Goal: Ask a question: Seek information or help from site administrators or community

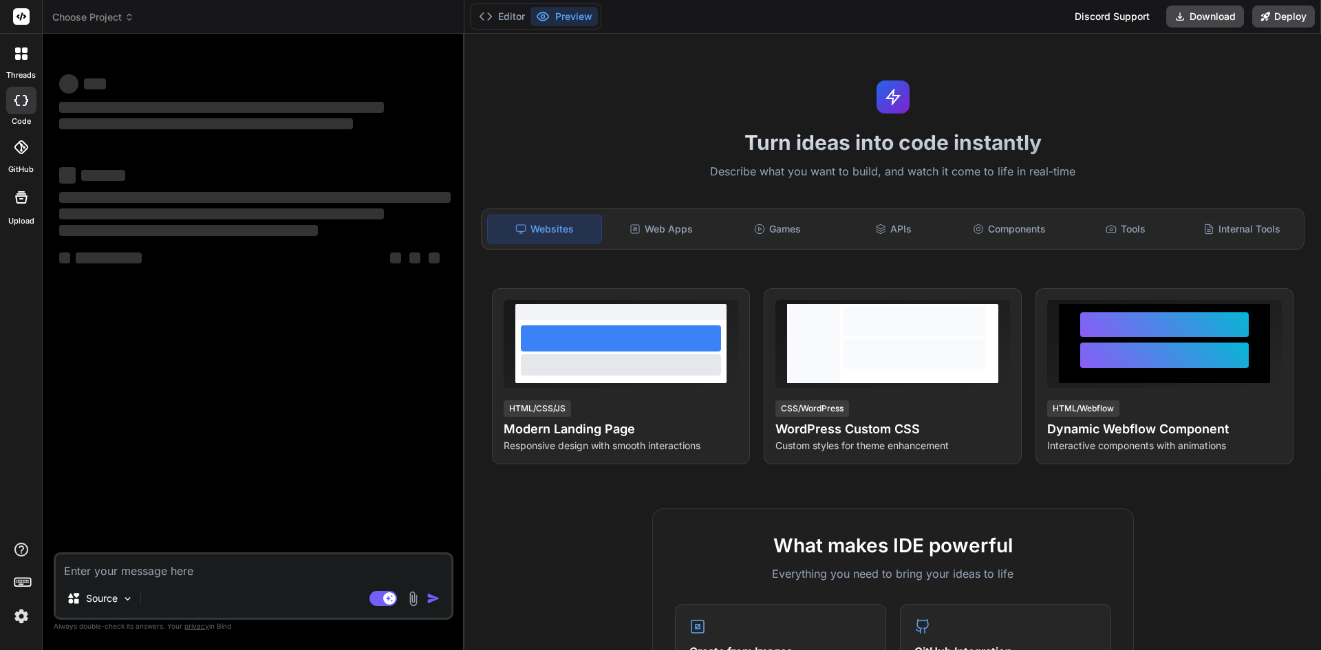
type textarea "x"
click at [273, 553] on div "Source Agent Mode. When this toggle is activated, AI automatically makes decisi…" at bounding box center [254, 585] width 400 height 67
click at [241, 569] on textarea at bounding box center [254, 566] width 396 height 25
type textarea "H"
type textarea "x"
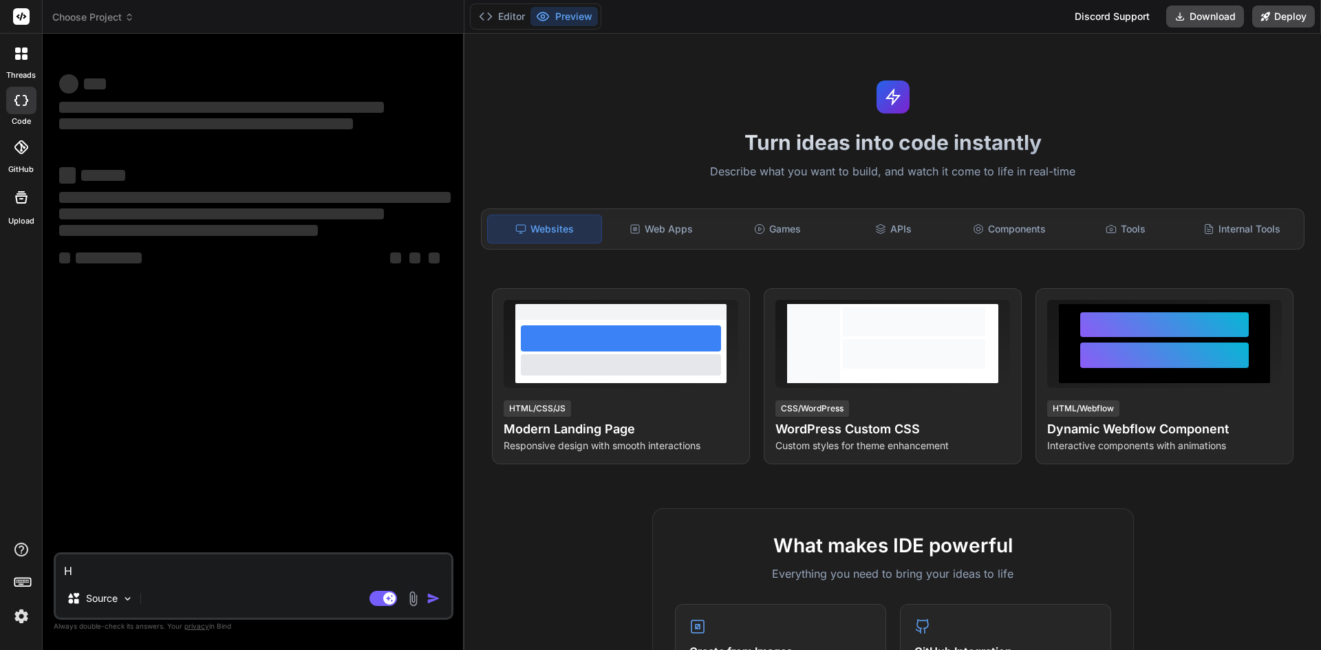
type textarea "Ho"
type textarea "x"
type textarea "Hol"
type textarea "x"
type textarea "Hola"
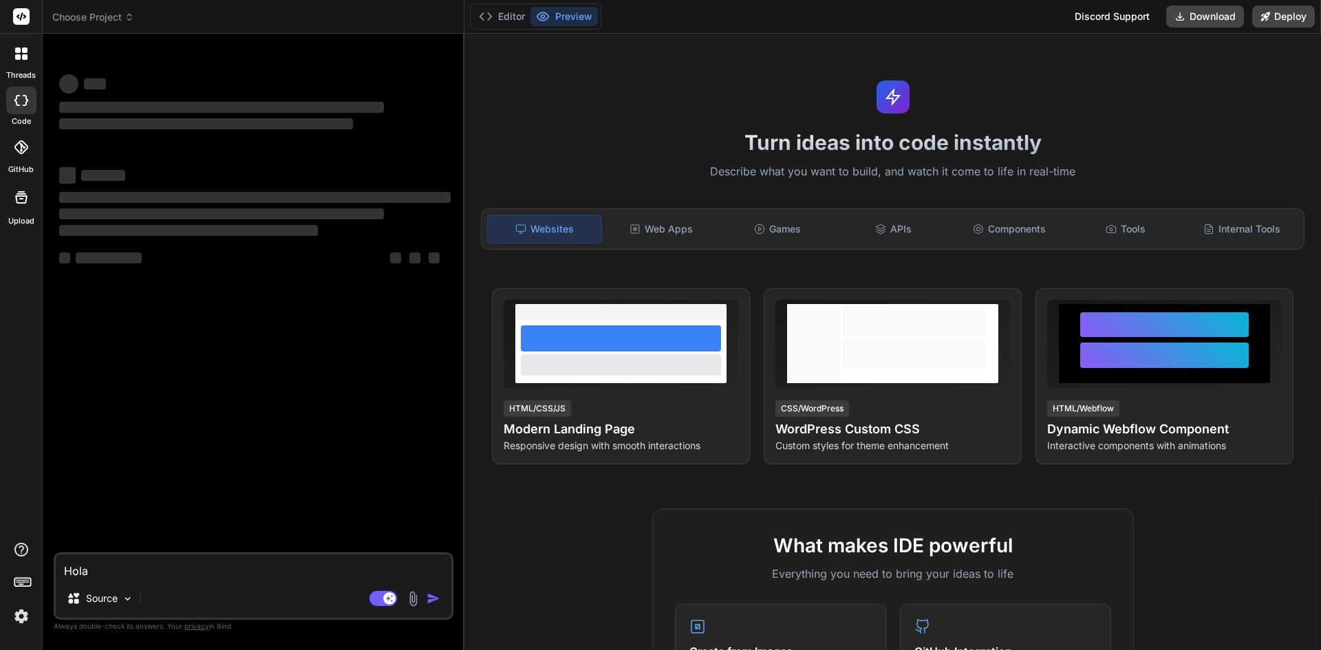
type textarea "x"
type textarea "Hola"
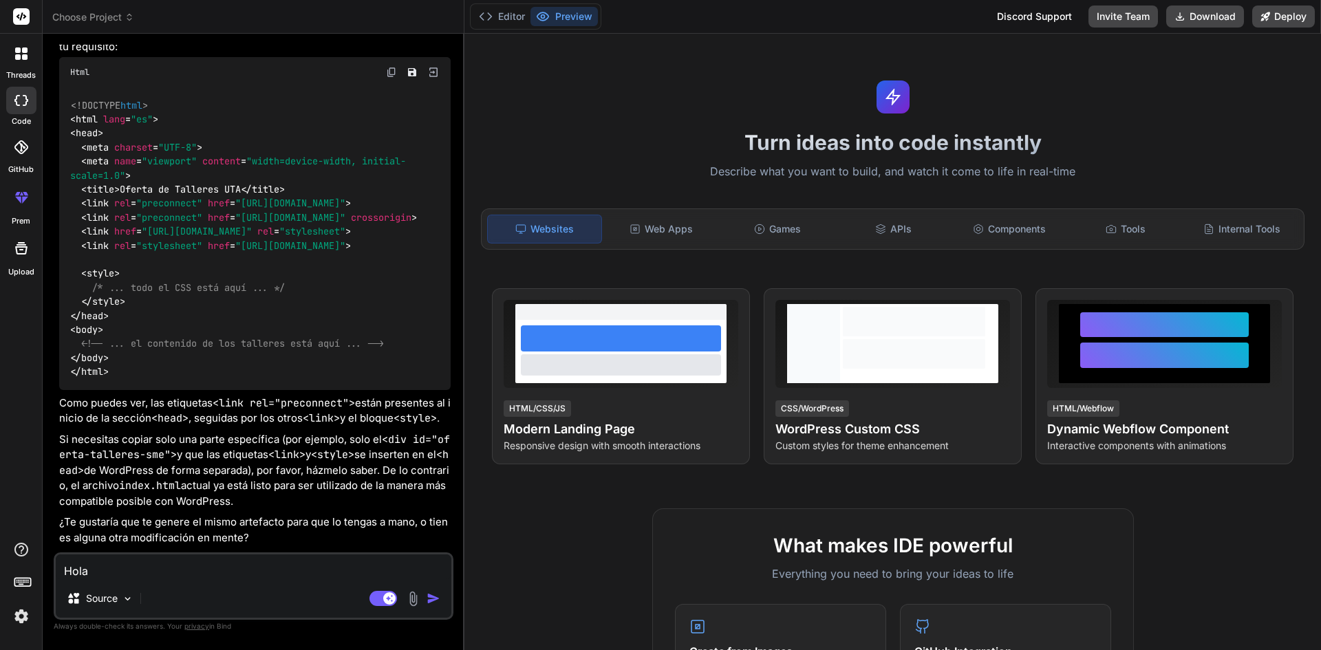
scroll to position [1709, 0]
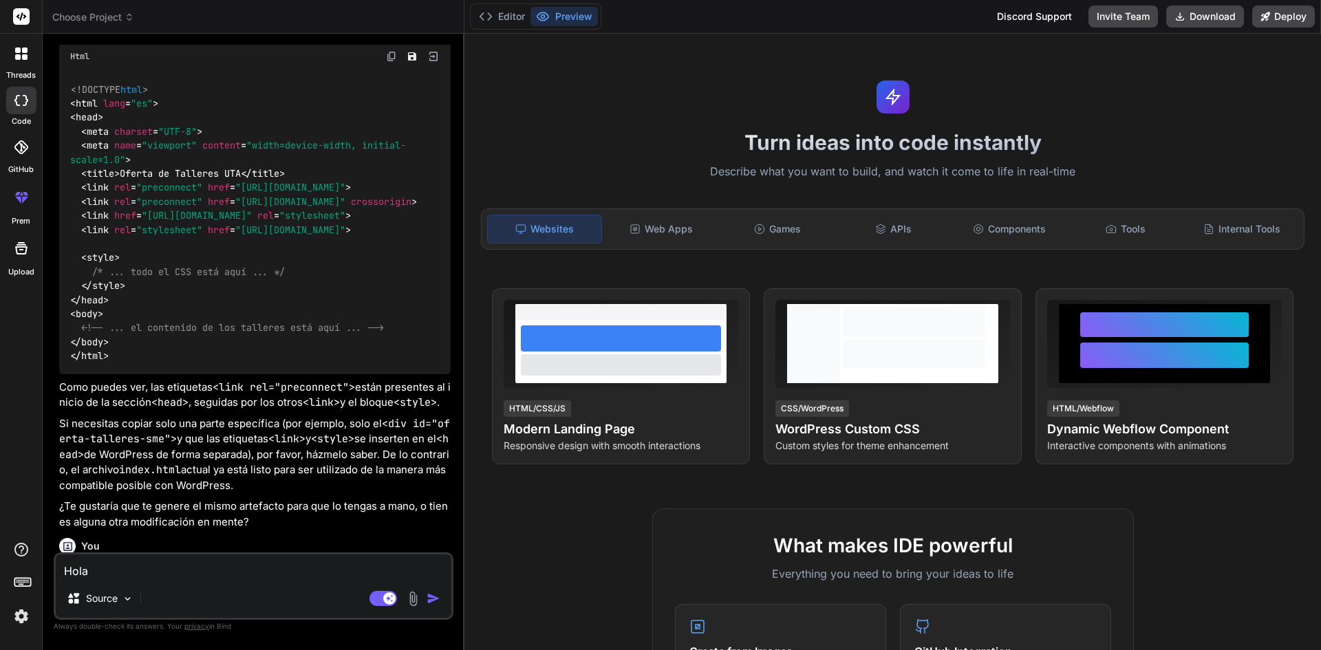
click at [430, 596] on img "button" at bounding box center [434, 599] width 14 height 14
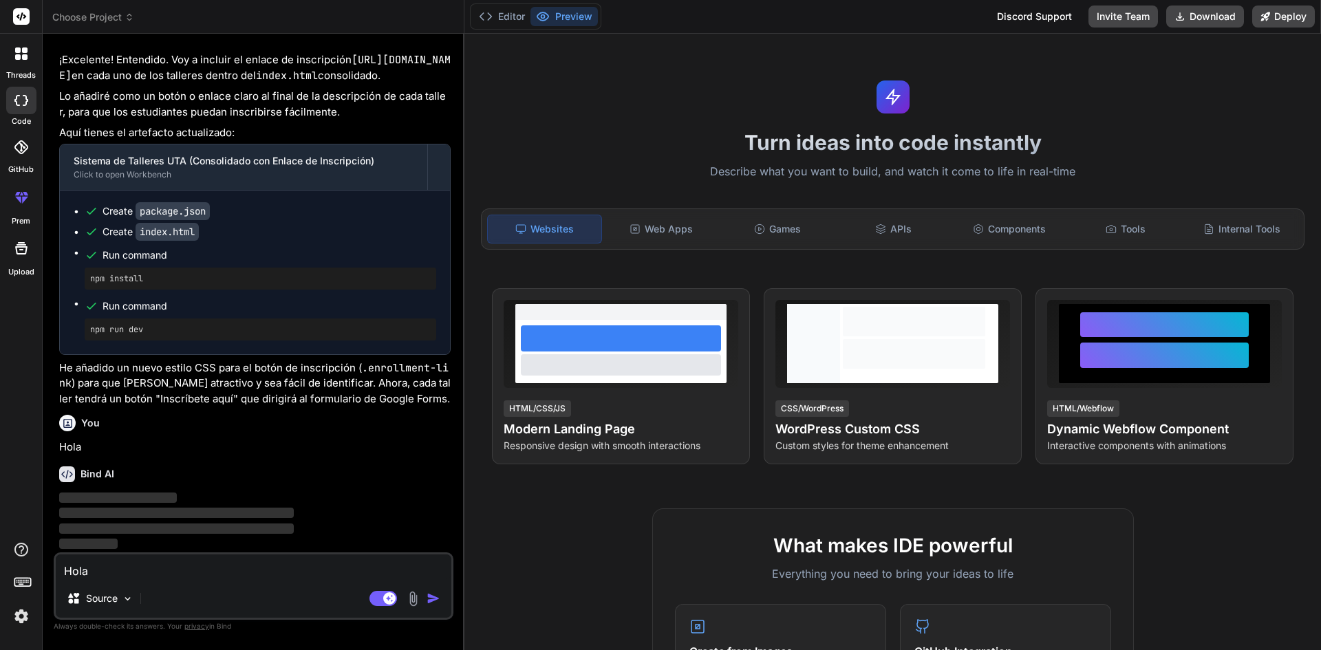
scroll to position [2325, 0]
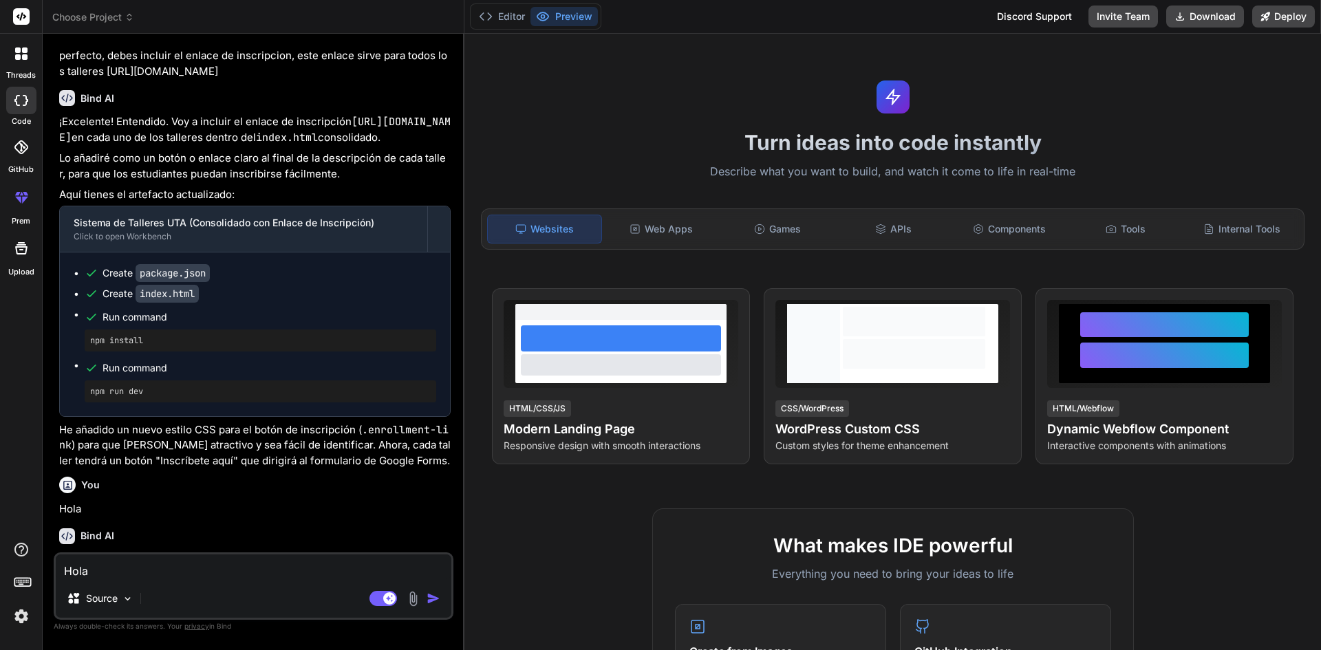
type textarea "x"
click at [206, 572] on textarea "Hola" at bounding box center [254, 566] width 396 height 25
click at [160, 568] on textarea "Hola" at bounding box center [254, 566] width 396 height 25
type textarea "N"
type textarea "x"
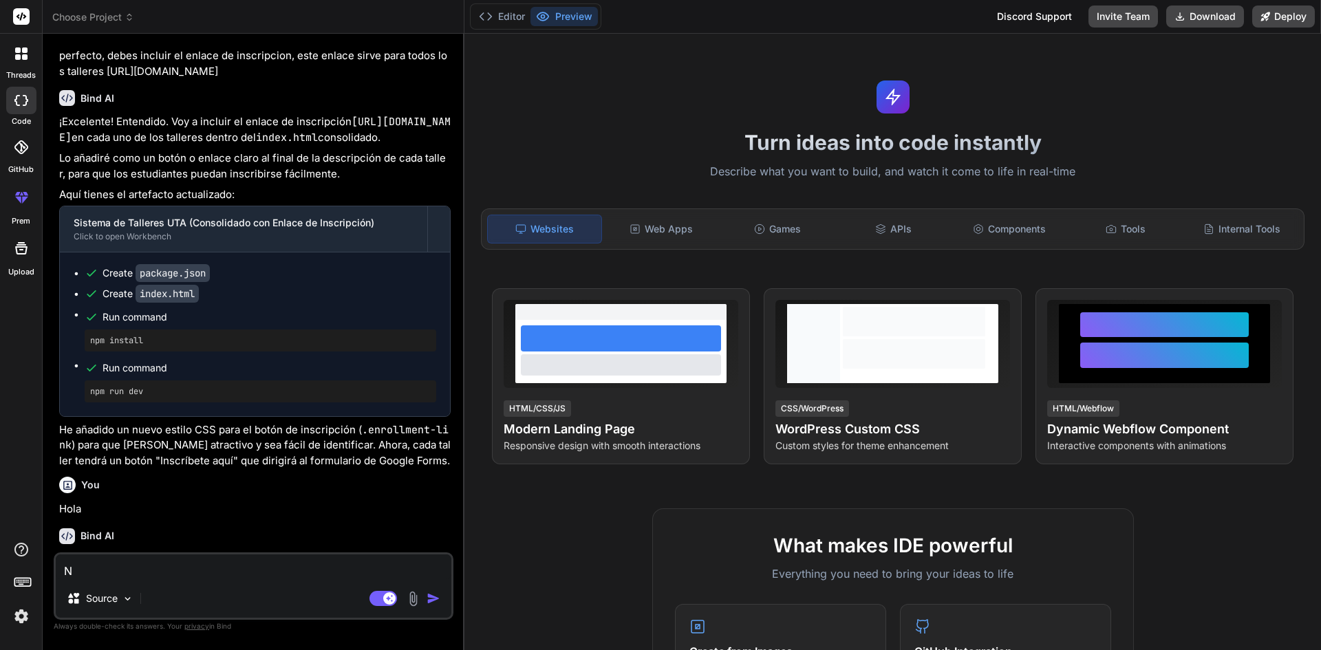
type textarea "Ne"
type textarea "x"
type textarea "Nec"
type textarea "x"
type textarea "Nece"
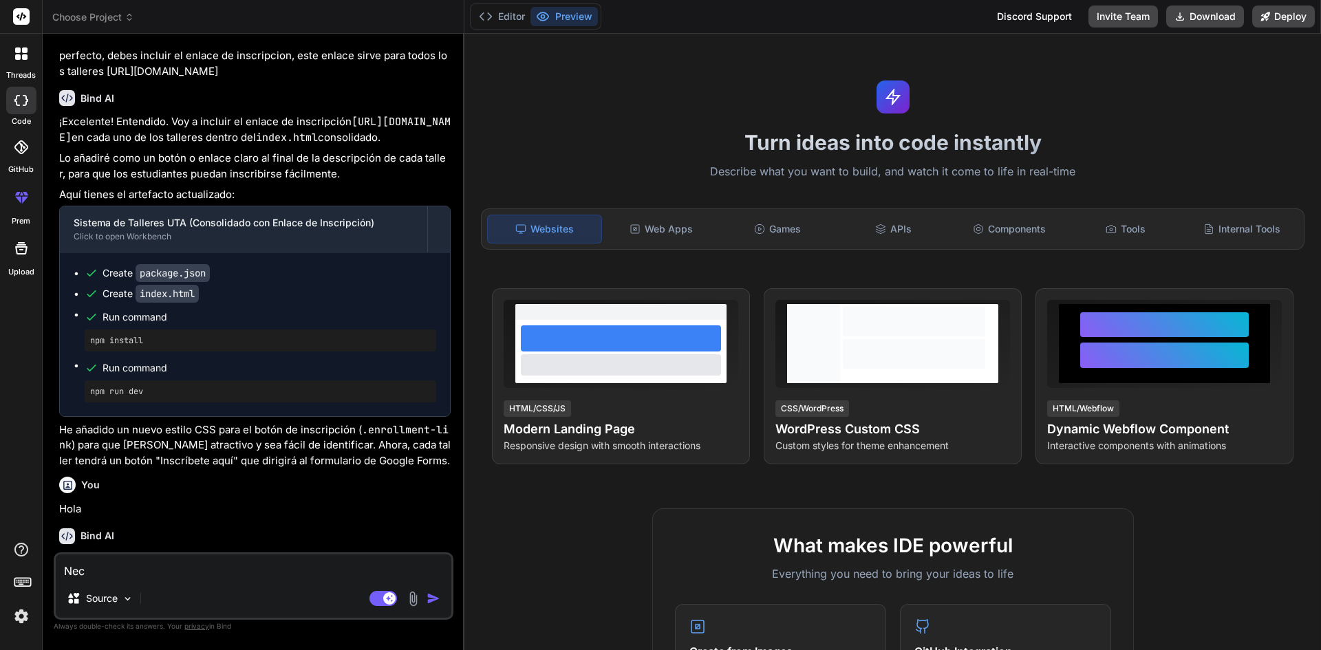
type textarea "x"
type textarea "Neces"
type textarea "x"
type textarea "Necesi"
type textarea "x"
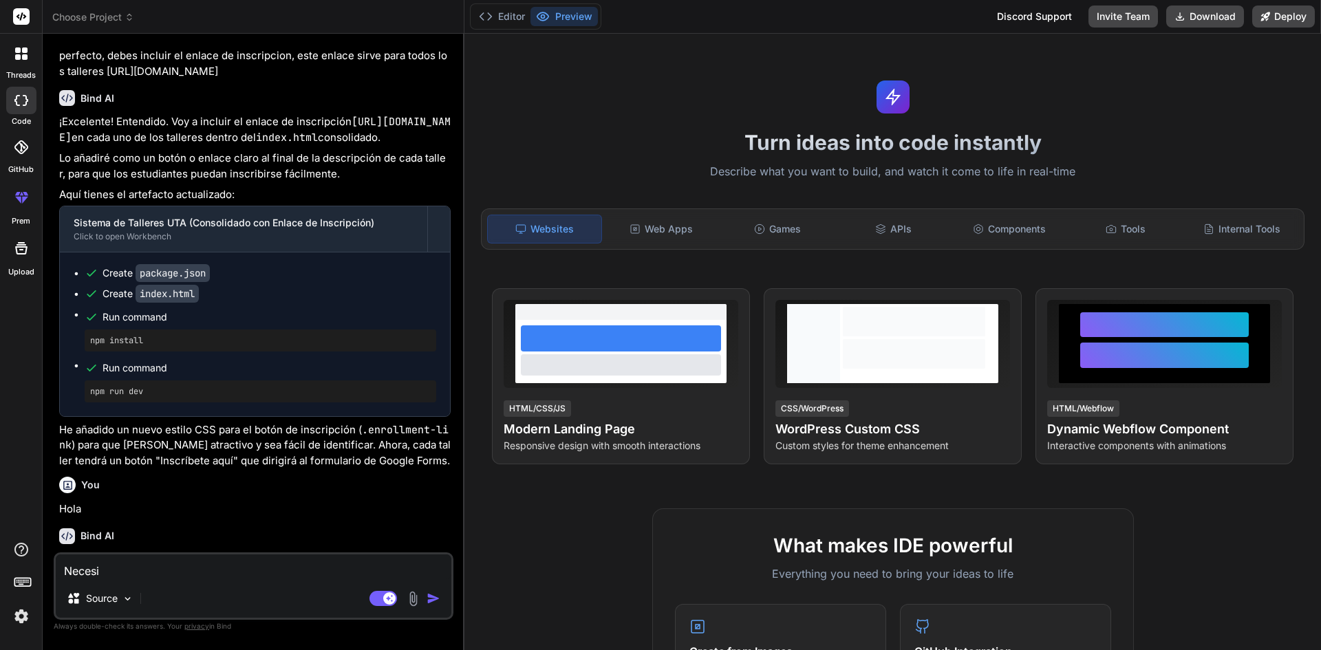
type textarea "Necesit"
type textarea "x"
type textarea "Necesito"
type textarea "x"
type textarea "Necesito"
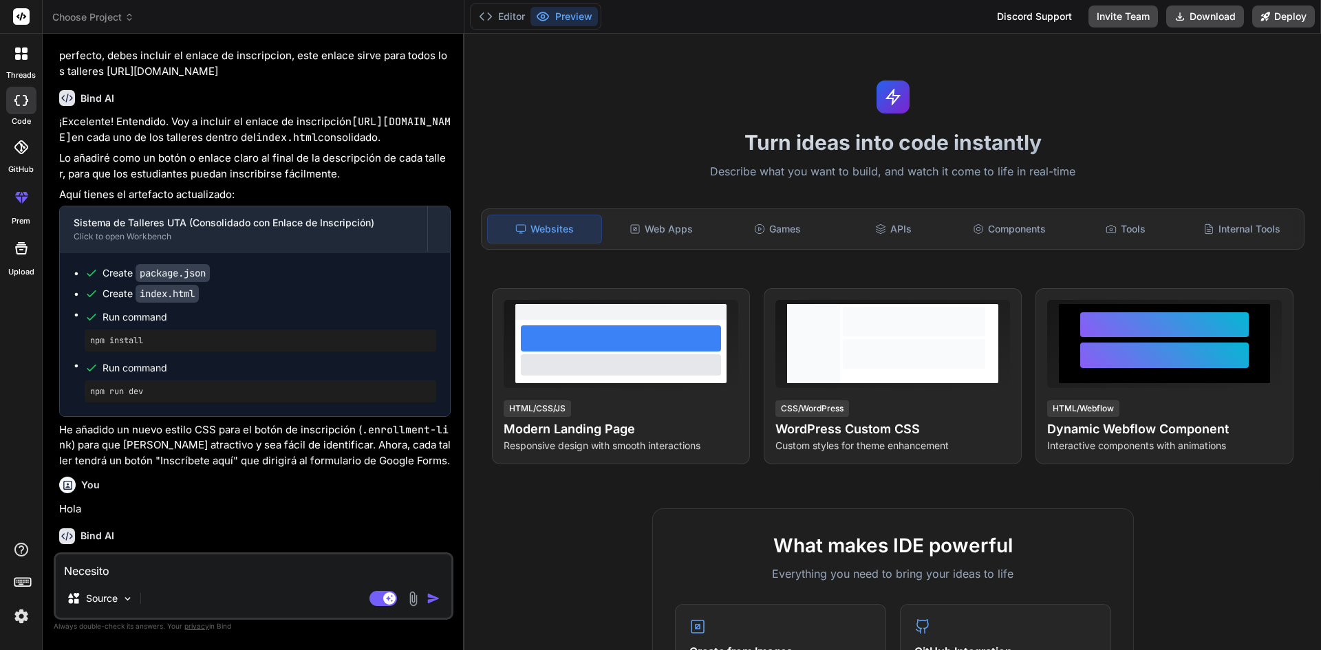
type textarea "x"
type textarea "Necesito u"
type textarea "x"
type textarea "Necesito un"
type textarea "x"
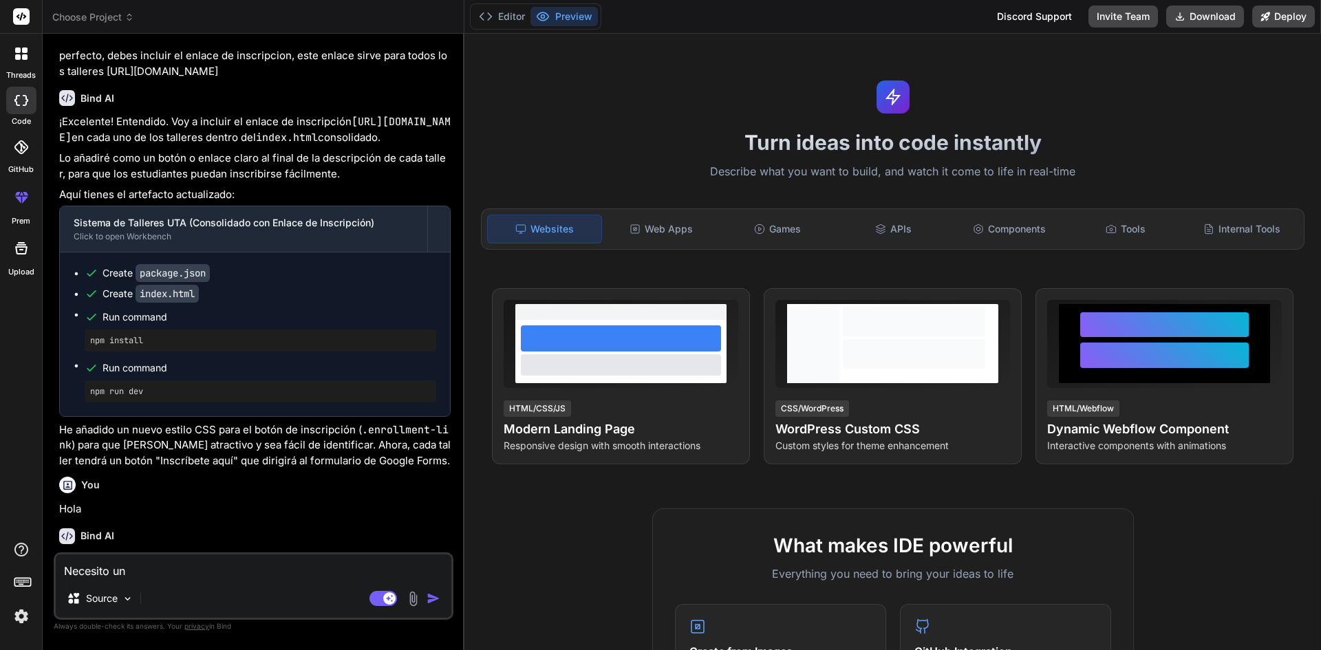
type textarea "Necesito un"
type textarea "x"
type textarea "Necesito un c"
type textarea "x"
type textarea "Necesito un ca"
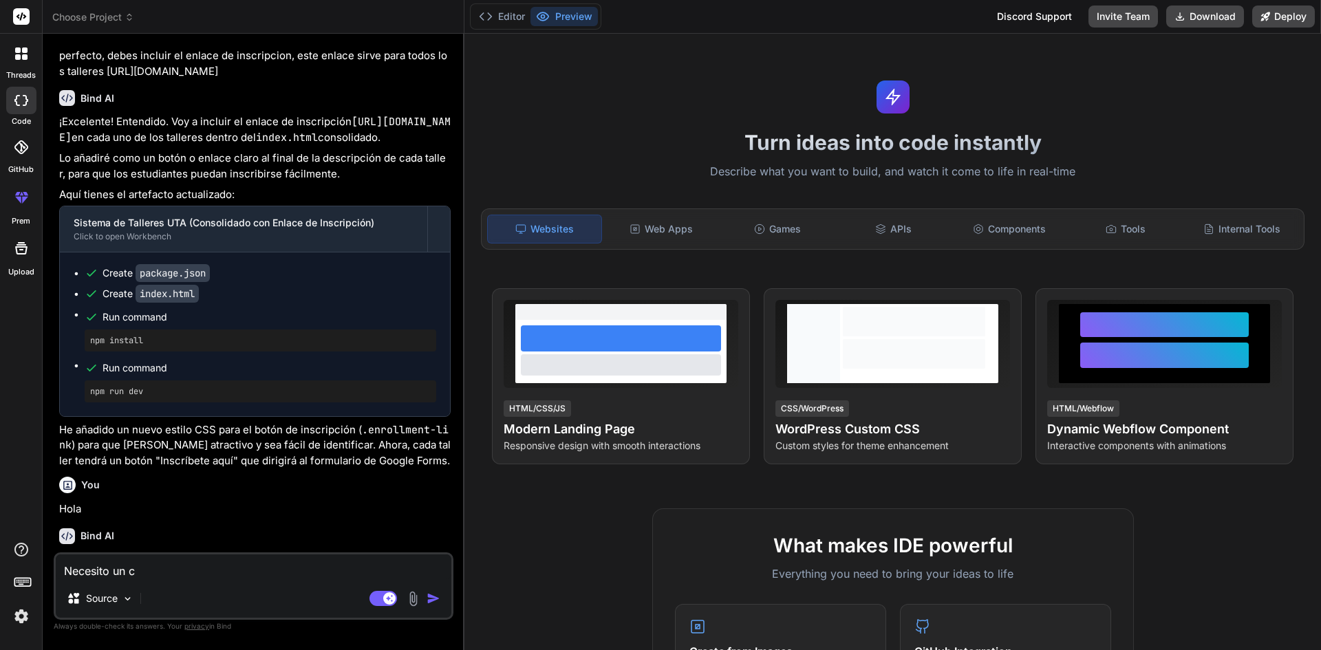
type textarea "x"
type textarea "Necesito un cal"
type textarea "x"
type textarea "Necesito un cale"
type textarea "x"
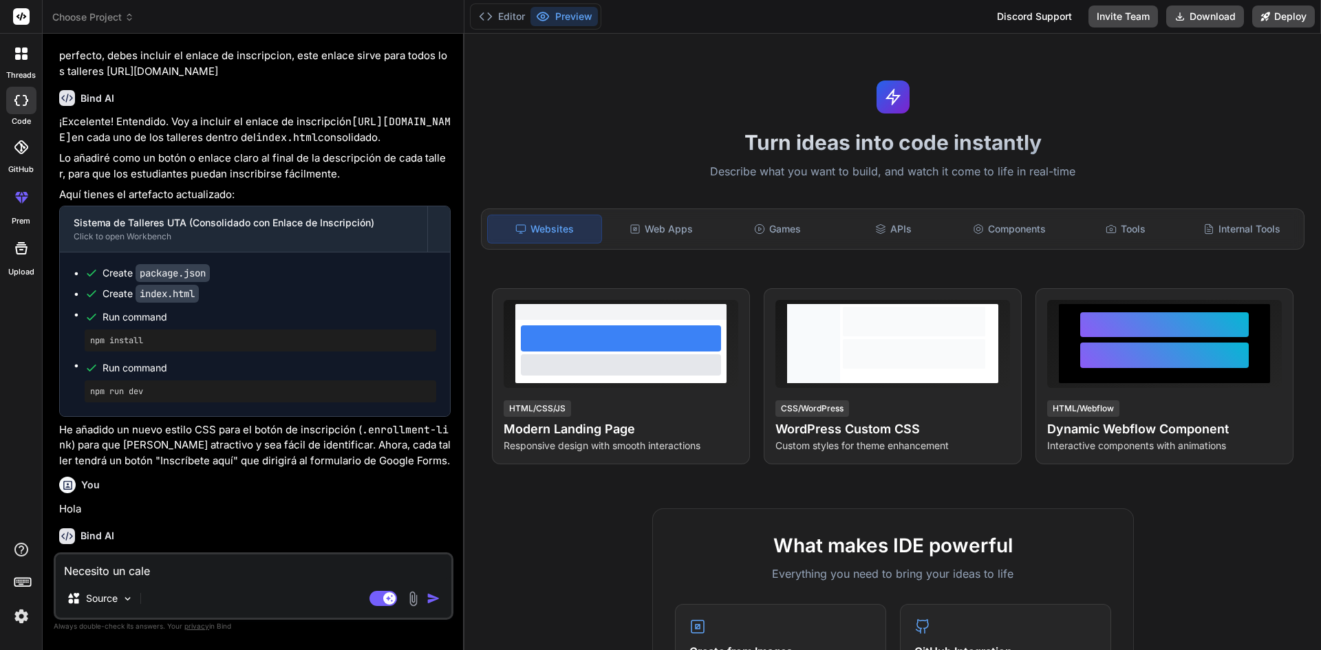
type textarea "Necesito un calen"
type textarea "x"
type textarea "Necesito un calend"
type textarea "x"
type textarea "Necesito un calenda"
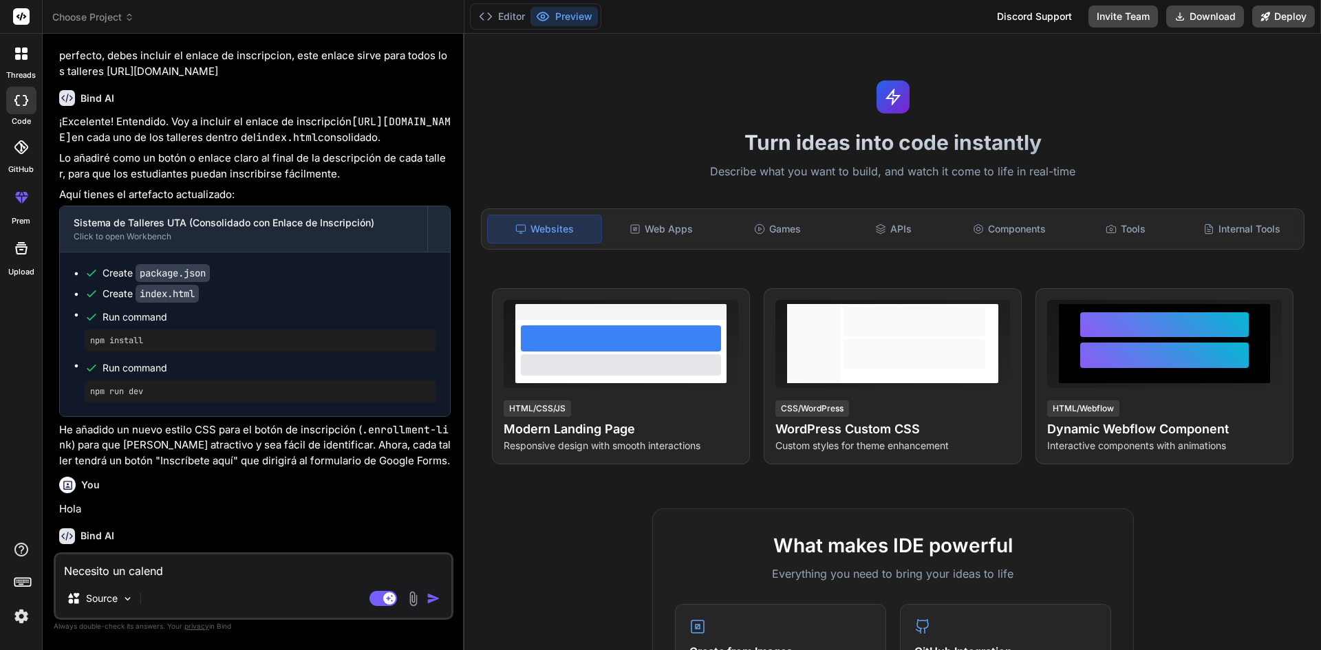
type textarea "x"
type textarea "Necesito un calendar"
type textarea "x"
type textarea "Necesito un calendari"
type textarea "x"
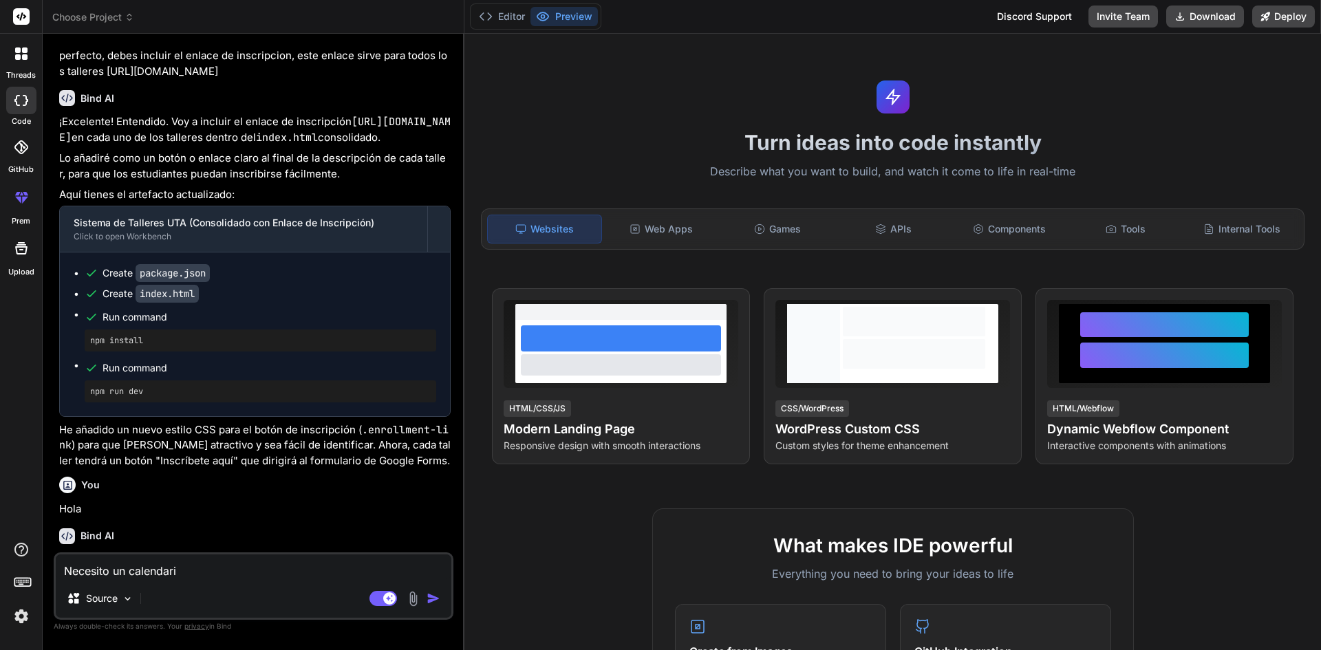
type textarea "Necesito un calendario"
type textarea "x"
type textarea "Necesito un calendario"
type textarea "x"
type textarea "Necesito un calendario d"
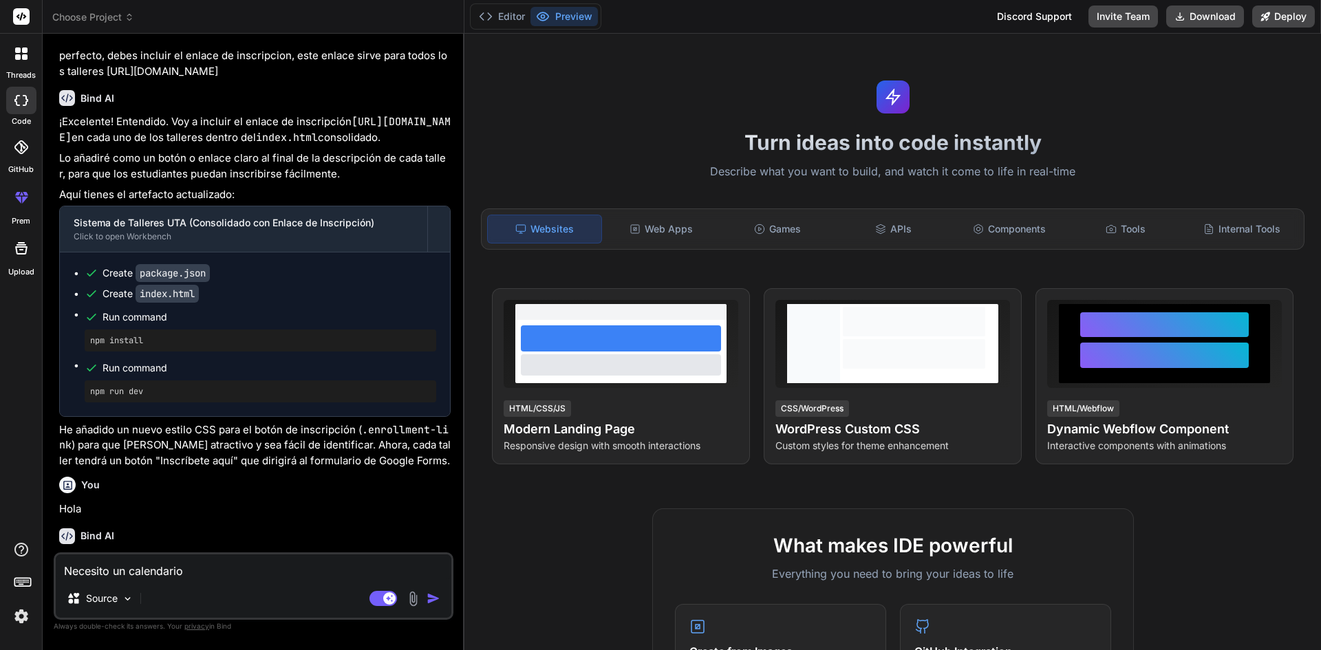
type textarea "x"
type textarea "Necesito un calendario de"
type textarea "x"
type textarea "Necesito un calendario de"
type textarea "x"
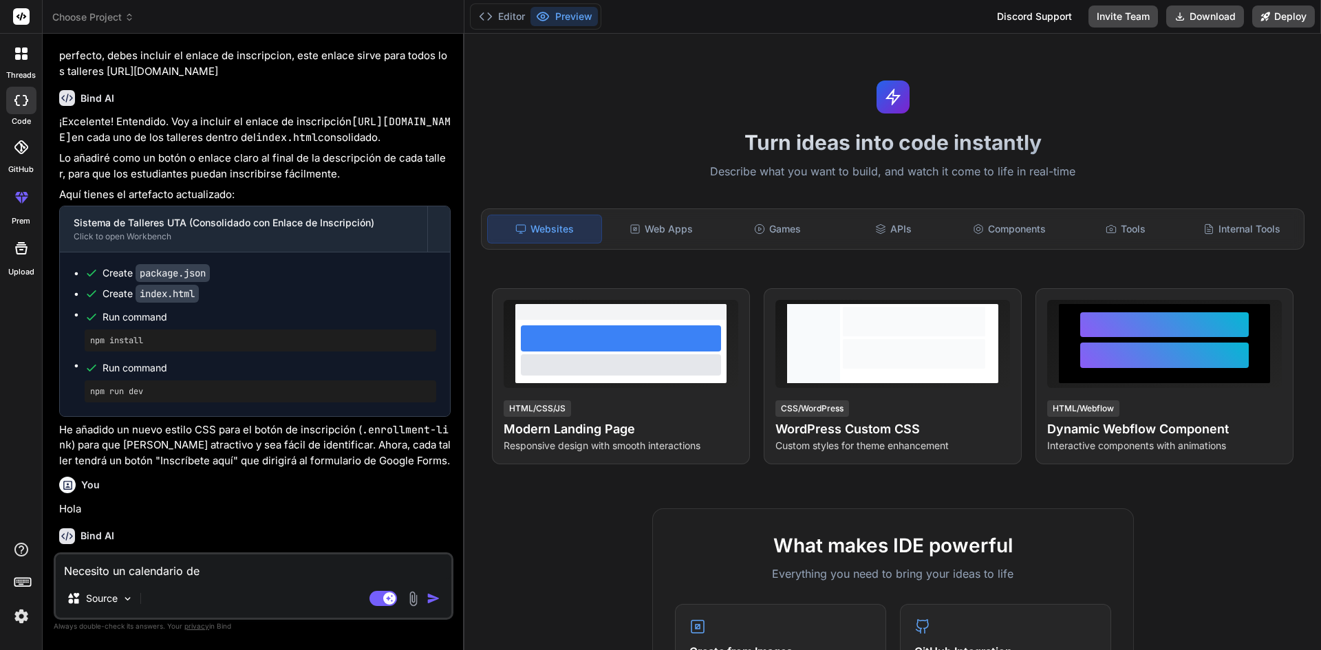
type textarea "Necesito un calendario de a"
type textarea "x"
type textarea "Necesito un calendario de ac"
type textarea "x"
type textarea "Necesito un calendario de act"
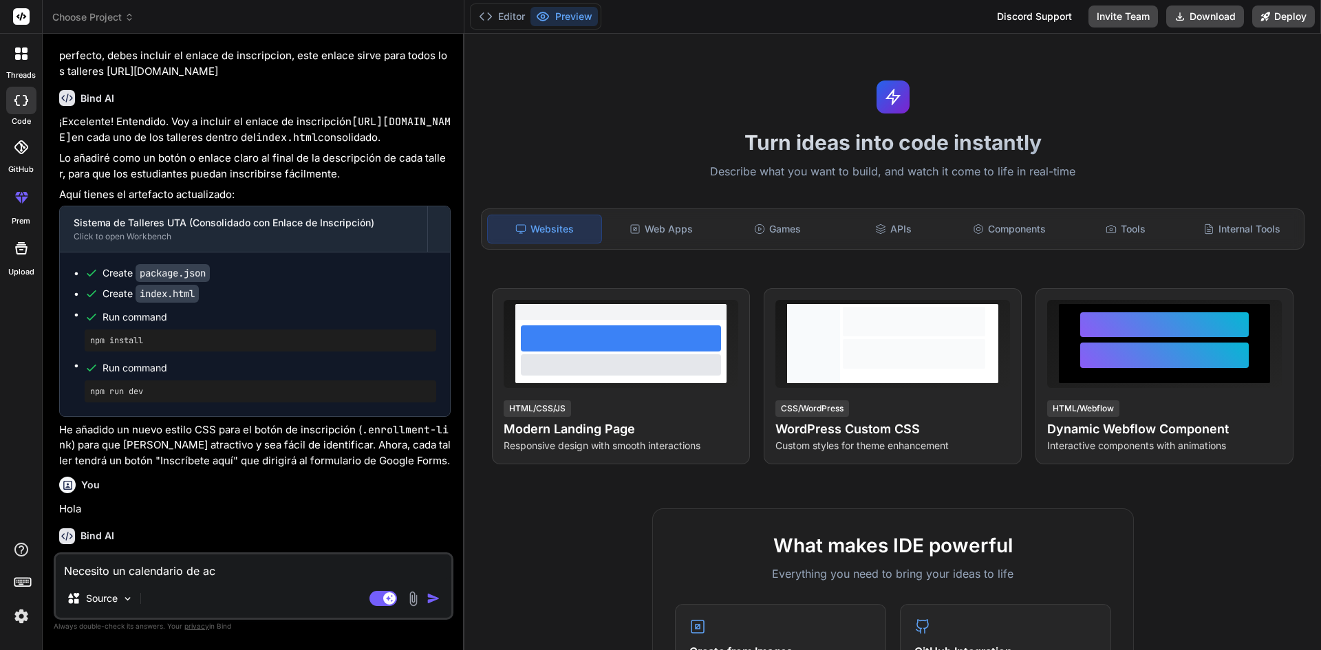
type textarea "x"
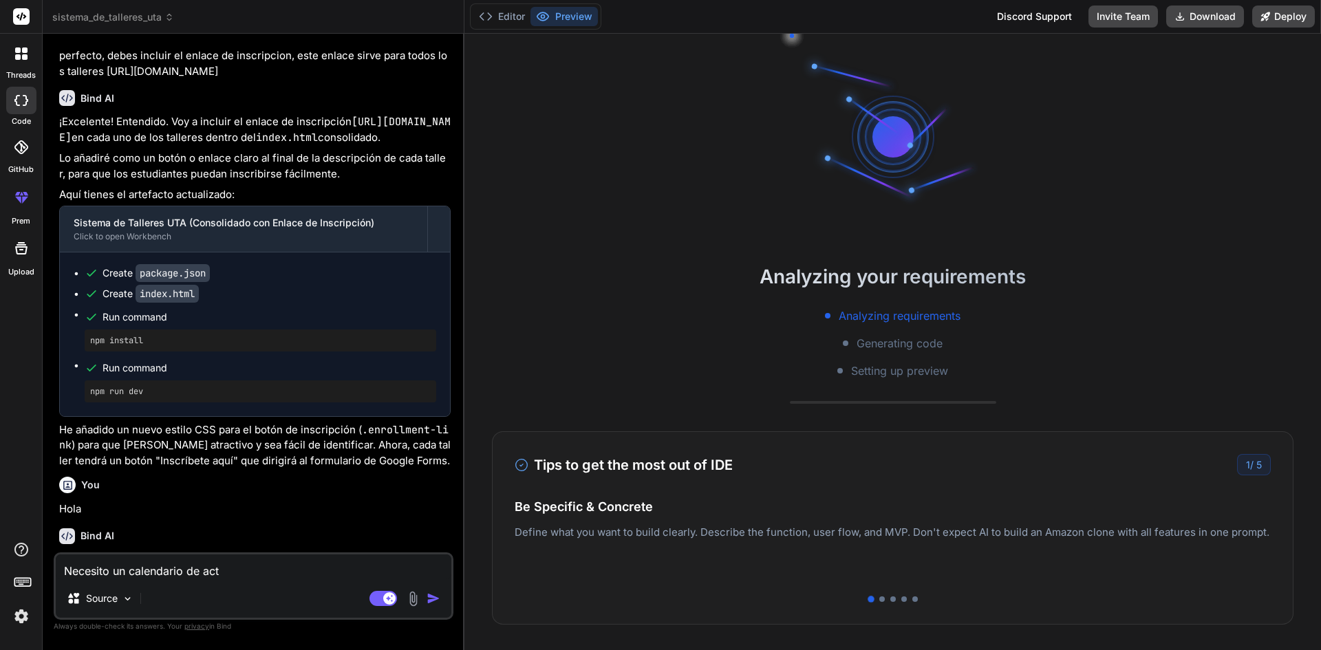
type textarea "Necesito un calendario de acti"
type textarea "x"
type textarea "Necesito un calendario de activ"
type textarea "x"
type textarea "Necesito un calendario de activi"
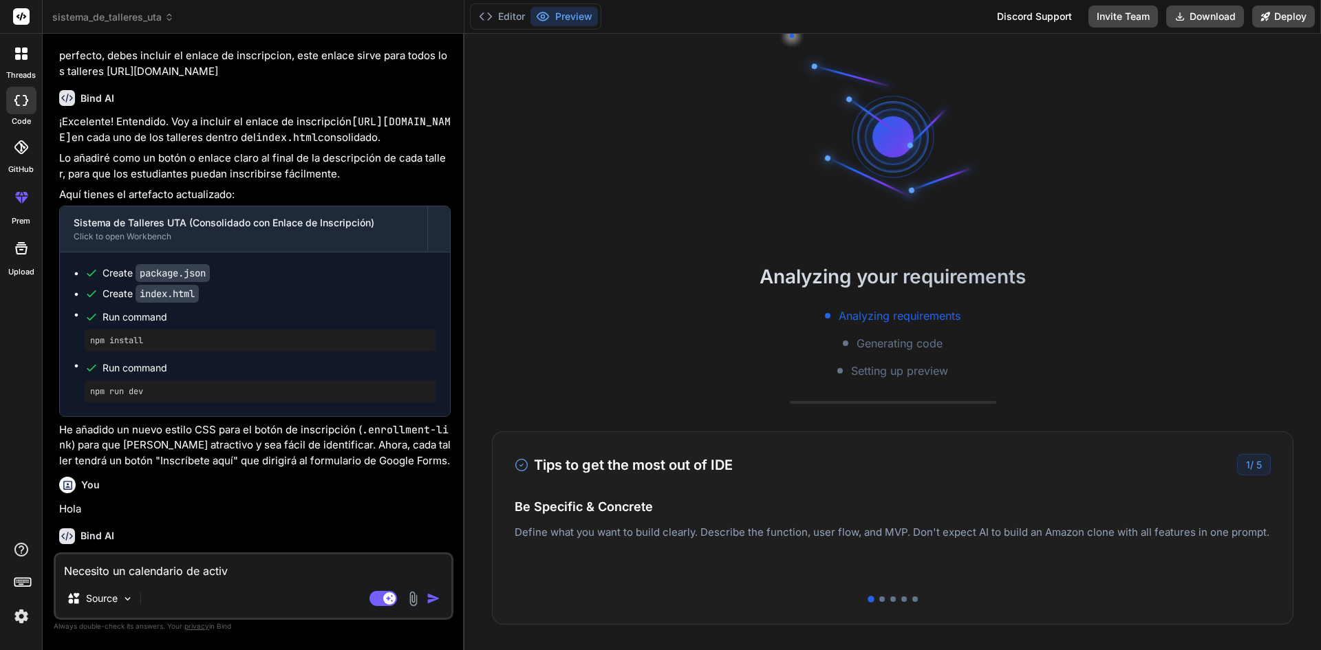
type textarea "x"
type textarea "Necesito un calendario de activid"
type textarea "x"
type textarea "Necesito un calendario de activida"
type textarea "x"
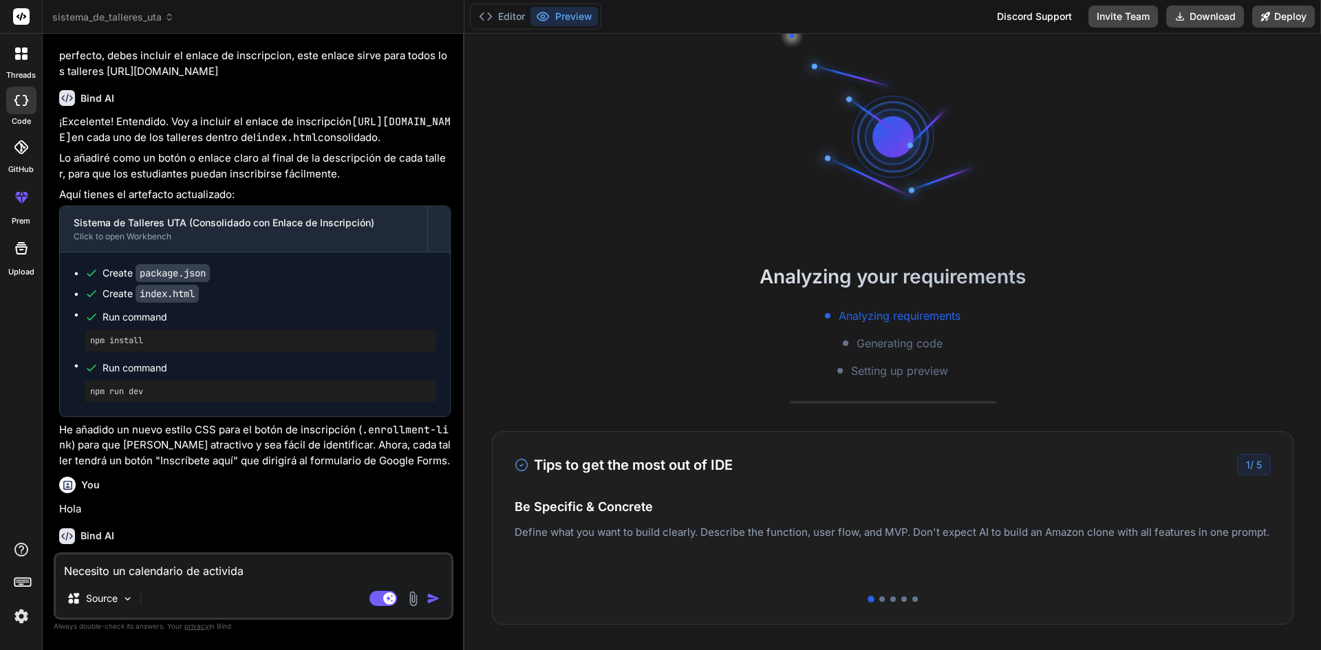
type textarea "Necesito un calendario de actividad"
type textarea "x"
type textarea "Necesito un calendario de actividade"
type textarea "x"
type textarea "Necesito un calendario de actividades"
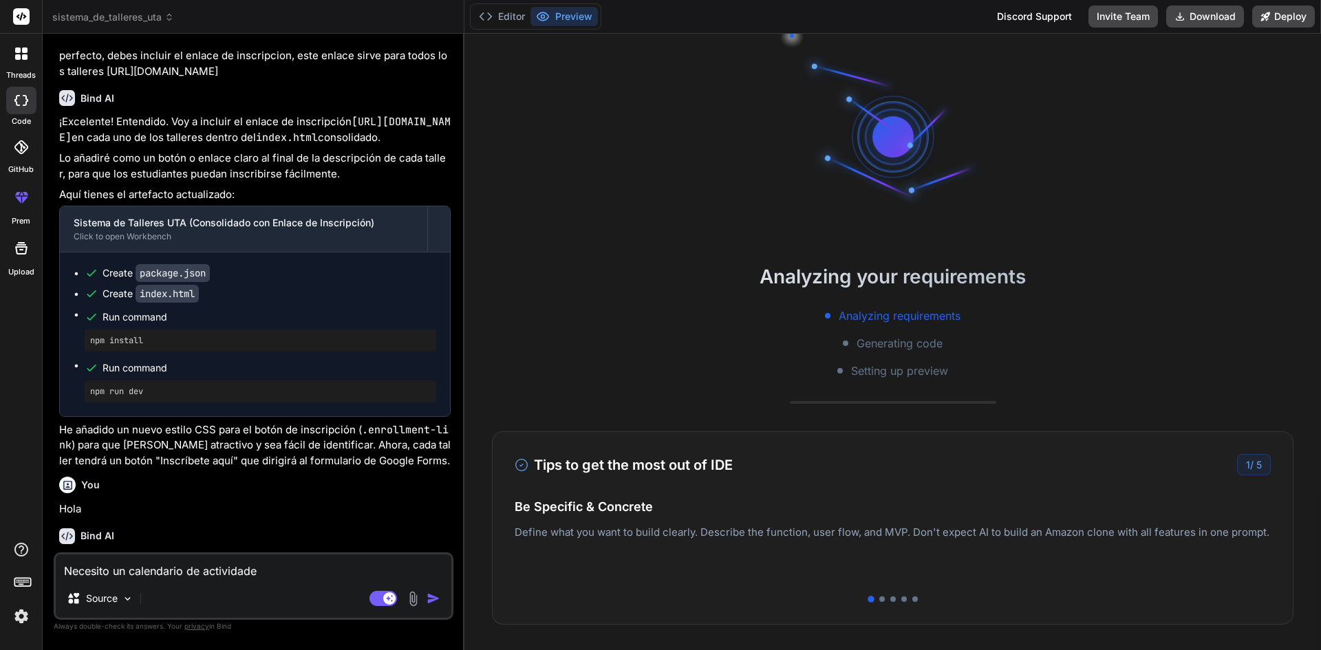
type textarea "x"
type textarea "Necesito un calendario de actividades"
type textarea "x"
type textarea "Necesito un calendario de actividades m"
type textarea "x"
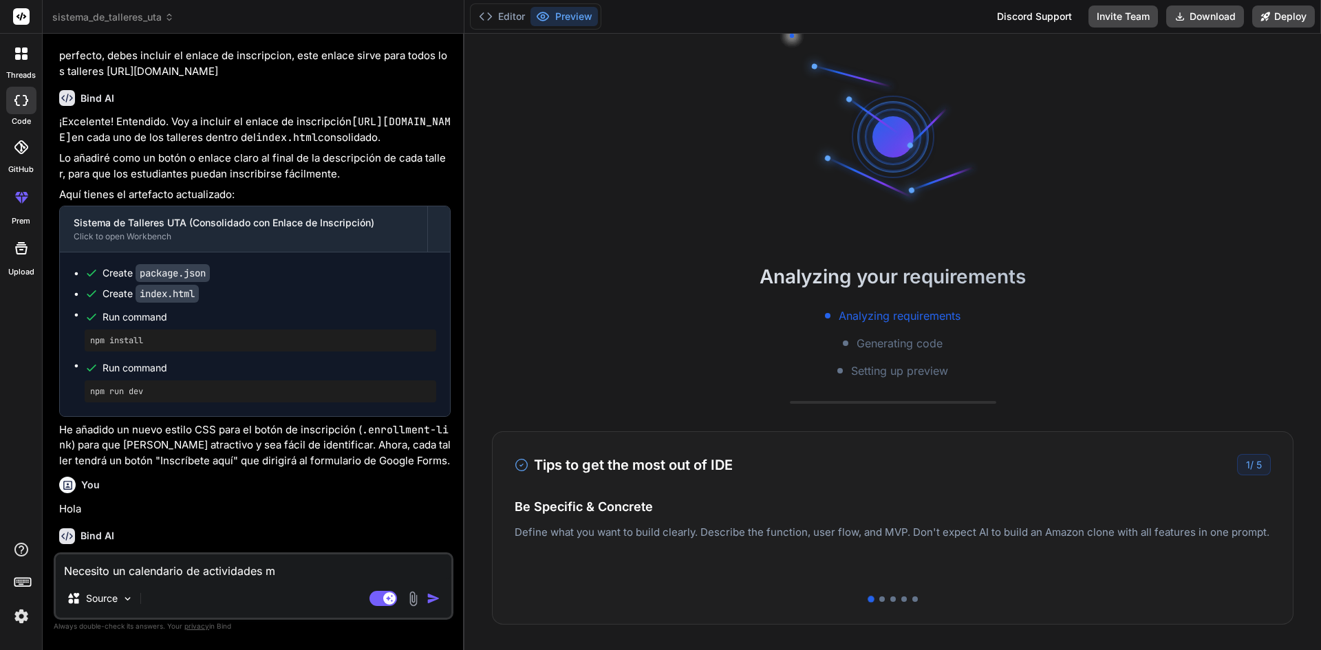
type textarea "Necesito un calendario de actividades me"
type textarea "x"
type textarea "Necesito un calendario de actividades men"
type textarea "x"
type textarea "Necesito un calendario de actividades mens"
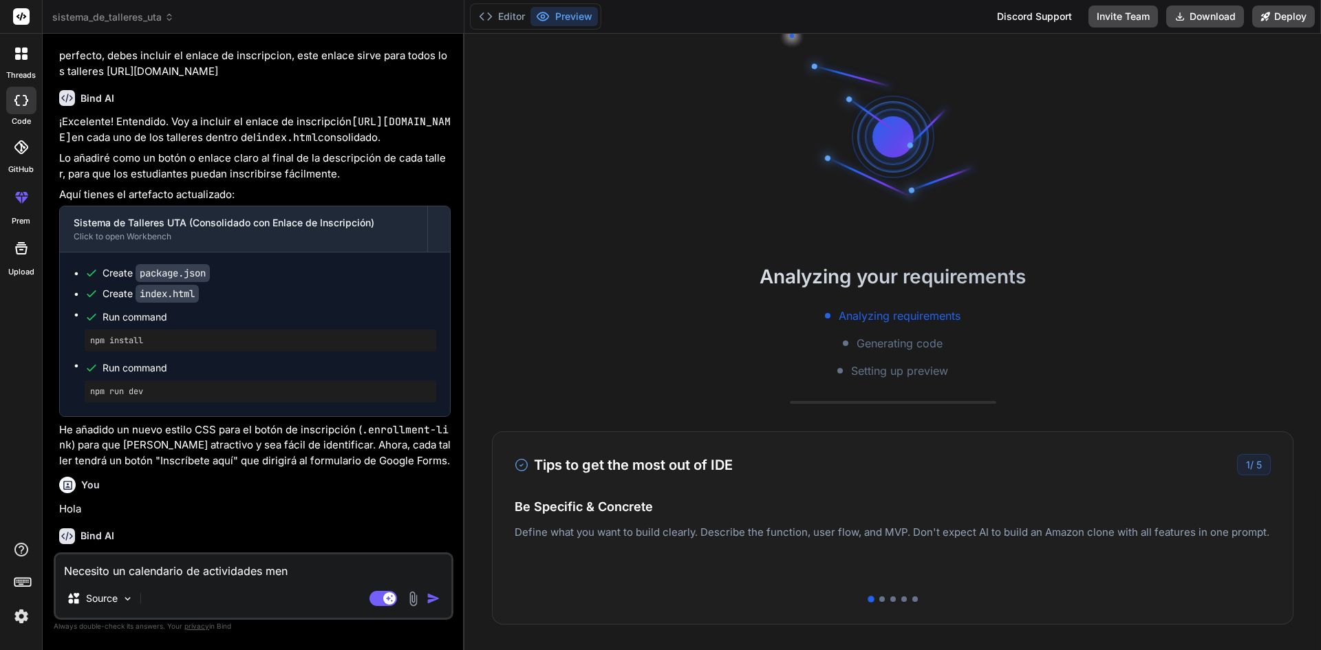
type textarea "x"
type textarea "Necesito un calendario de actividades mensu"
type textarea "x"
type textarea "Necesito un calendario de actividades mensua"
type textarea "x"
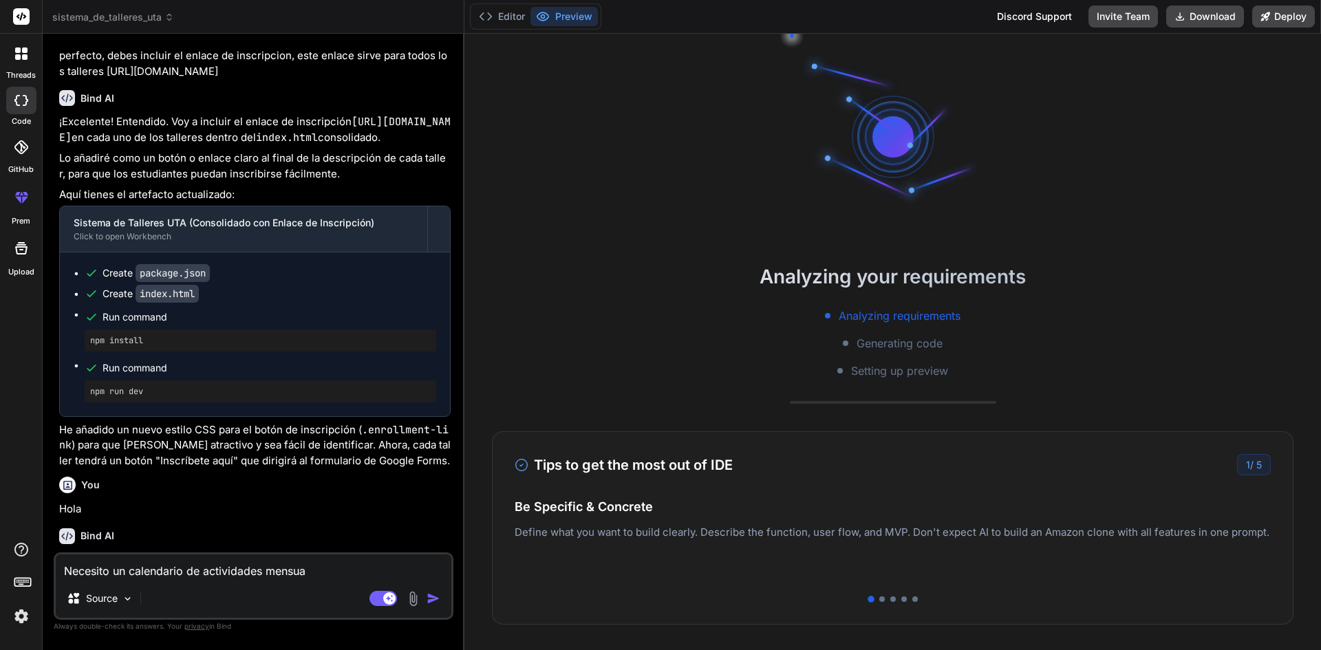
type textarea "Necesito un calendario de actividades mensual"
type textarea "x"
type textarea "Necesito un calendario de actividades mensuale"
type textarea "x"
type textarea "Necesito un calendario de actividades mensuales"
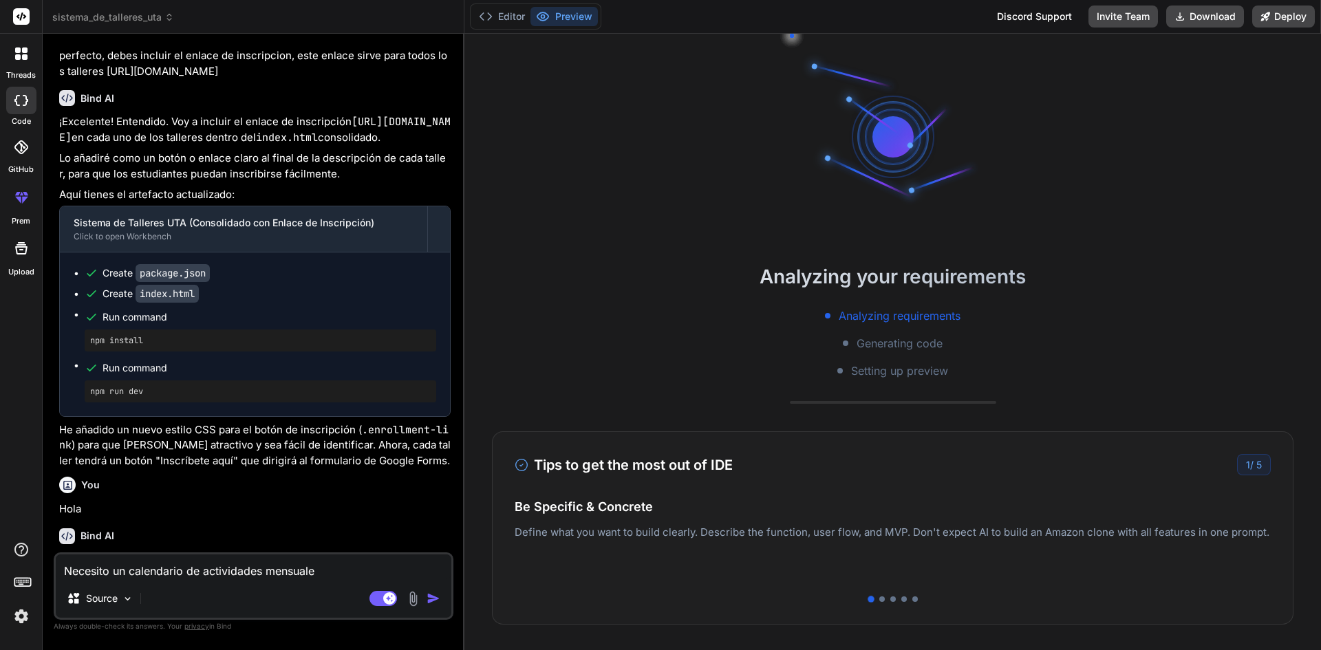
type textarea "x"
type textarea "Necesito un calendario de actividades mensuales,"
type textarea "x"
type textarea "Necesito un calendario de actividades mensuales,"
type textarea "x"
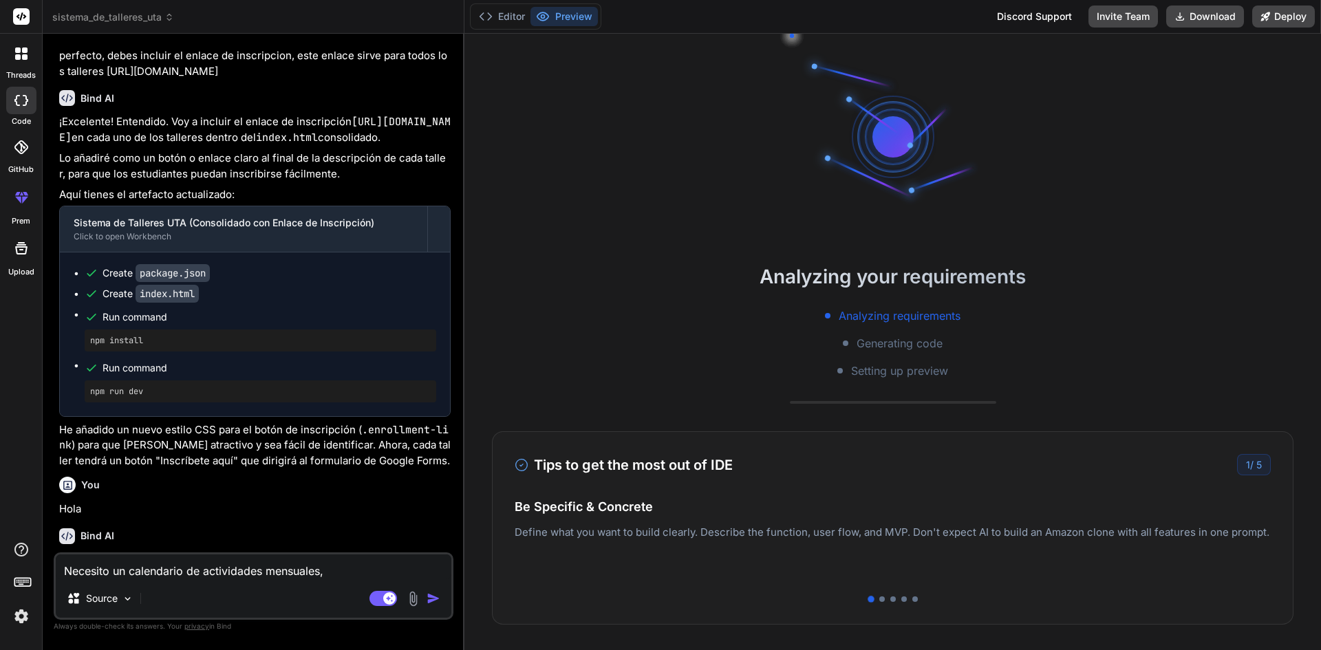
type textarea "Necesito un calendario de actividades mensuales, d"
type textarea "x"
type textarea "Necesito un calendario de actividades mensuales, de"
type textarea "x"
type textarea "Necesito un calendario de actividades mensuales, de"
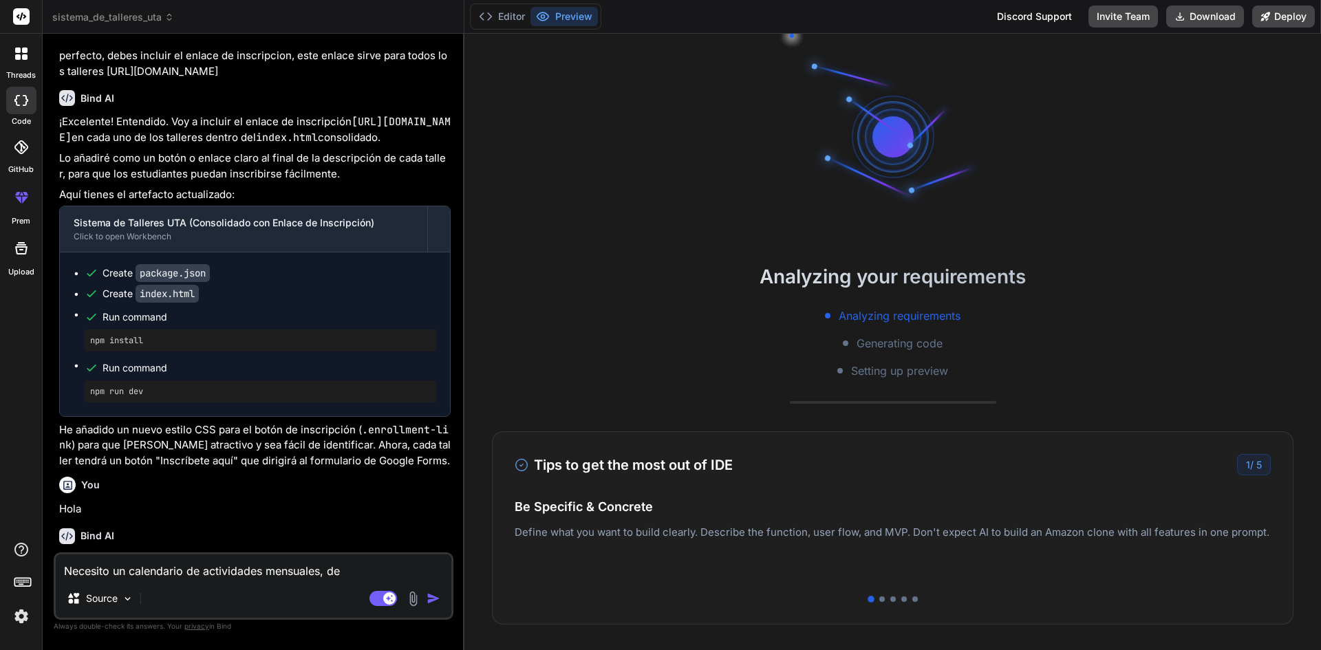
type textarea "x"
type textarea "Necesito un calendario de actividades mensuales, de e"
type textarea "x"
type textarea "Necesito un calendario de actividades mensuales, de en"
type textarea "x"
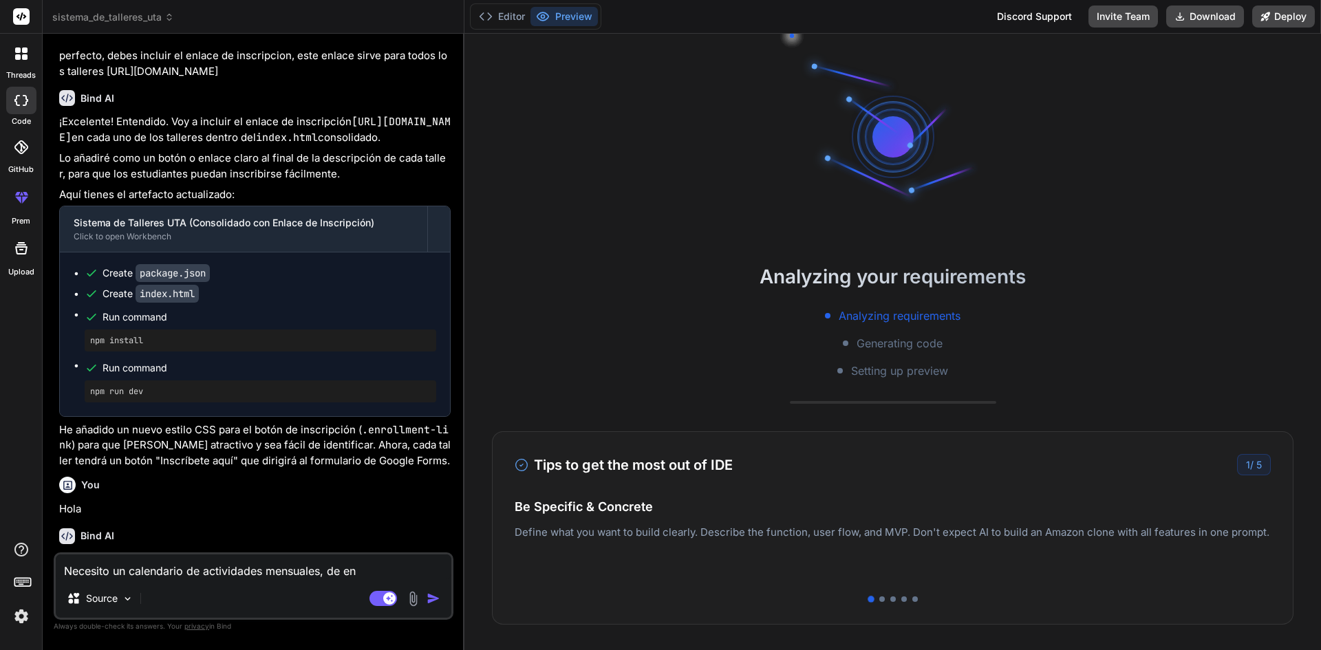
type textarea "Necesito un calendario de actividades mensuales, de ene"
type textarea "x"
type textarea "Necesito un calendario de actividades mensuales, de ener"
type textarea "x"
type textarea "Necesito un calendario de actividades mensuales, de enero"
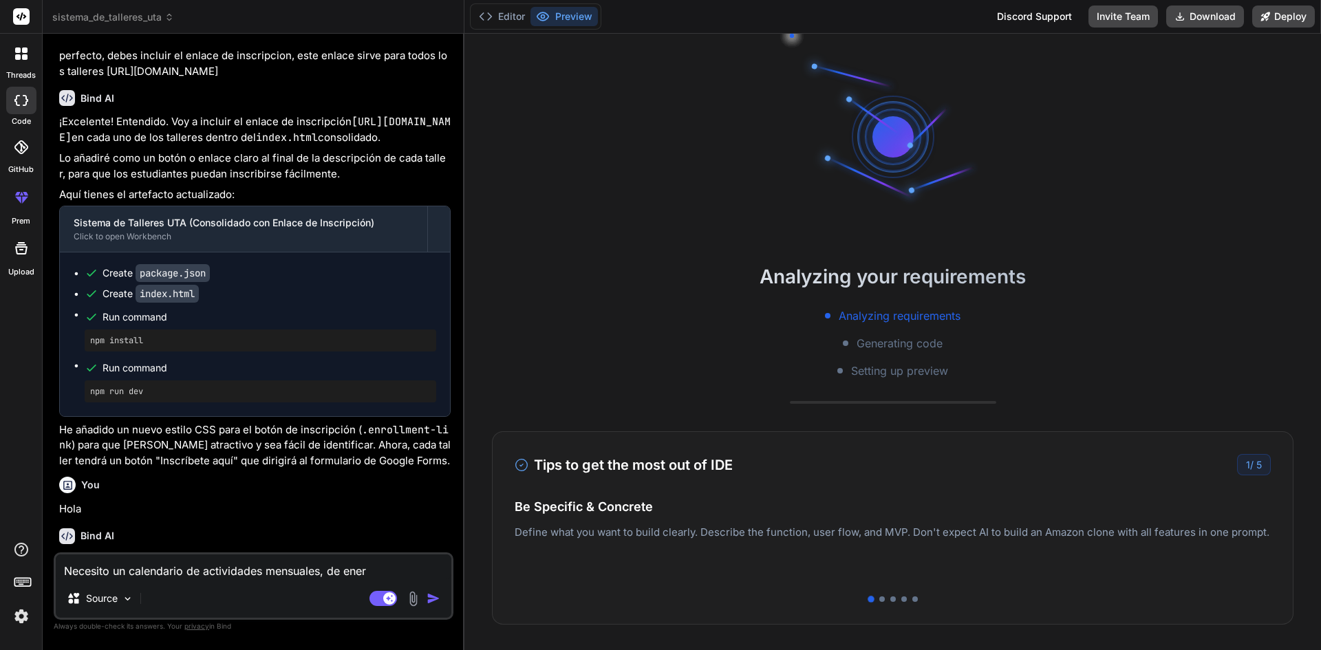
type textarea "x"
type textarea "Necesito un calendario de actividades mensuales, de enero"
type textarea "x"
type textarea "Necesito un calendario de actividades mensuales, de enero a"
type textarea "x"
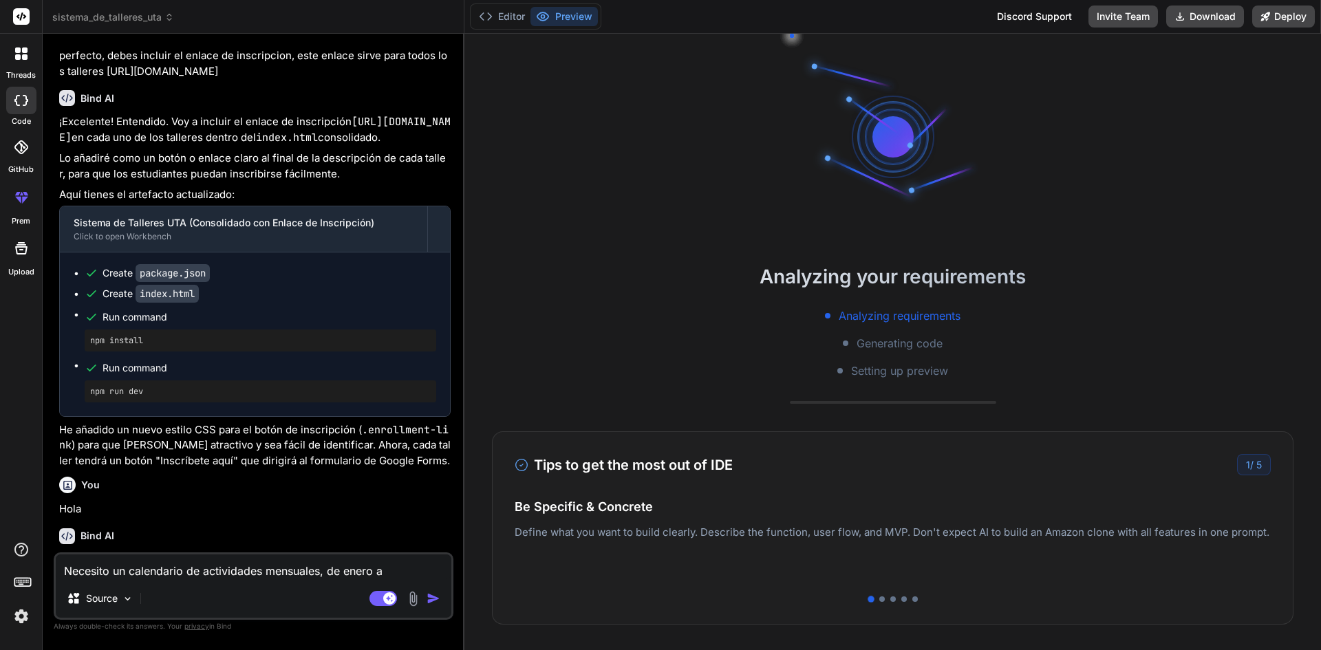
type textarea "Necesito un calendario de actividades mensuales, de enero a"
type textarea "x"
type textarea "Necesito un calendario de actividades mensuales, de enero a d"
type textarea "x"
type textarea "Necesito un calendario de actividades mensuales, de enero a di"
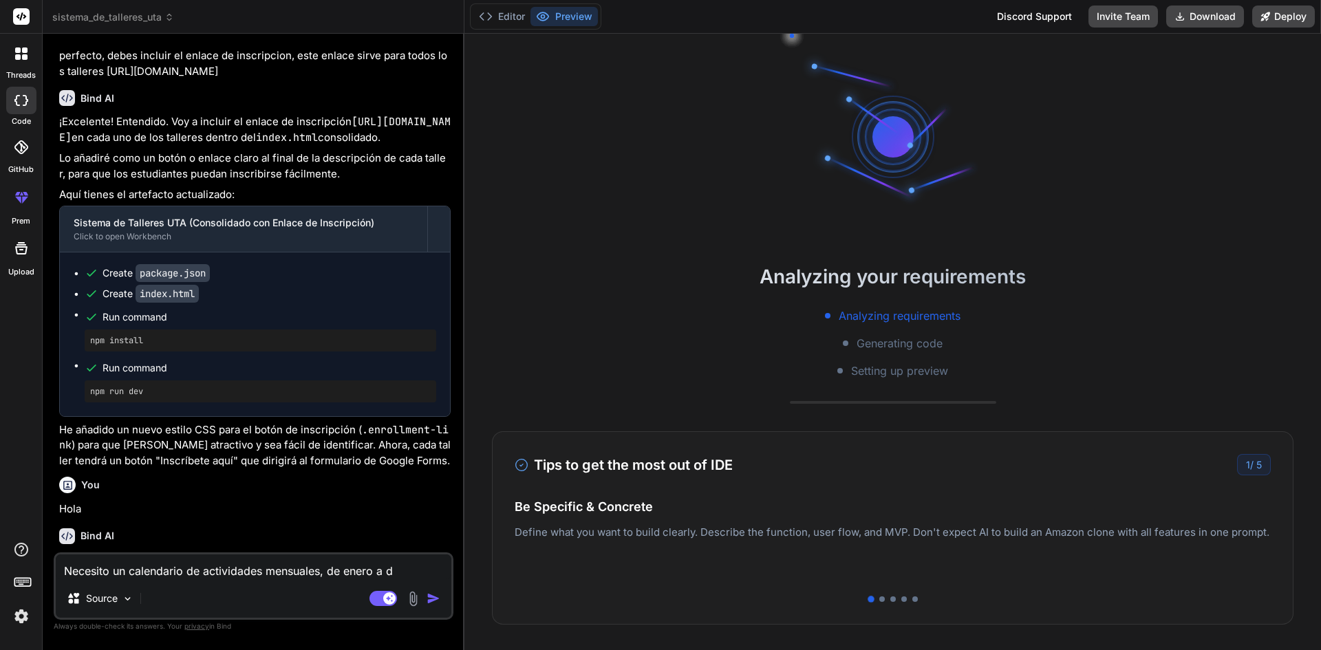
type textarea "x"
type textarea "Necesito un calendario de actividades mensuales, de enero a dic"
type textarea "x"
type textarea "Necesito un calendario de actividades mensuales, de enero a dici"
type textarea "x"
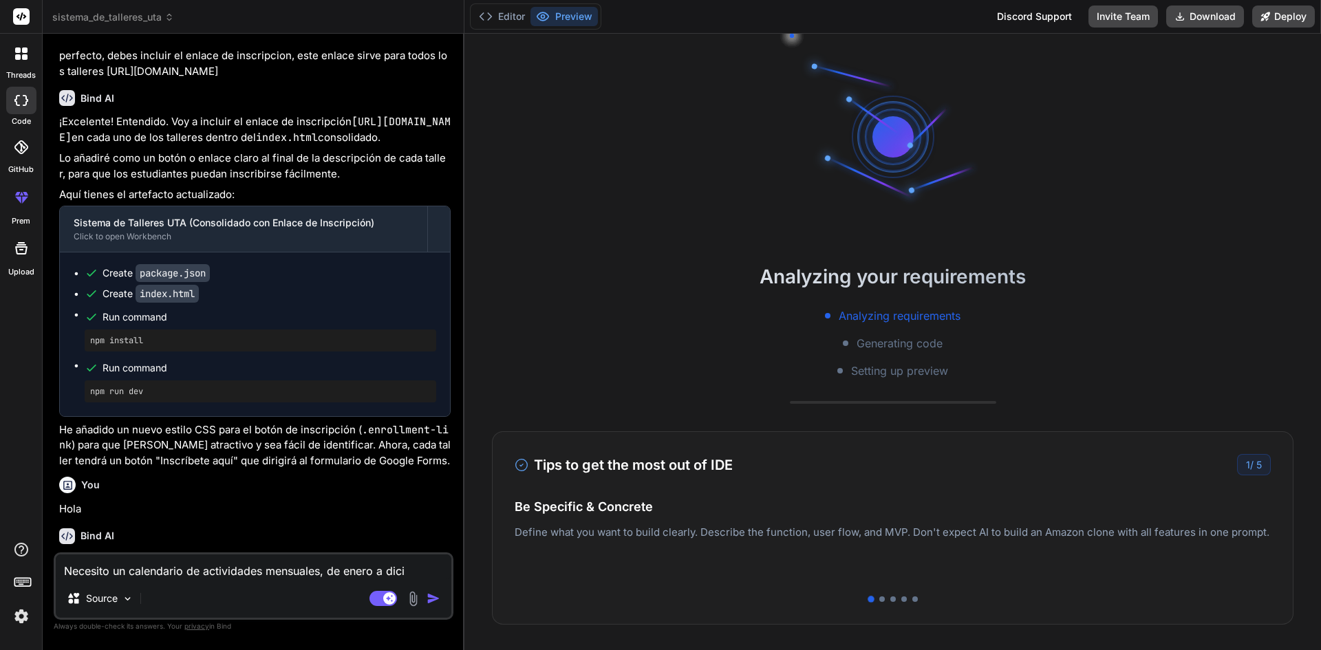
type textarea "Necesito un calendario de actividades mensuales, de enero a [PERSON_NAME]"
type textarea "x"
type textarea "Necesito un calendario de actividades mensuales, de enero a diciem"
type textarea "x"
type textarea "Necesito un calendario de actividades mensuales, de enero a diciemb"
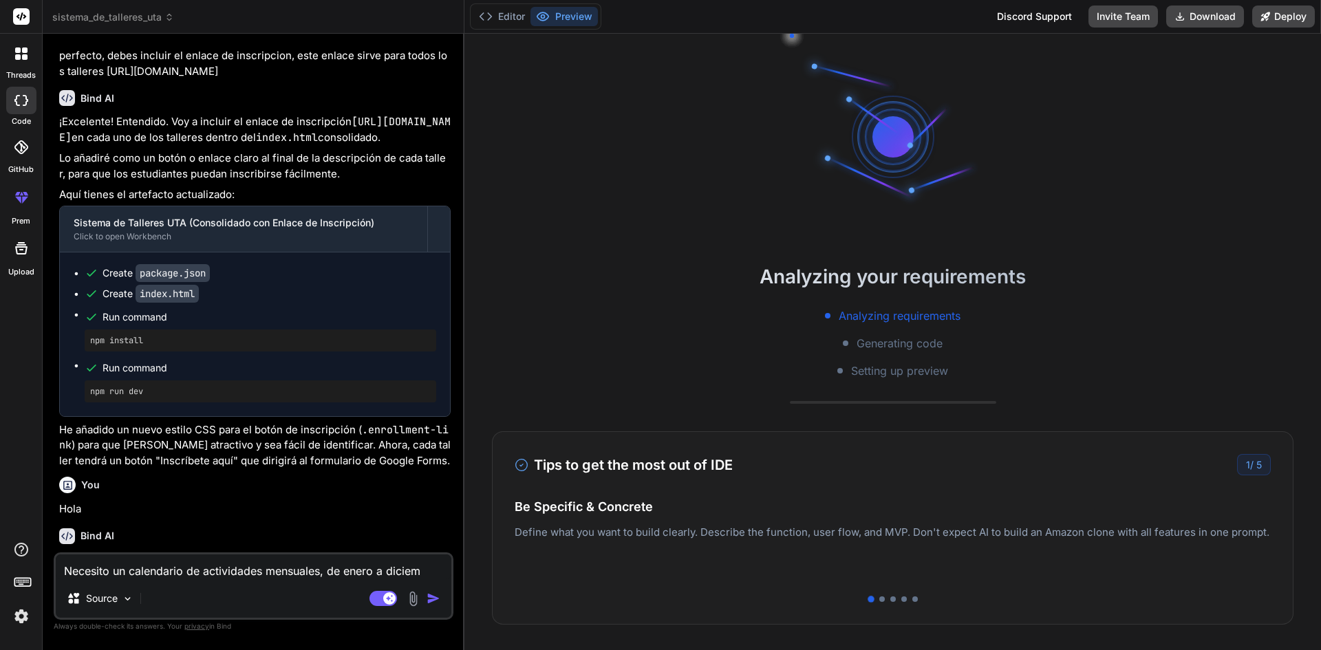
type textarea "x"
type textarea "Necesito un calendario de actividades mensuales, de enero a diciembr"
type textarea "x"
type textarea "Necesito un calendario de actividades mensuales, de enero a diciembre"
type textarea "x"
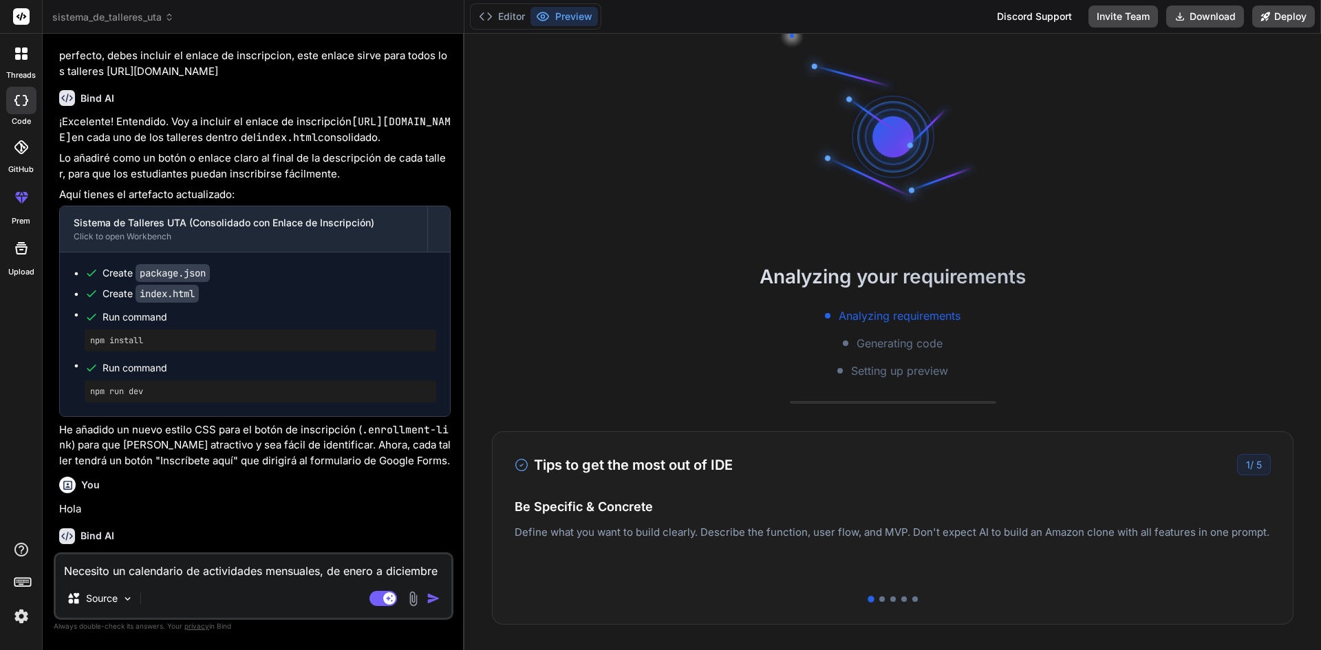
type textarea "Necesito un calendario de actividades mensuales, de enero a diciembre"
type textarea "x"
type textarea "Necesito un calendario de actividades mensuales, de enero a [DATE]"
type textarea "x"
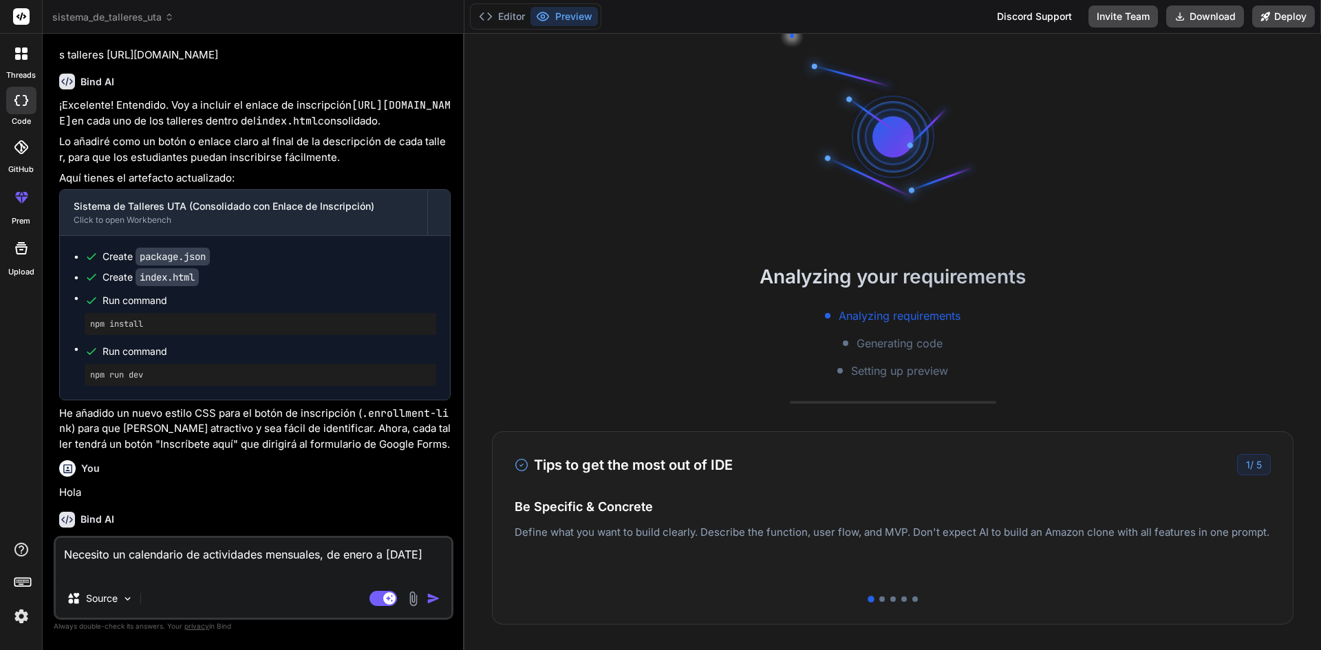
type textarea "Necesito un calendario de actividades mensuales, de enero a diciembre 20"
type textarea "x"
type textarea "Necesito un calendario de actividades mensuales, de enero a diciembre 202"
type textarea "x"
type textarea "Necesito un calendario de actividades mensuales, de enero a diciembre 2025"
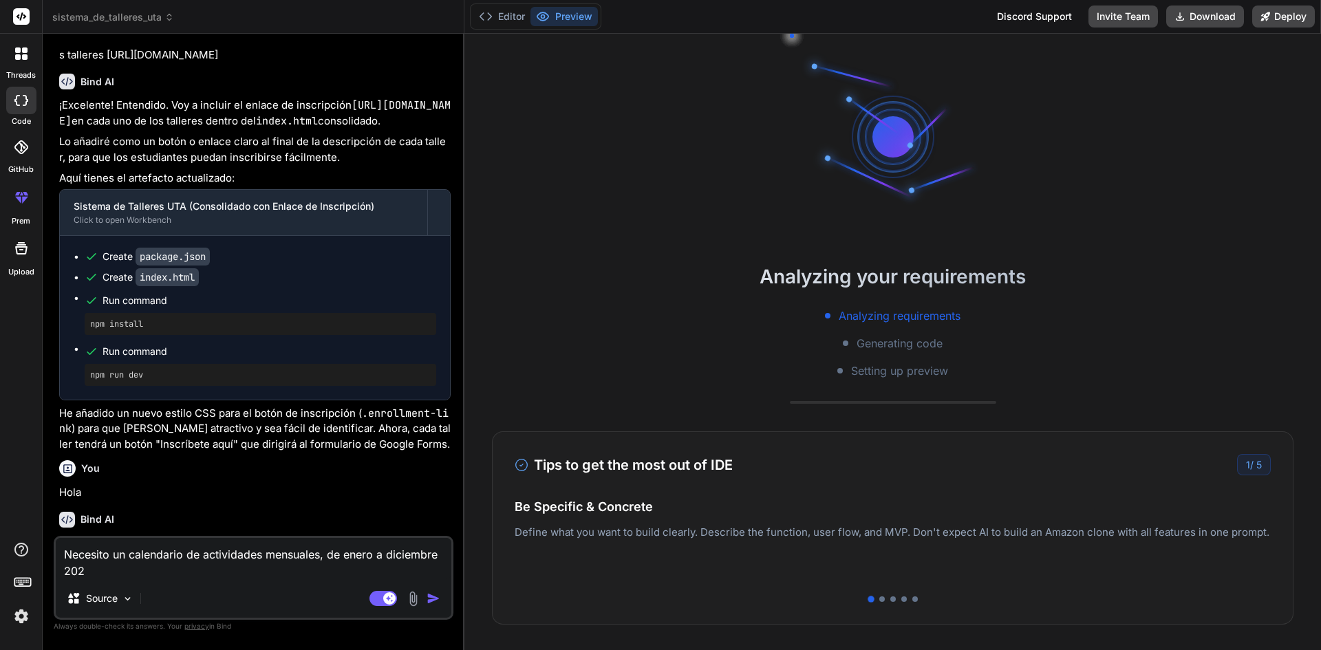
type textarea "x"
type textarea "Necesito un calendario de actividades mensuales, de enero a diciembre 2025"
type textarea "x"
type textarea "Necesito un calendario de actividades mensuales, de enero a [DATE] y"
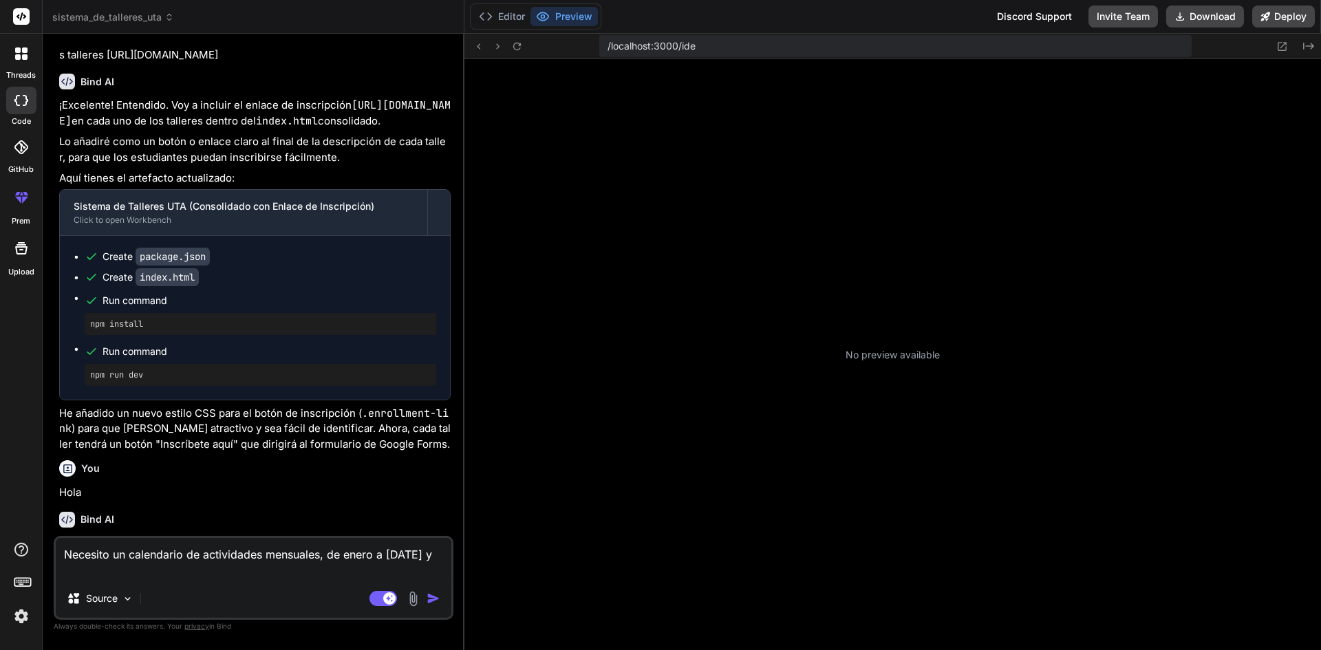
type textarea "x"
type textarea "Necesito un calendario de actividades mensuales, de enero a [DATE] y"
type textarea "x"
type textarea "Necesito un calendario de actividades mensuales, de enero a [DATE] y e"
type textarea "x"
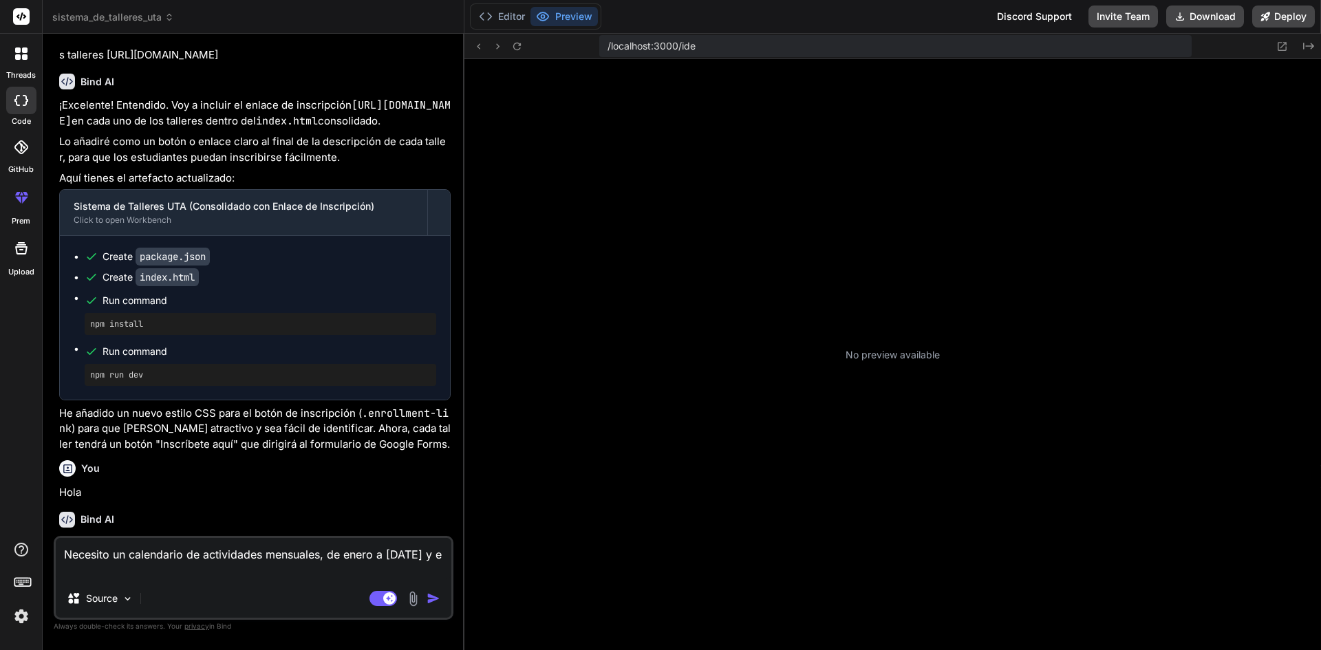
type textarea "Necesito un calendario de actividades mensuales, de enero a diciembre 2025 y en"
type textarea "x"
type textarea "Necesito un calendario de actividades mensuales, de enero a [DATE] y ene"
type textarea "x"
type textarea "Necesito un calendario de actividades mensuales, de enero a diciembre 2025 y en…"
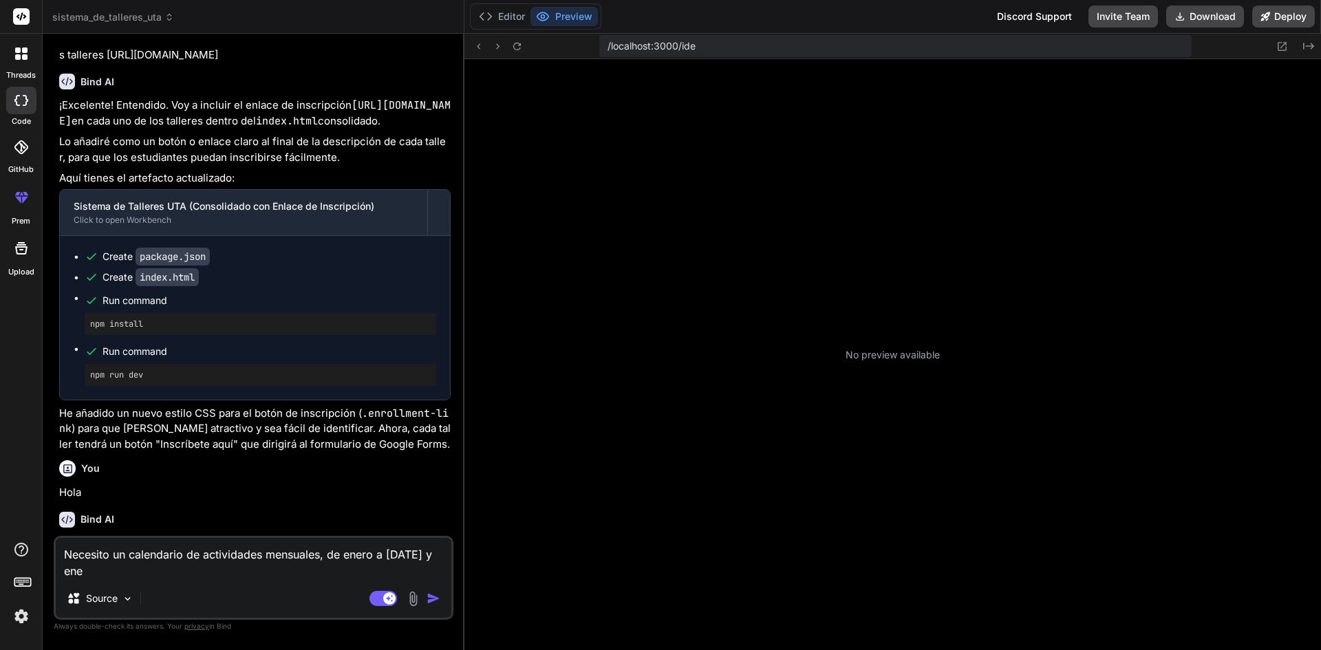
type textarea "x"
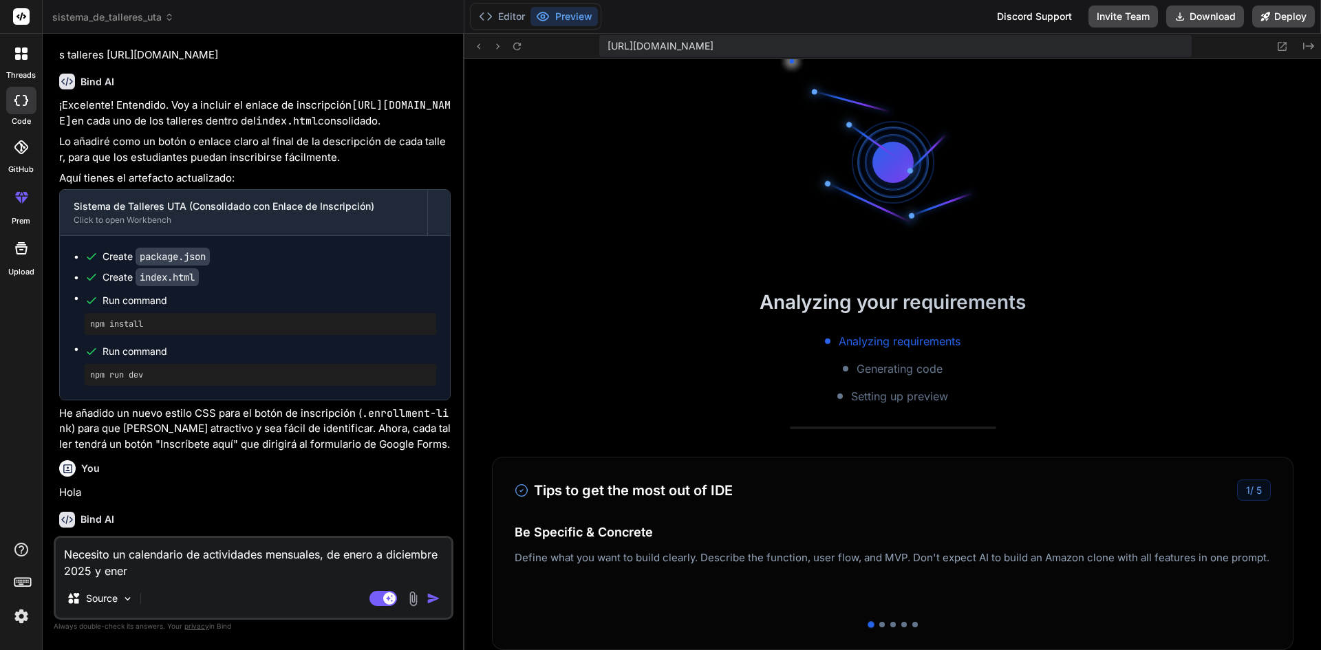
type textarea "Necesito un calendario de actividades mensuales, de enero a [DATE] y enero"
type textarea "x"
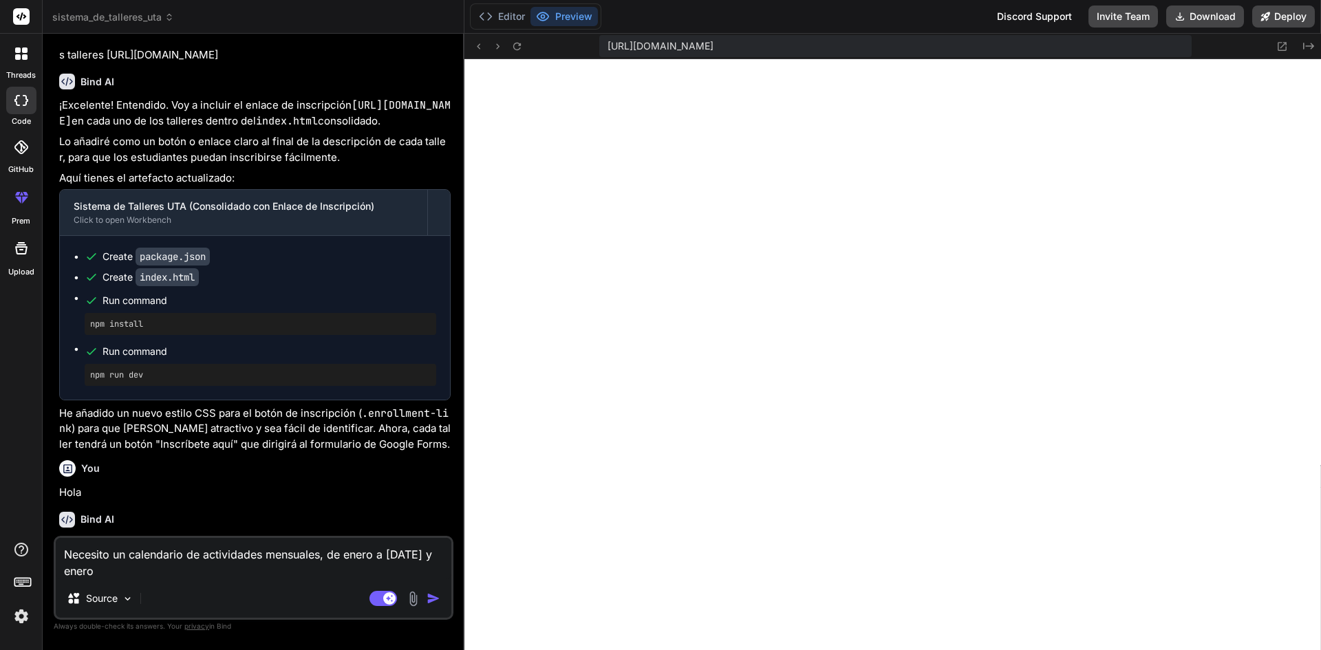
type textarea "Necesito un calendario de actividades mensuales, de enero a [DATE] y enero"
type textarea "x"
type textarea "Necesito un calendario de actividades mensuales, de enero a [DATE] y [DATE]"
type textarea "x"
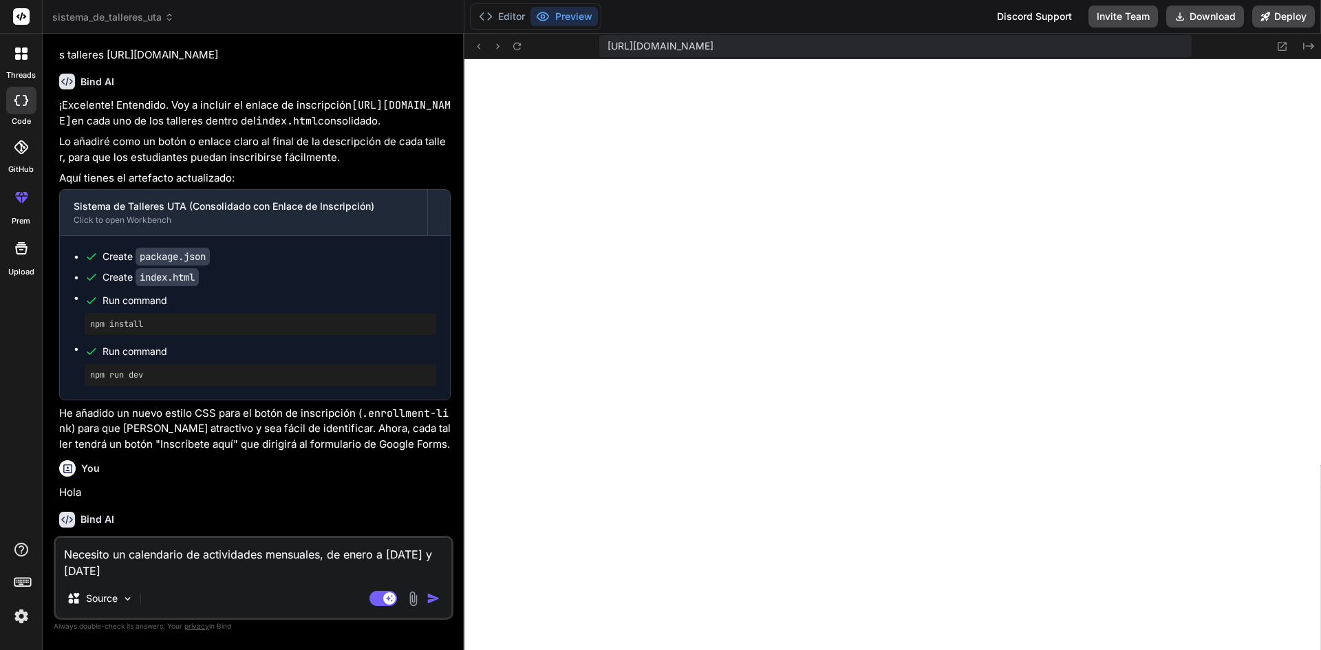
type textarea "Necesito un calendario de actividades mensuales, de enero a diciembre 2025 y en…"
type textarea "x"
type textarea "Necesito un calendario de actividades mensuales, de enero a diciembre 2025 y en…"
type textarea "x"
type textarea "Necesito un calendario de actividades mensuales, de enero a [DATE] y [DATE]"
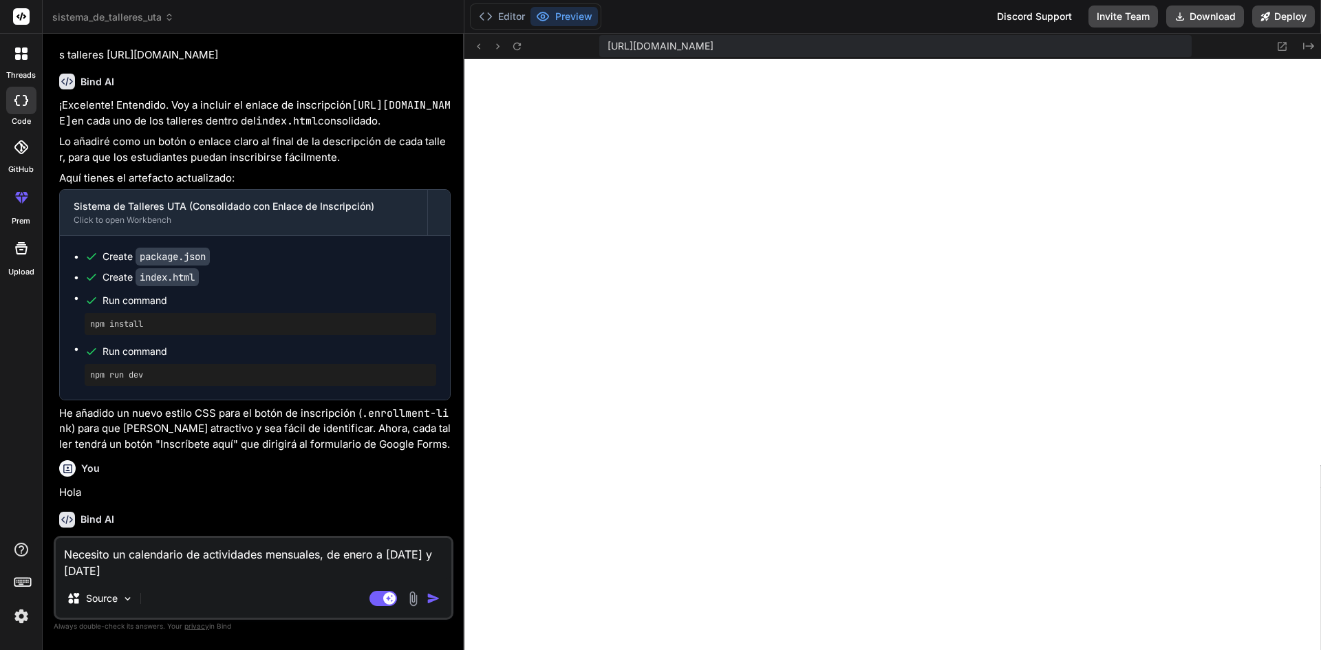
type textarea "x"
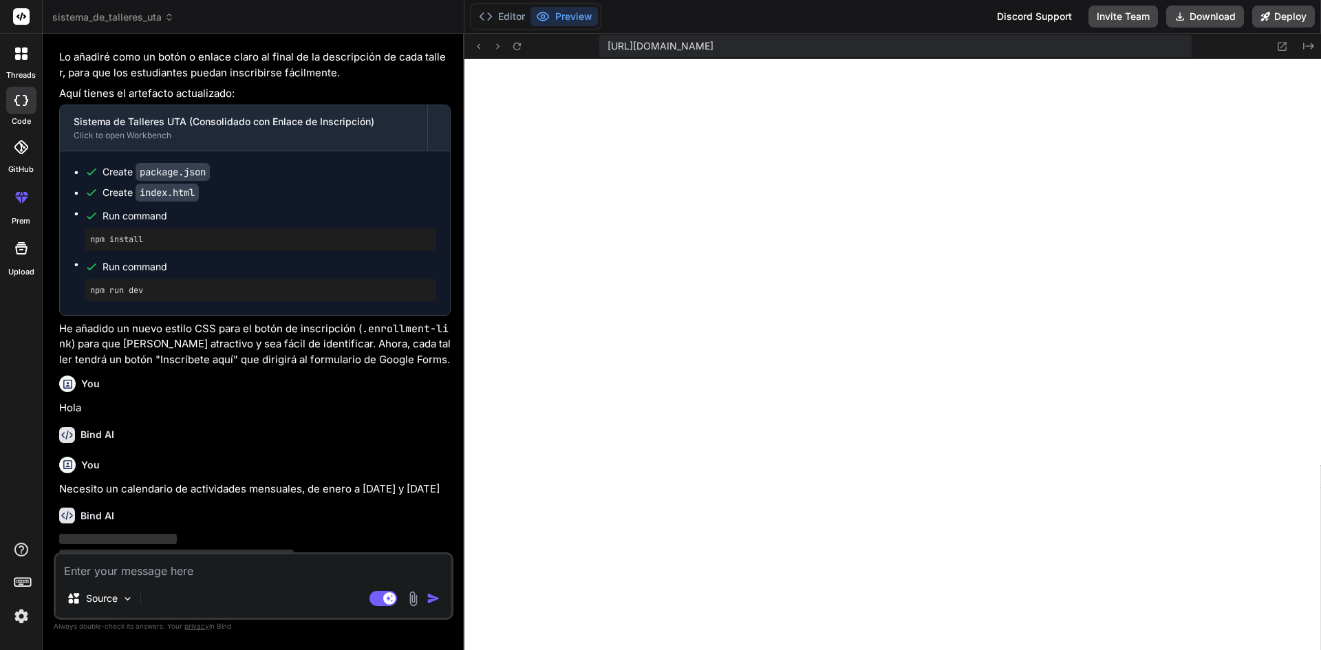
scroll to position [2483, 0]
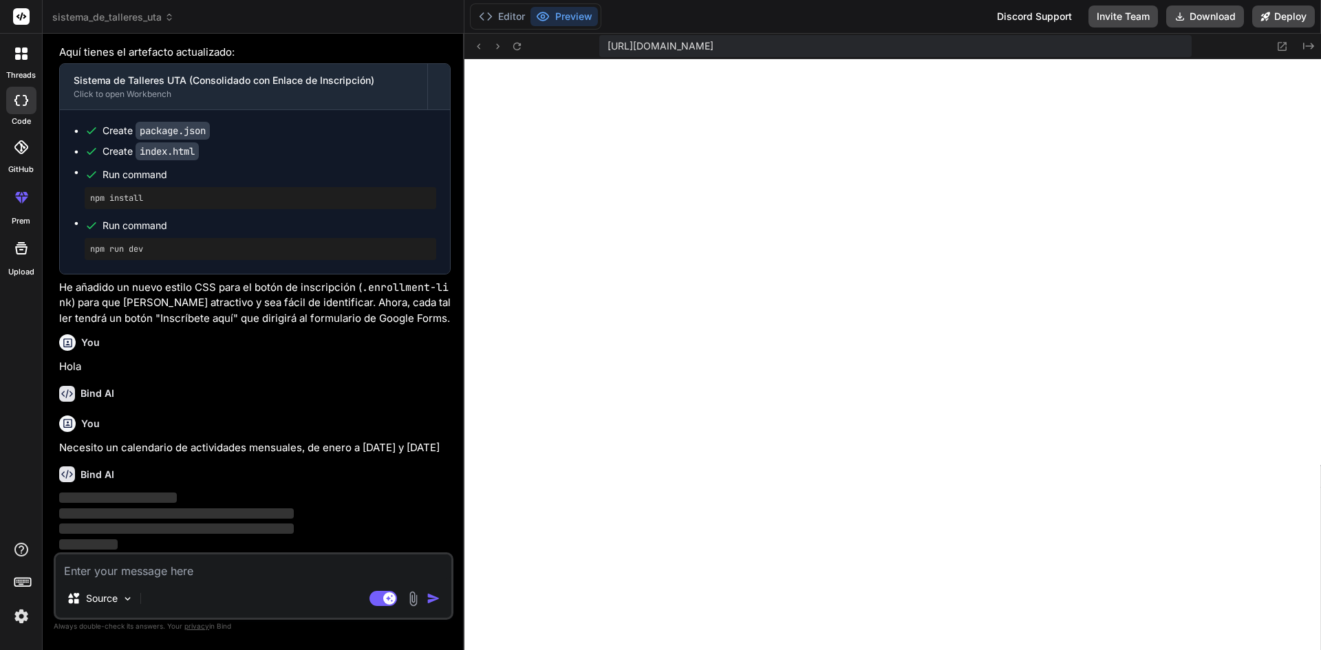
type textarea "p"
type textarea "x"
type textarea "pu"
type textarea "x"
type textarea "pue"
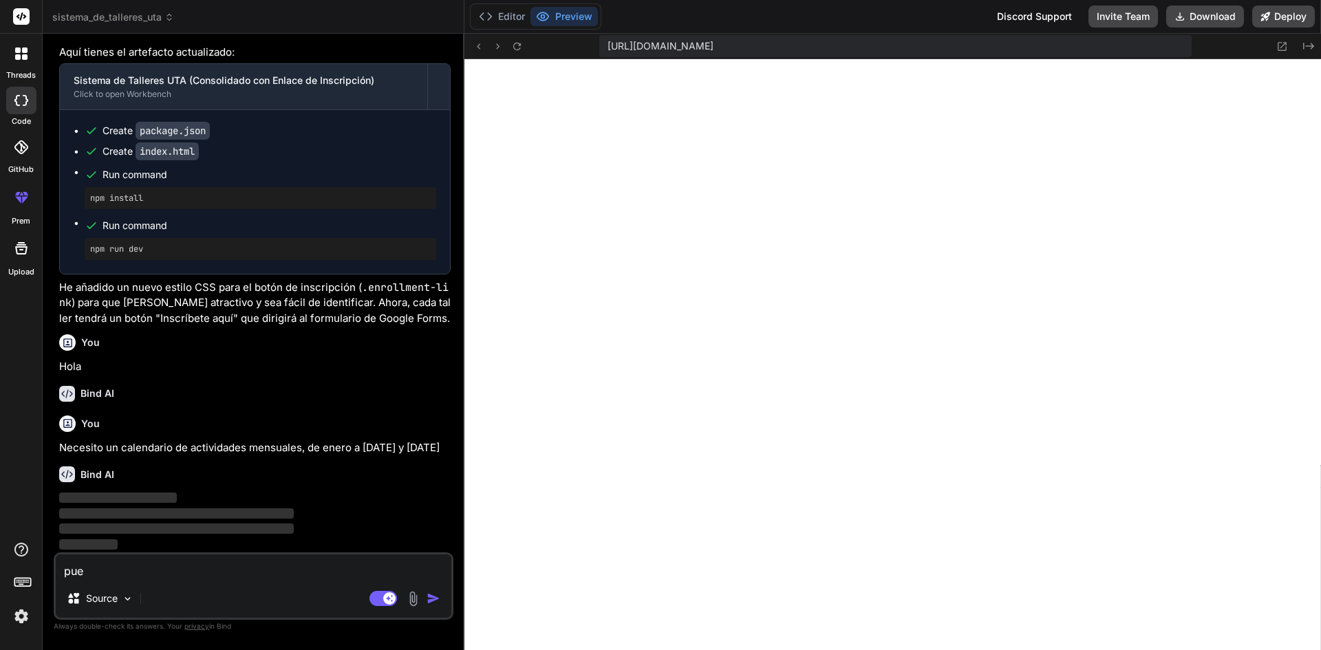
type textarea "x"
type textarea "pued"
type textarea "x"
type textarea "puede"
type textarea "x"
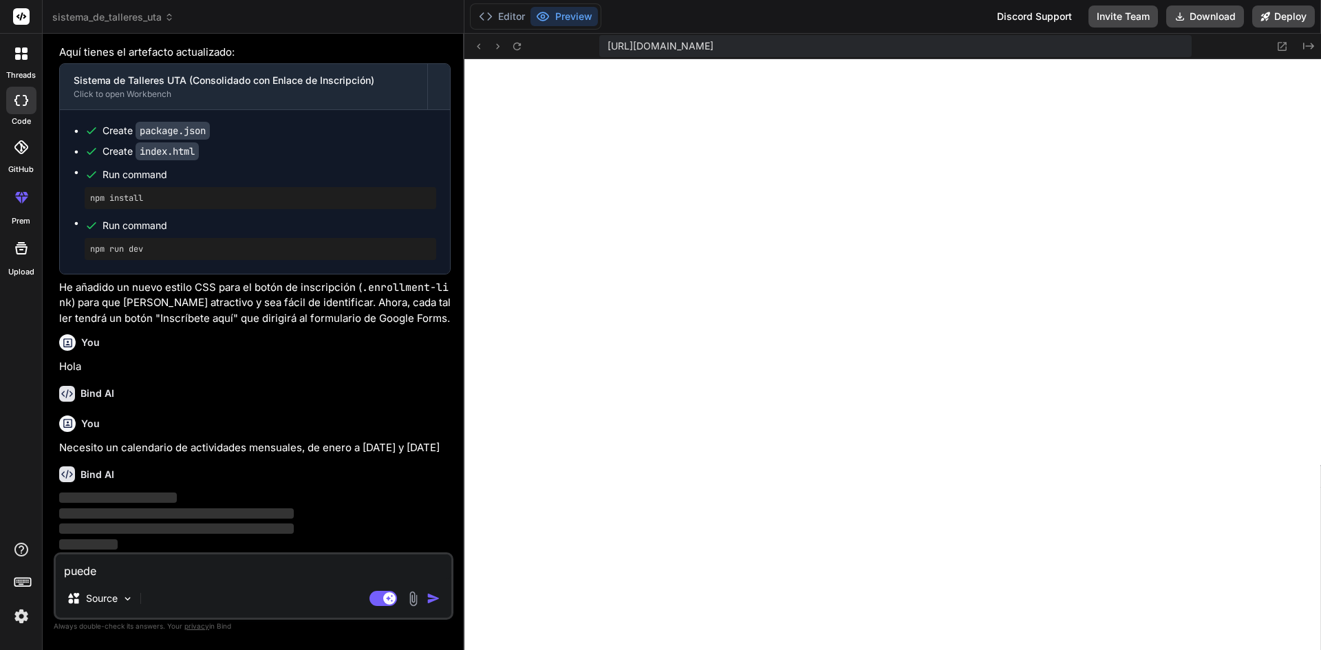
type textarea "puede"
type textarea "x"
type textarea "puede d"
type textarea "x"
type textarea "puede di"
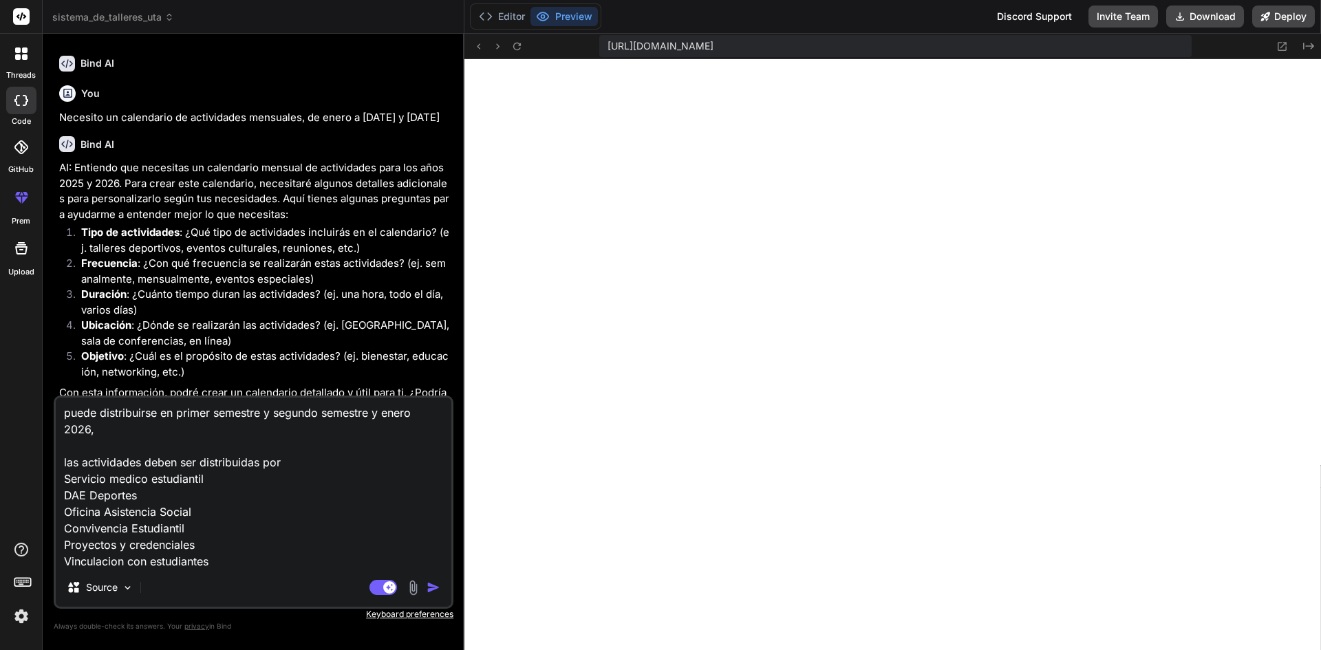
scroll to position [36, 0]
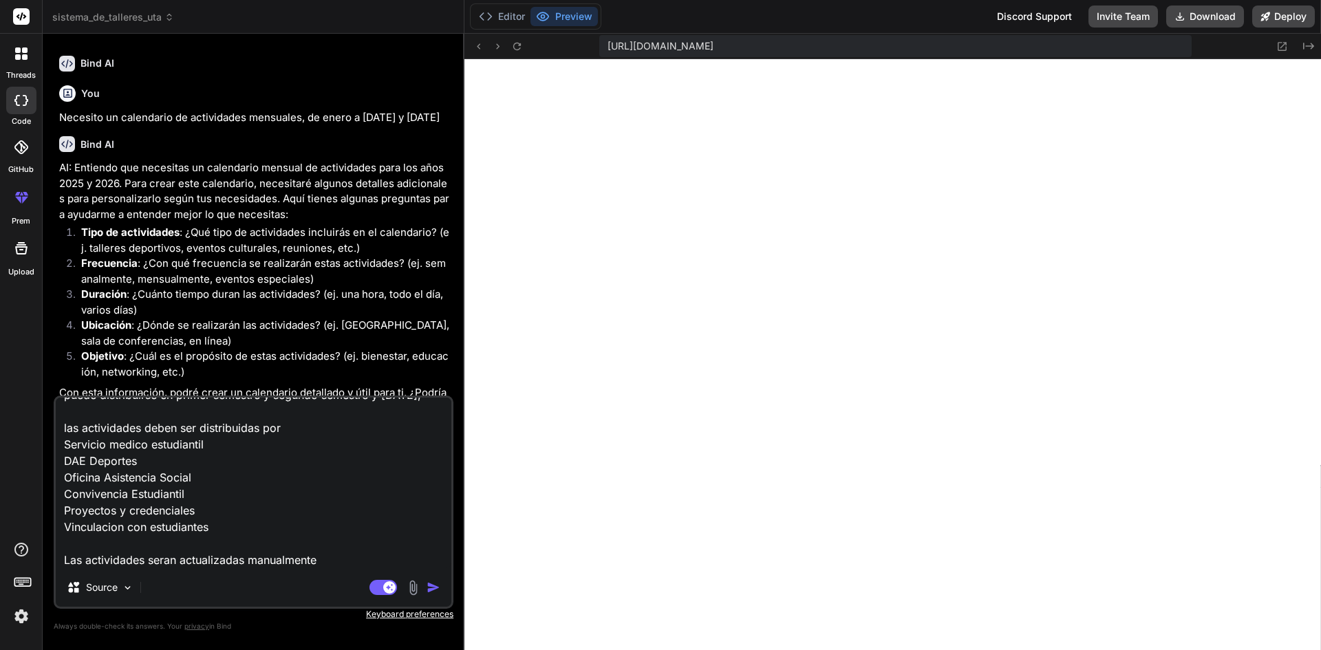
click at [436, 586] on img "button" at bounding box center [434, 588] width 14 height 14
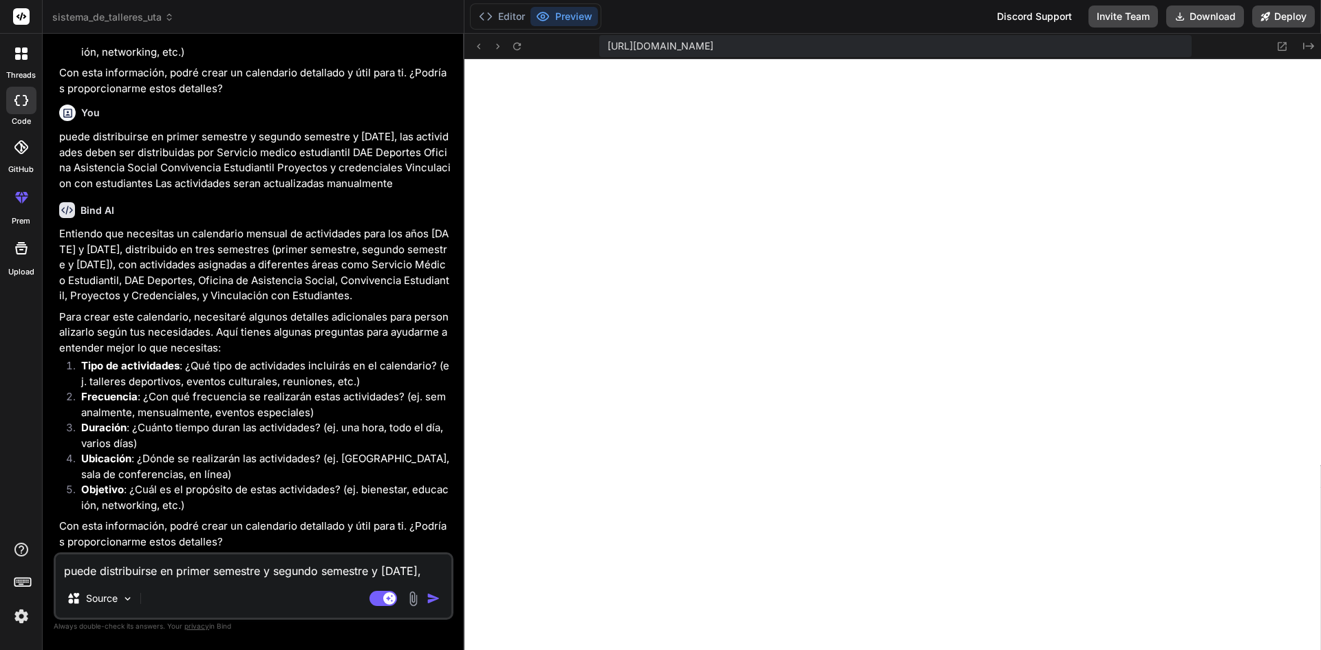
scroll to position [3133, 0]
click at [230, 553] on div "puede distribuirse en primer semestre y segundo semestre y enero 2026, las acti…" at bounding box center [254, 585] width 400 height 67
click at [235, 569] on textarea "puede distribuirse en primer semestre y segundo semestre y [DATE], las activida…" at bounding box center [254, 566] width 396 height 25
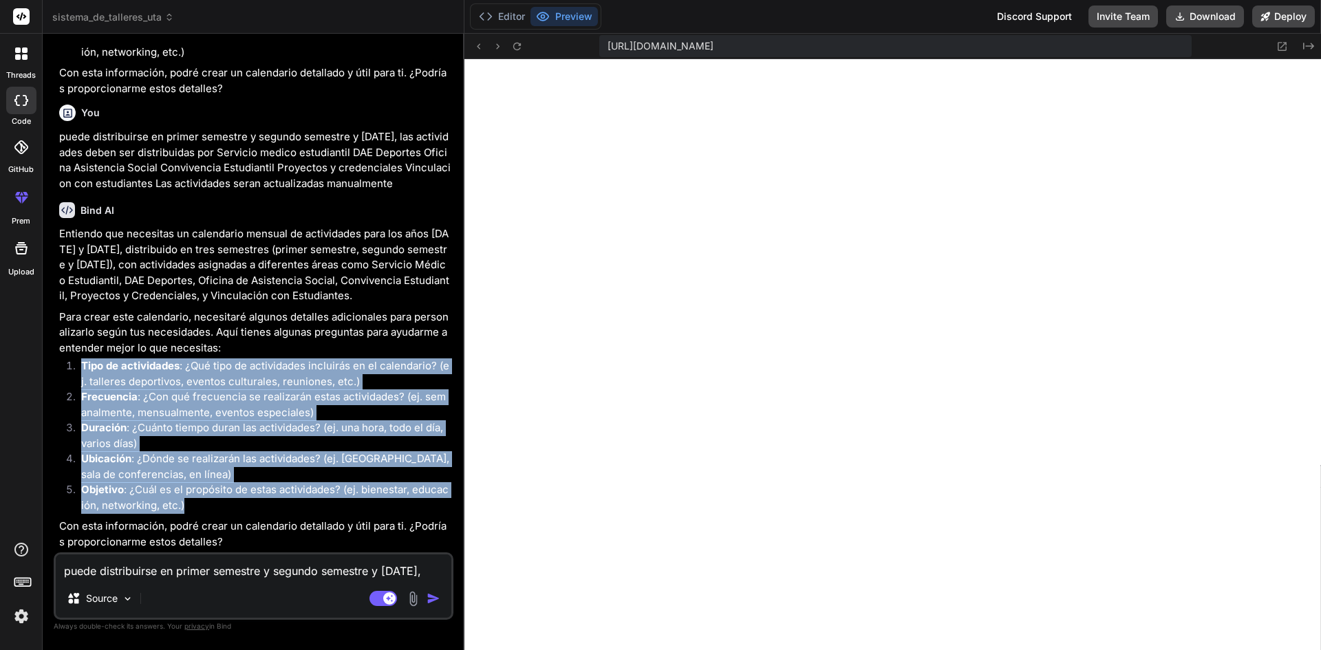
drag, startPoint x: 190, startPoint y: 505, endPoint x: 80, endPoint y: 369, distance: 174.2
click at [80, 369] on ol "Tipo de actividades : ¿Qué tipo de actividades incluirás en el calendario? (ej.…" at bounding box center [254, 435] width 391 height 155
copy ol "Tipo de actividades : ¿Qué tipo de actividades incluirás en el calendario? (ej.…"
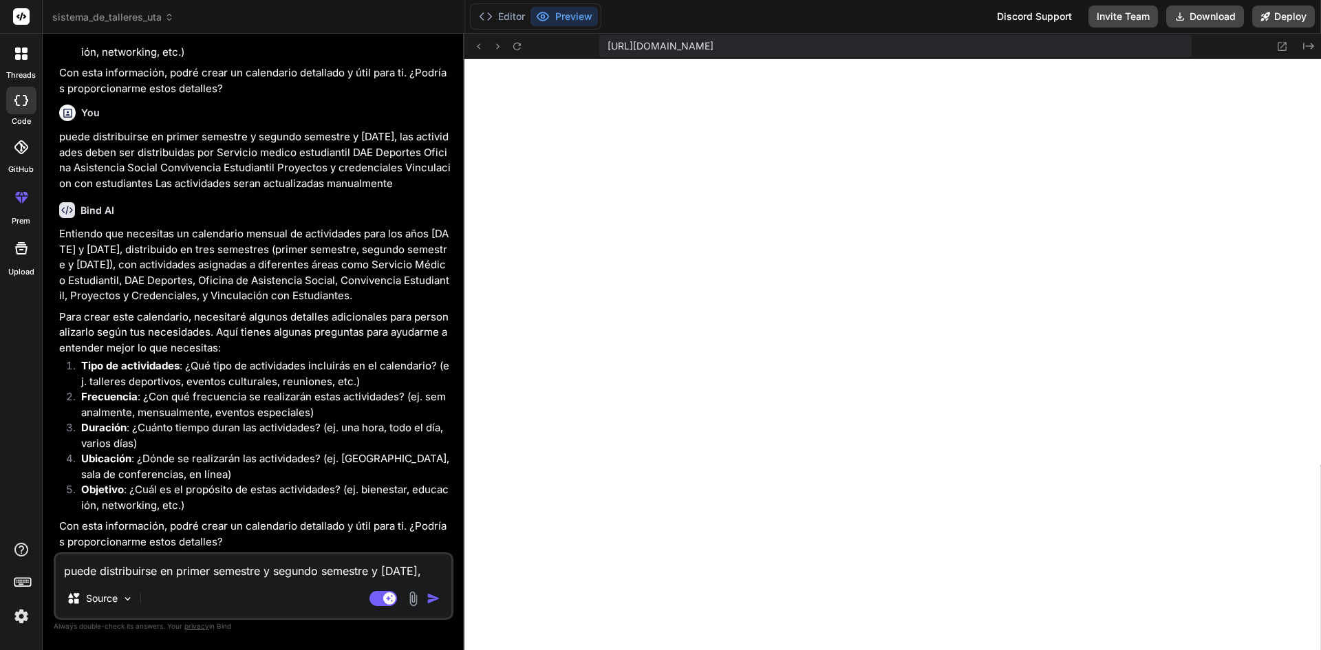
click at [134, 565] on textarea "puede distribuirse en primer semestre y segundo semestre y [DATE], las activida…" at bounding box center [254, 566] width 396 height 25
paste textarea "Tipo de actividades: ¿Qué tipo de actividades incluirás en el calendario? (ej. …"
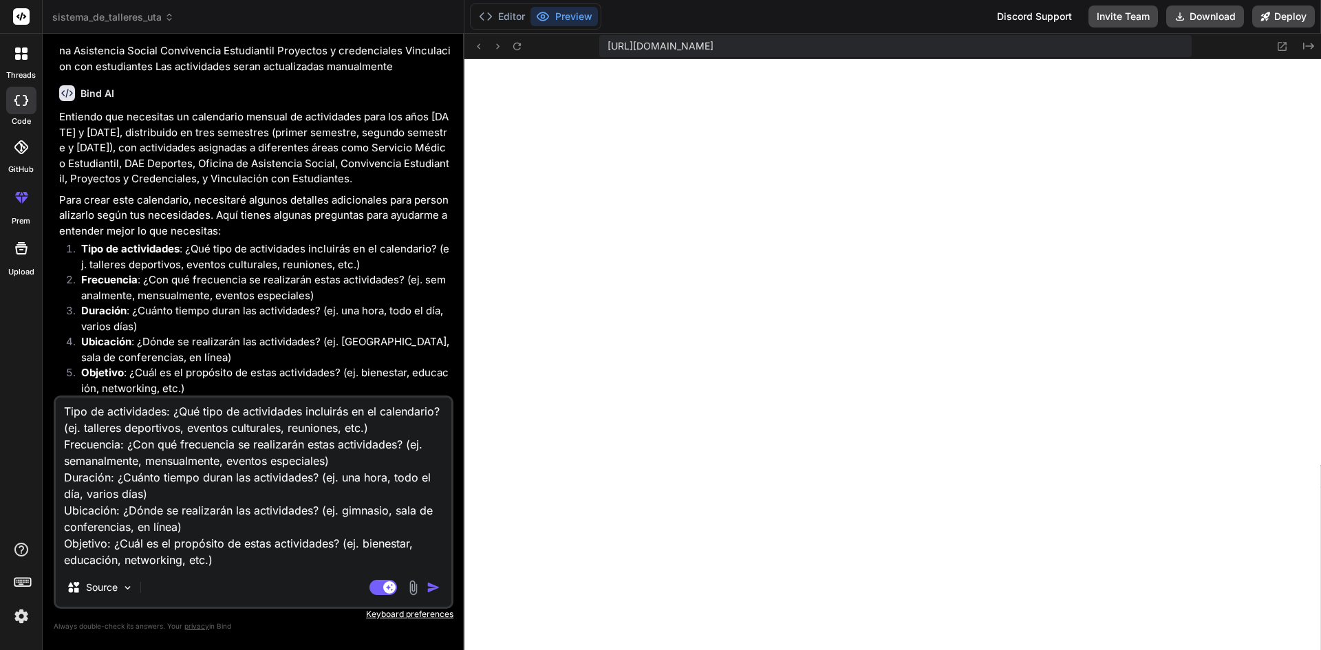
scroll to position [0, 0]
drag, startPoint x: 147, startPoint y: 429, endPoint x: 173, endPoint y: 417, distance: 28.6
click at [173, 417] on textarea "Tipo de actividades: ¿Qué tipo de actividades incluirás en el calendario? (ej. …" at bounding box center [254, 483] width 396 height 171
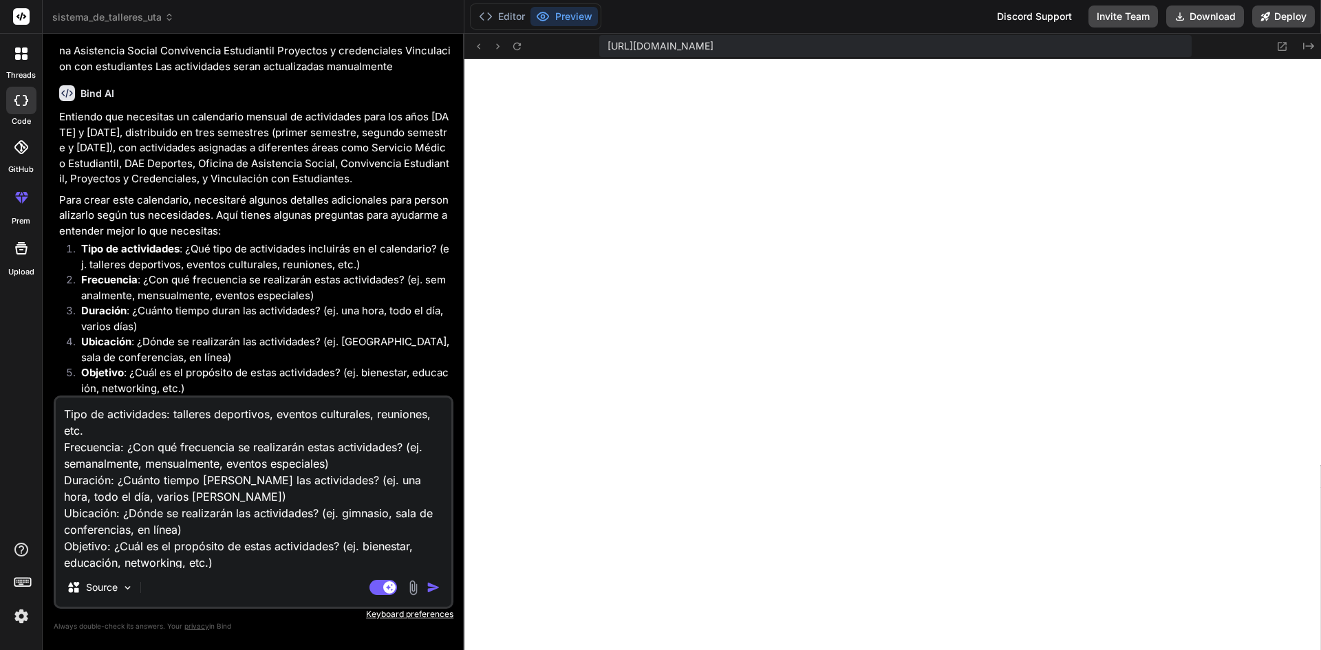
click at [130, 449] on textarea "Tipo de actividades: talleres deportivos, eventos culturales, reuniones, etc. F…" at bounding box center [254, 483] width 396 height 171
drag, startPoint x: 144, startPoint y: 465, endPoint x: 133, endPoint y: 440, distance: 27.7
click at [133, 440] on textarea "Tipo de actividades: talleres deportivos, eventos culturales, reuniones, etc. F…" at bounding box center [254, 483] width 396 height 171
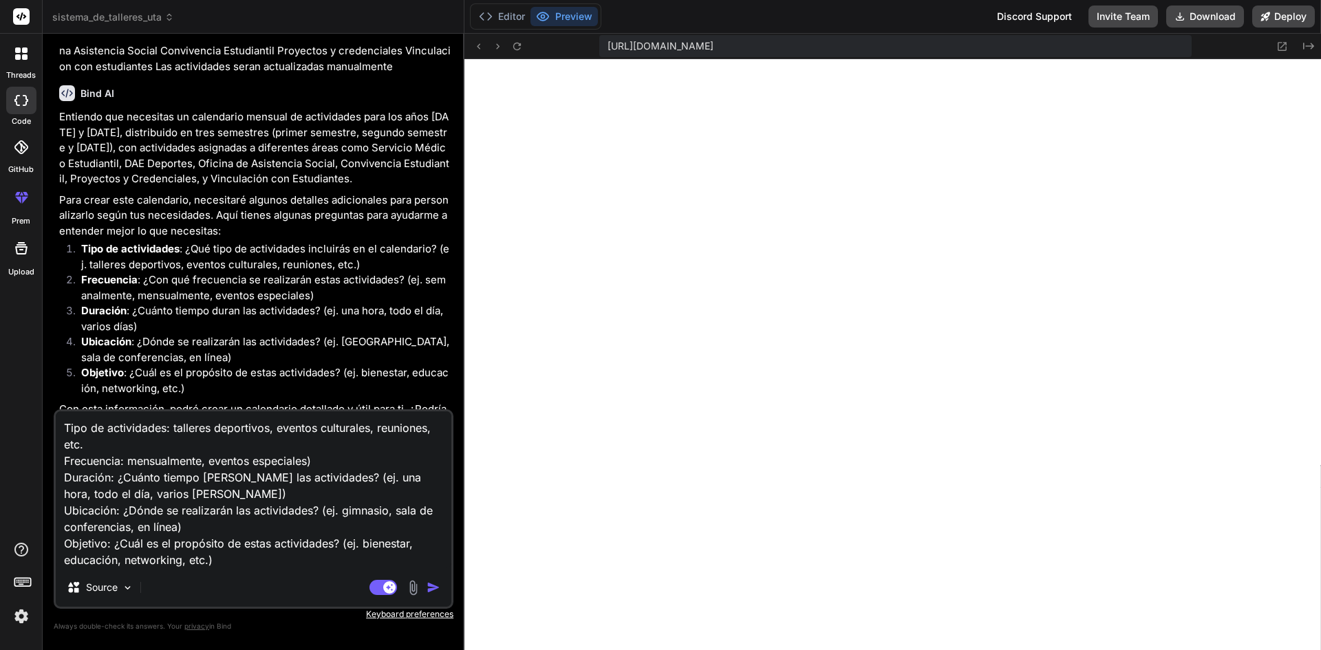
drag, startPoint x: 320, startPoint y: 458, endPoint x: 205, endPoint y: 462, distance: 115.0
click at [205, 462] on textarea "Tipo de actividades: talleres deportivos, eventos culturales, reuniones, etc. F…" at bounding box center [254, 489] width 396 height 157
drag, startPoint x: 152, startPoint y: 493, endPoint x: 118, endPoint y: 477, distance: 37.2
click at [118, 477] on textarea "Tipo de actividades: talleres deportivos, eventos culturales, reuniones, etc. F…" at bounding box center [254, 489] width 396 height 157
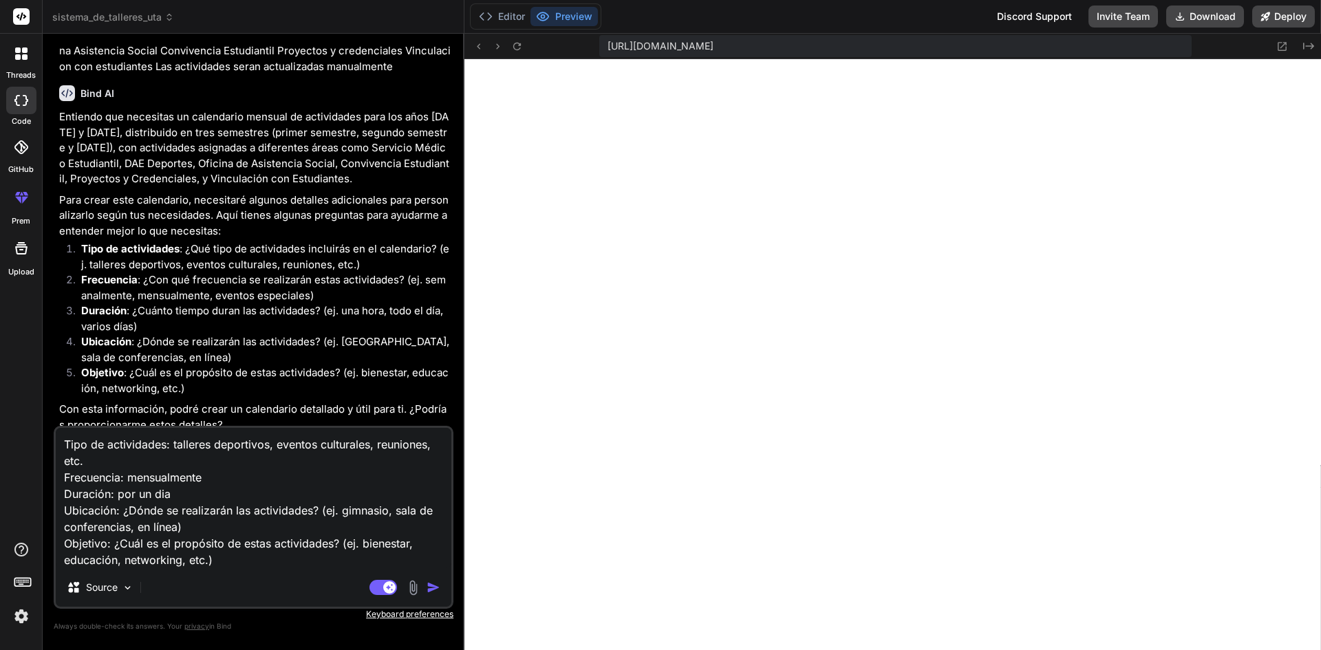
drag, startPoint x: 200, startPoint y: 529, endPoint x: 122, endPoint y: 515, distance: 78.4
click at [122, 515] on textarea "Tipo de actividades: talleres deportivos, eventos culturales, reuniones, etc. F…" at bounding box center [254, 498] width 396 height 140
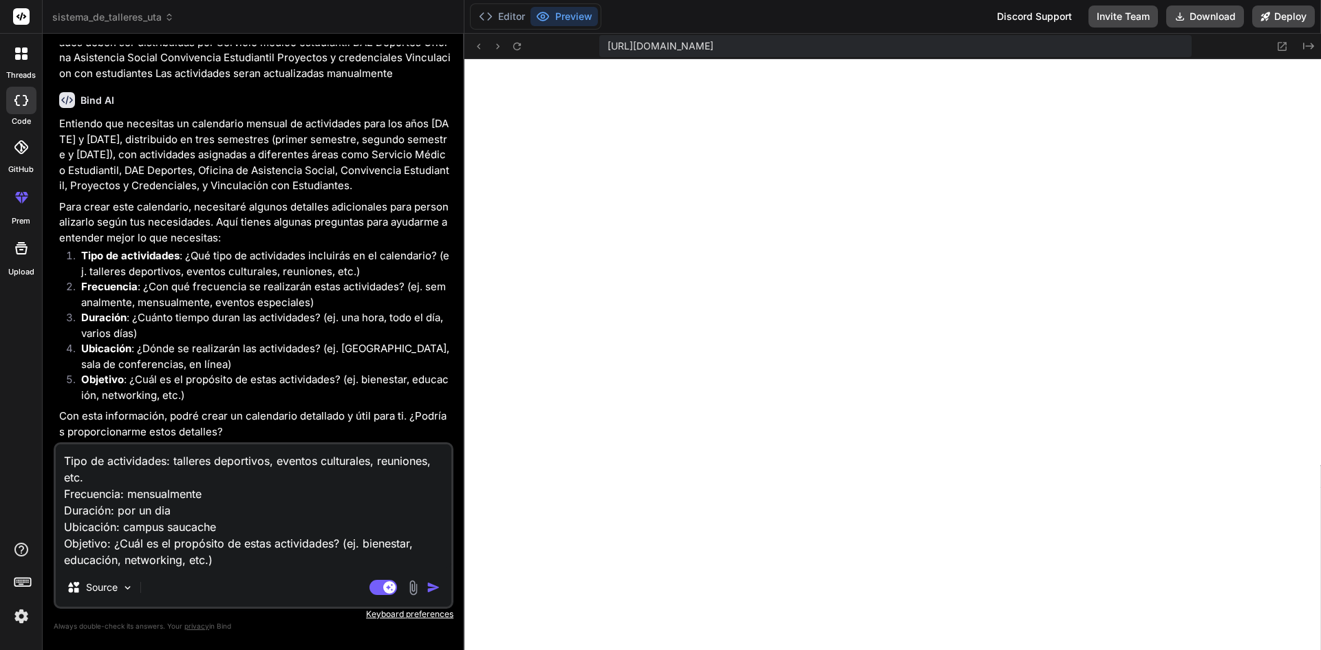
drag, startPoint x: 216, startPoint y: 563, endPoint x: 112, endPoint y: 544, distance: 105.5
click at [112, 544] on textarea "Tipo de actividades: talleres deportivos, eventos culturales, reuniones, etc. F…" at bounding box center [254, 506] width 396 height 124
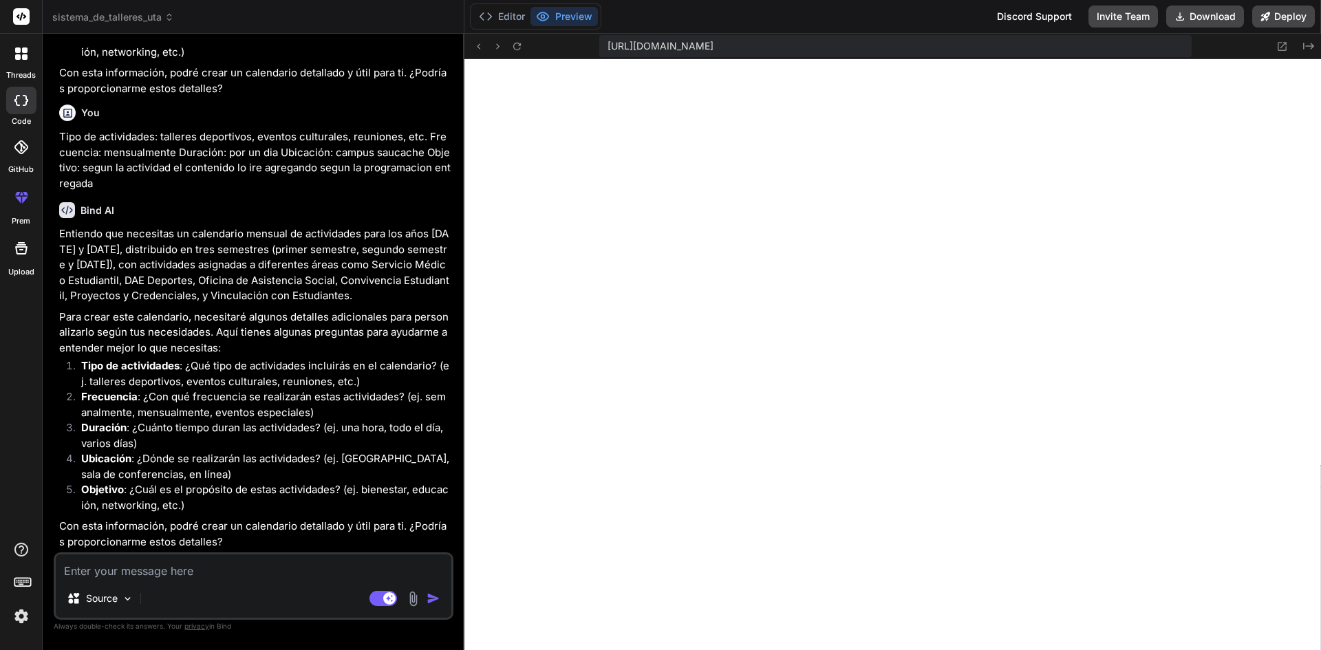
scroll to position [3586, 0]
paste textarea "[URL][DOMAIN_NAME]"
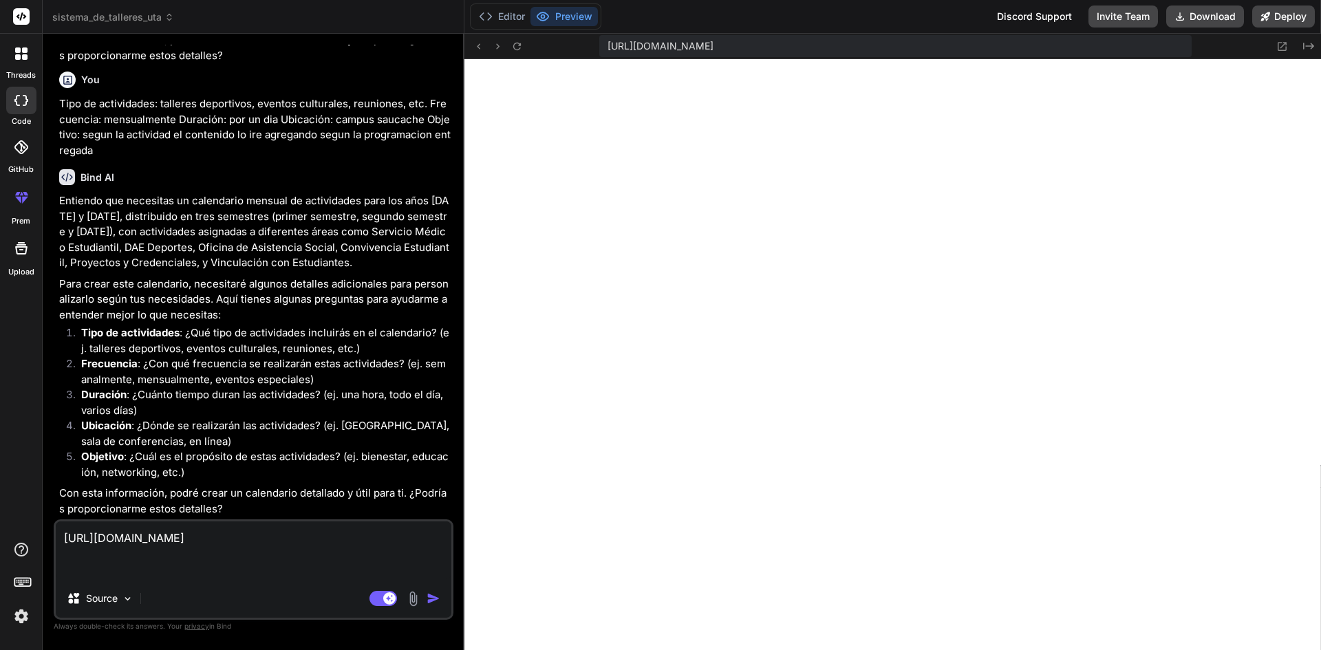
click at [439, 594] on img "button" at bounding box center [434, 599] width 14 height 14
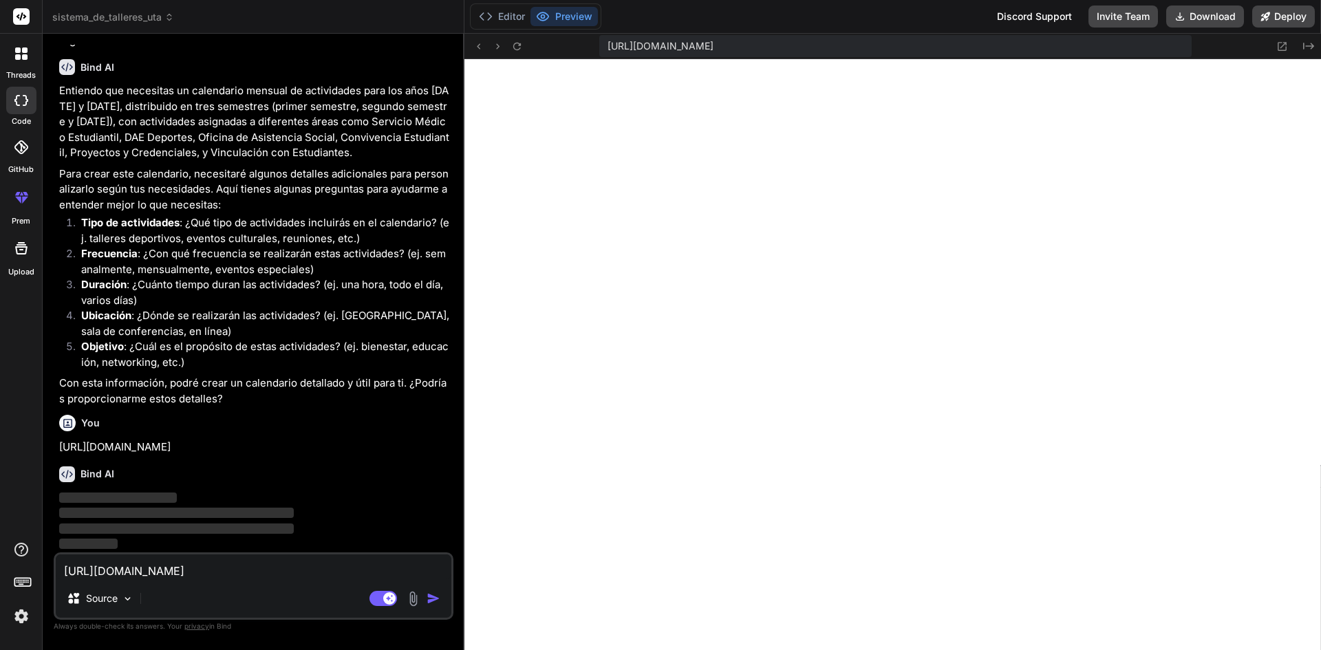
scroll to position [3744, 0]
click at [252, 569] on textarea "[URL][DOMAIN_NAME]" at bounding box center [254, 566] width 396 height 25
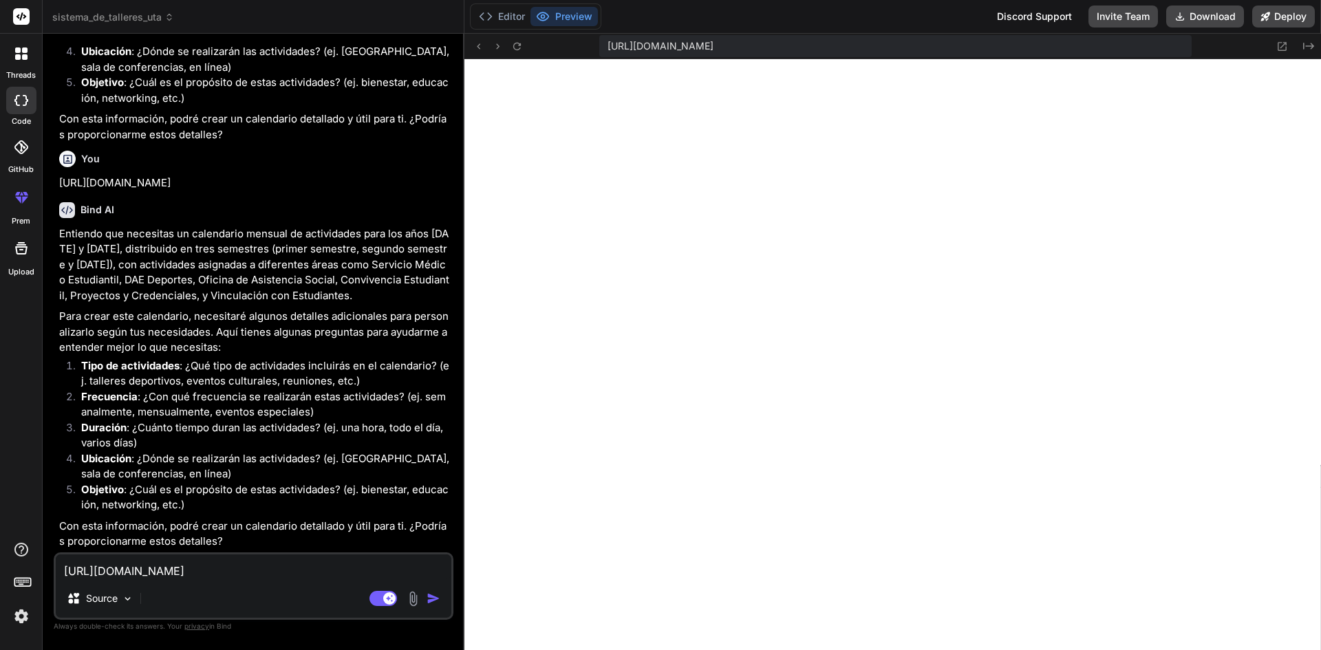
scroll to position [4041, 0]
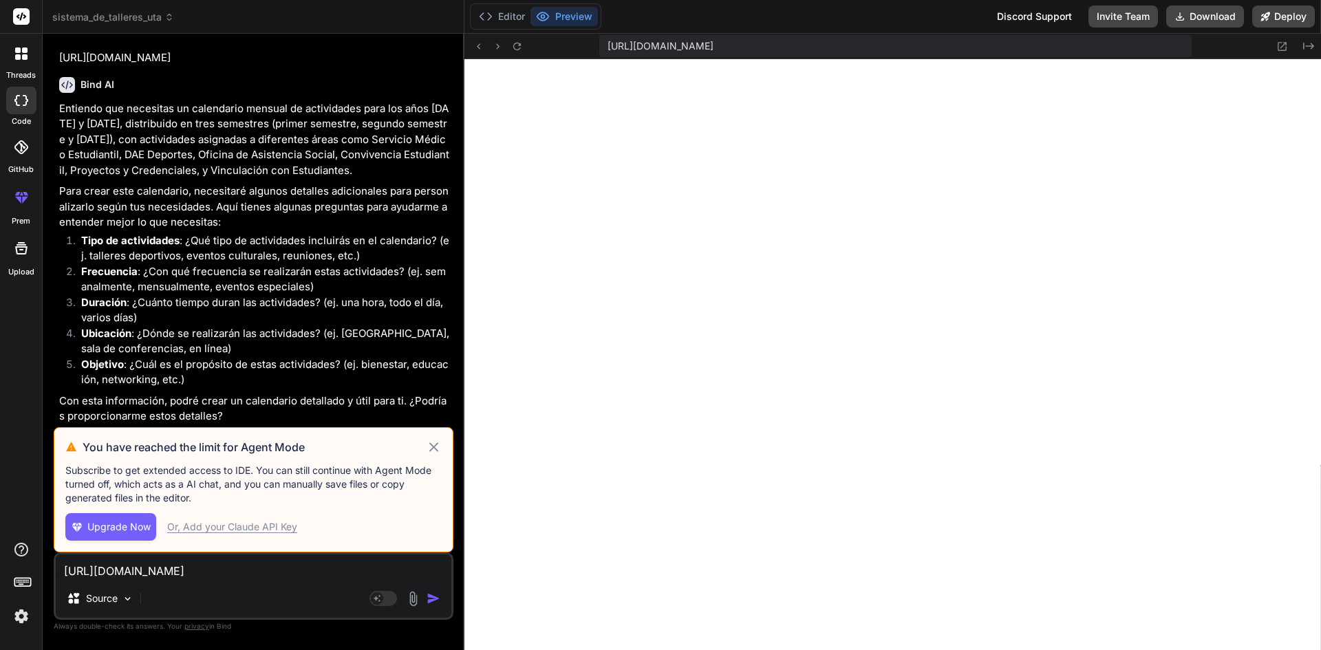
click at [251, 524] on div "Or, Add your Claude API Key" at bounding box center [232, 527] width 130 height 14
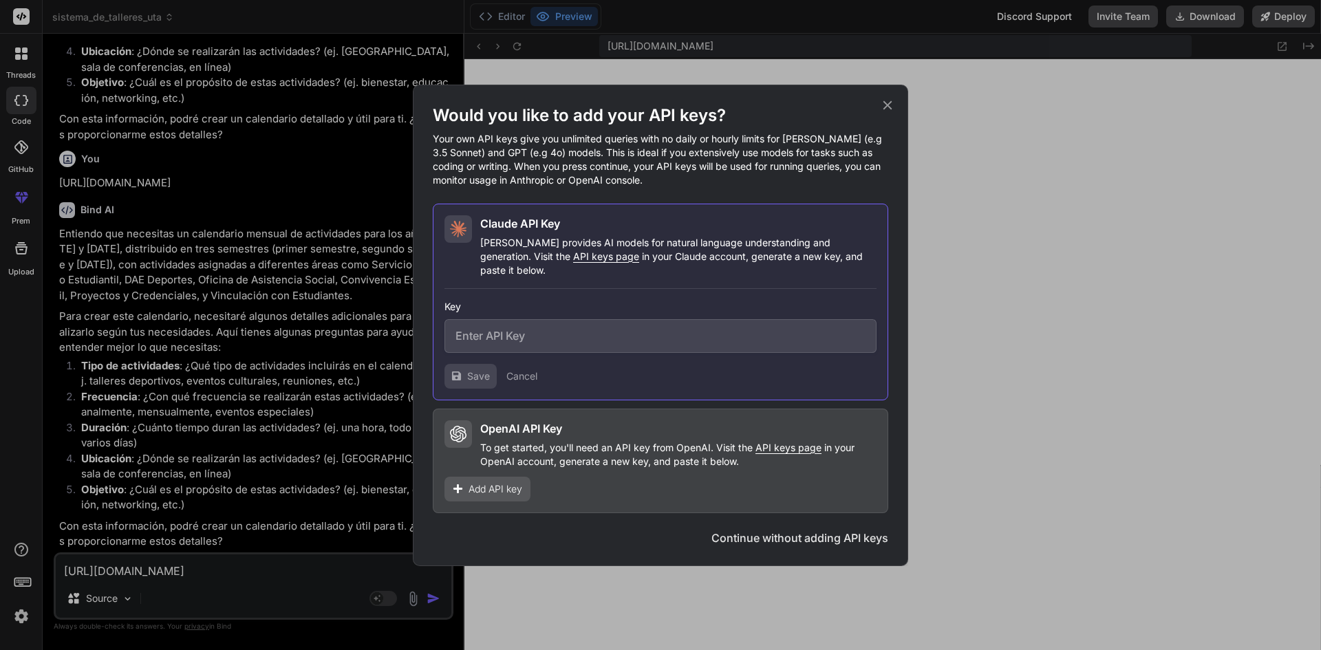
click at [889, 109] on icon at bounding box center [887, 104] width 9 height 9
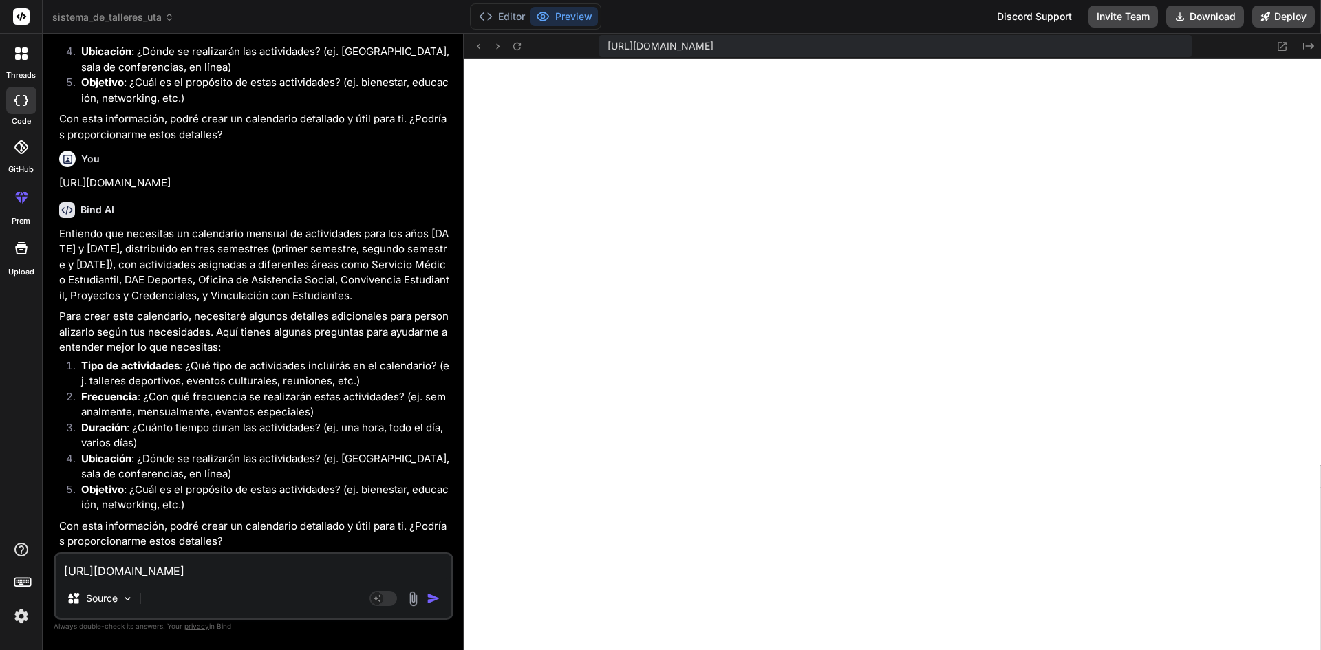
click at [14, 620] on img at bounding box center [21, 616] width 23 height 23
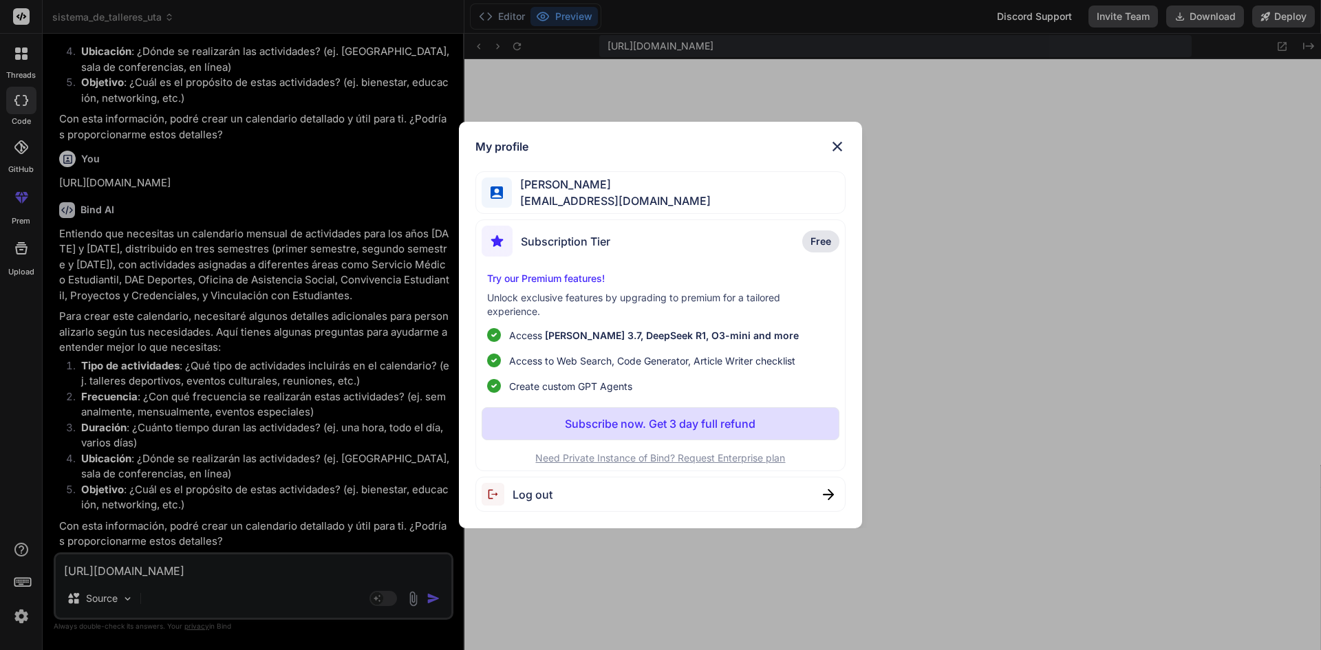
click at [621, 180] on span "[PERSON_NAME]" at bounding box center [611, 184] width 199 height 17
click at [744, 234] on div "Subscription Tier Free" at bounding box center [661, 244] width 358 height 36
click at [819, 239] on span "Free" at bounding box center [820, 242] width 21 height 14
click at [835, 148] on img at bounding box center [837, 146] width 17 height 17
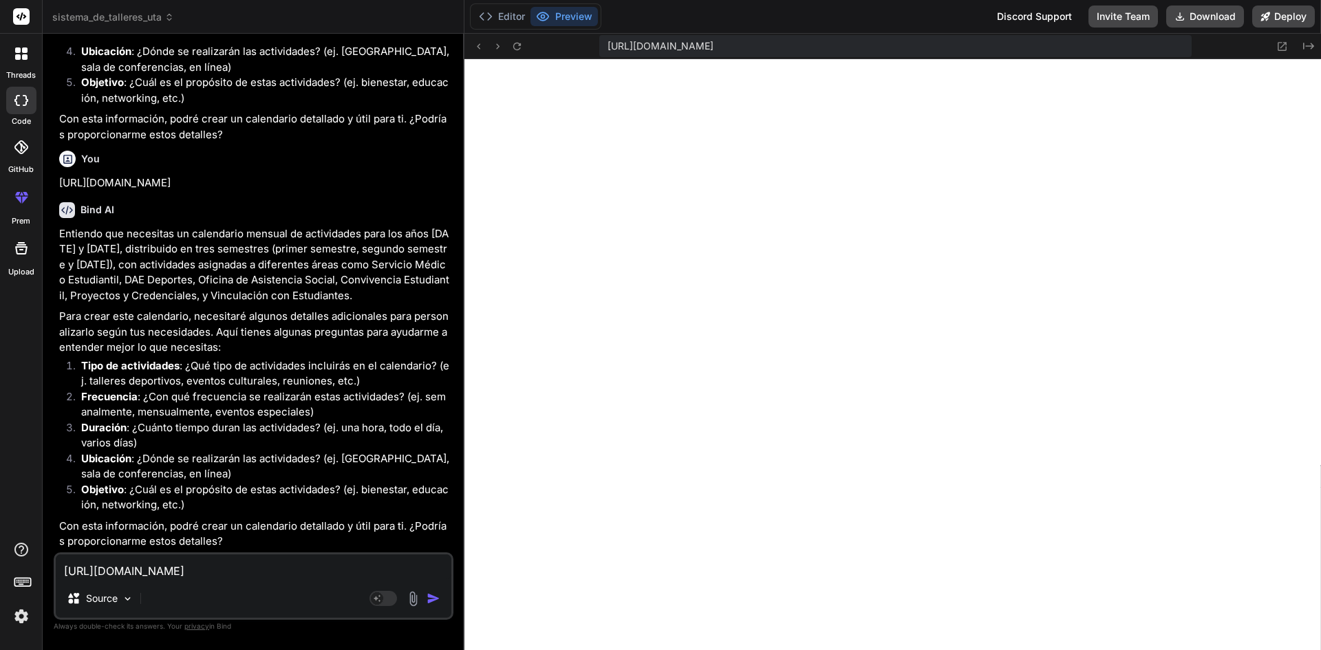
click at [222, 573] on textarea "[URL][DOMAIN_NAME]" at bounding box center [254, 566] width 396 height 25
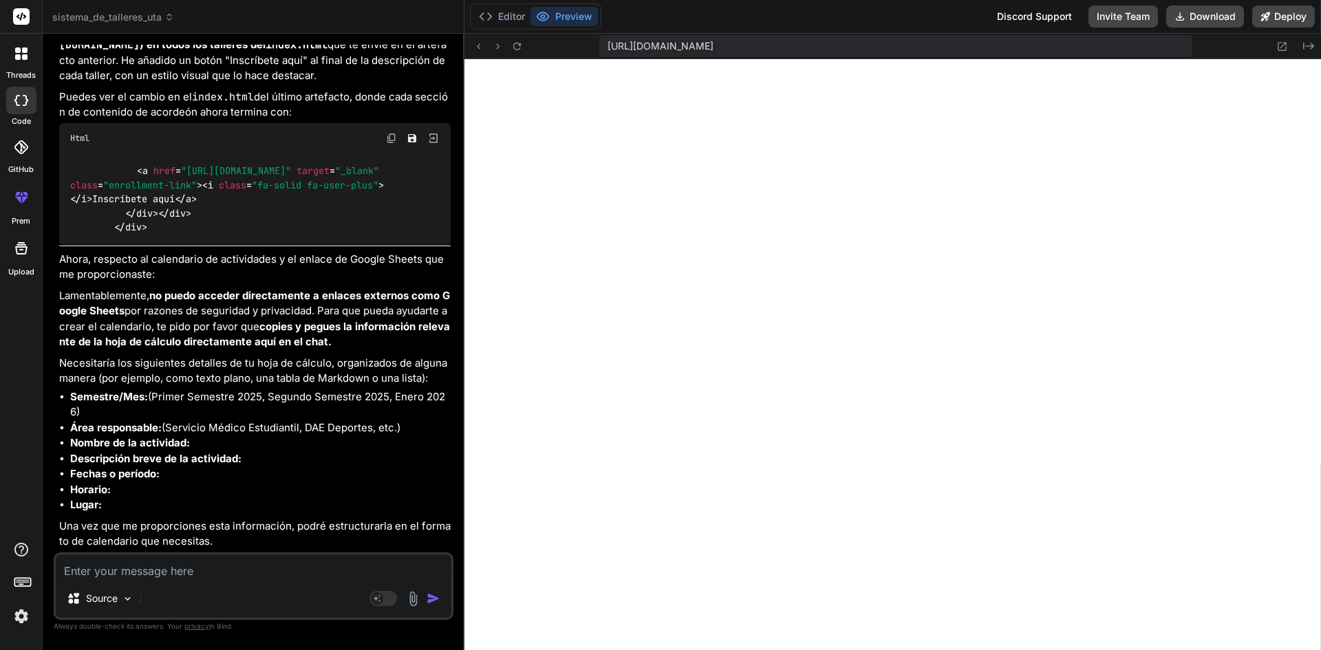
scroll to position [4641, 0]
click at [238, 573] on textarea at bounding box center [254, 566] width 396 height 25
paste textarea "LOR 20-66-0652 17:01 i 66:94 Dolorsitam Consec Adipi: Elitsed do eiusmo tempori…"
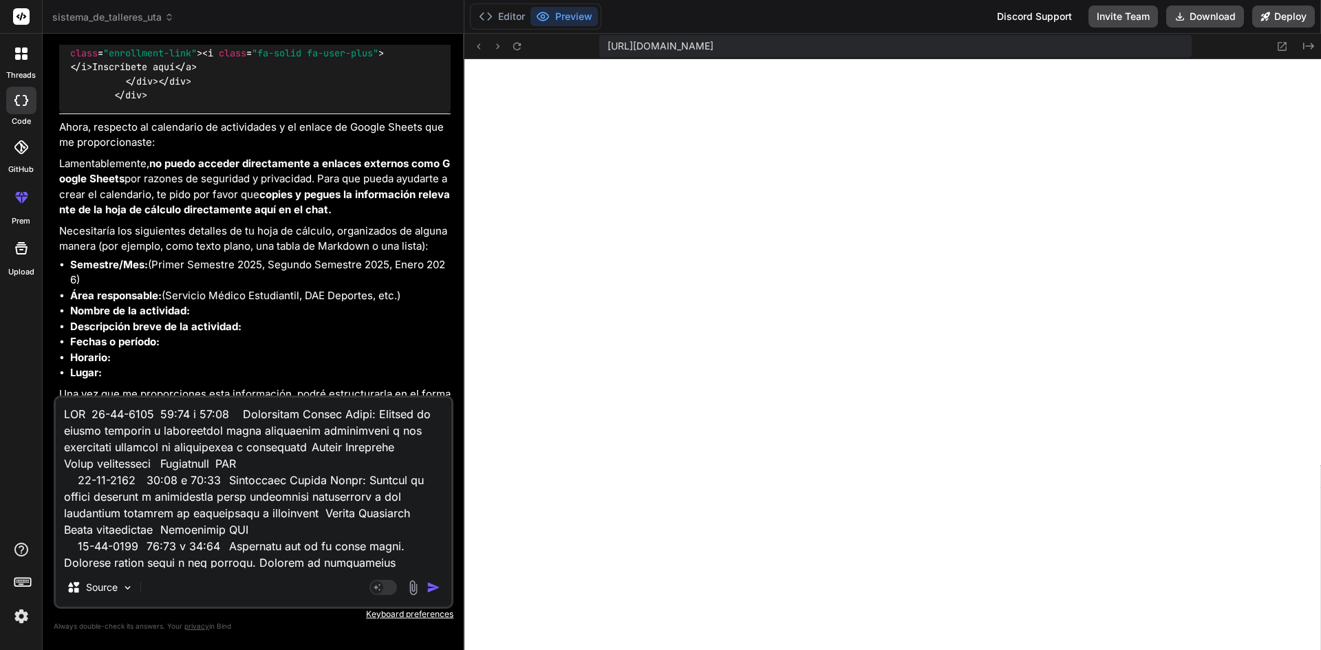
scroll to position [4063, 0]
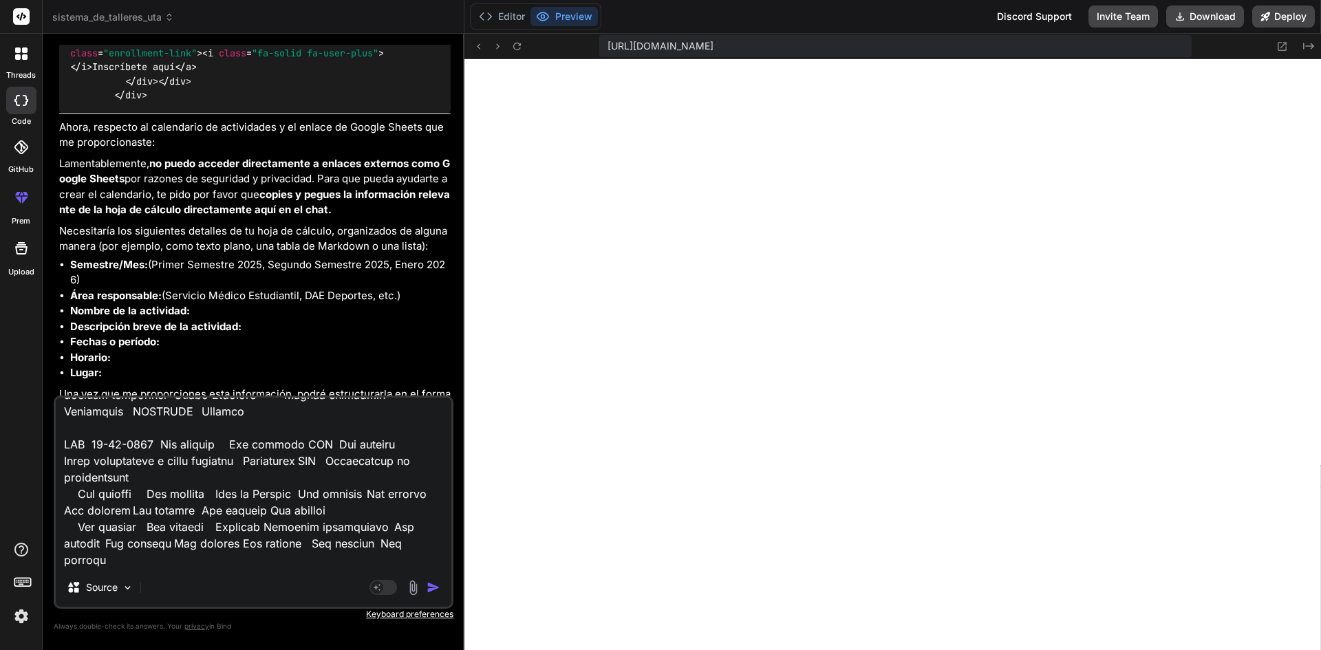
click at [433, 589] on img "button" at bounding box center [434, 588] width 14 height 14
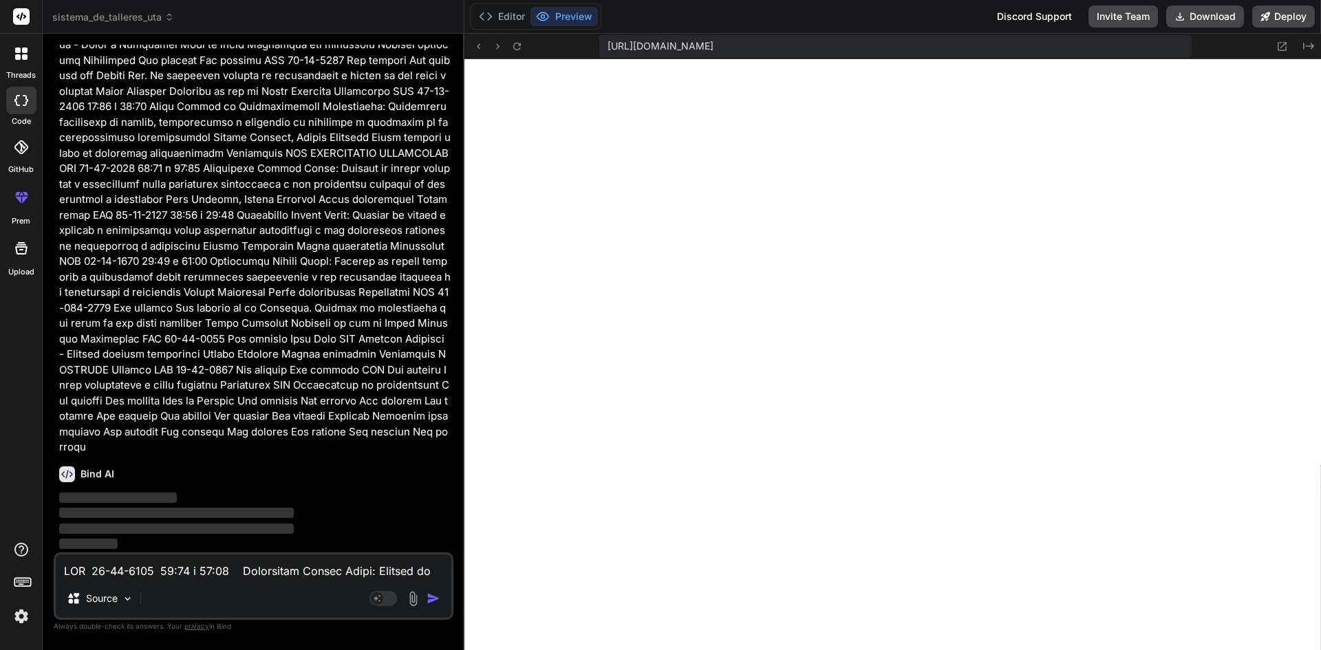
scroll to position [7523, 0]
click at [318, 569] on textarea at bounding box center [254, 566] width 396 height 25
click at [506, 18] on button "Editor" at bounding box center [501, 16] width 57 height 19
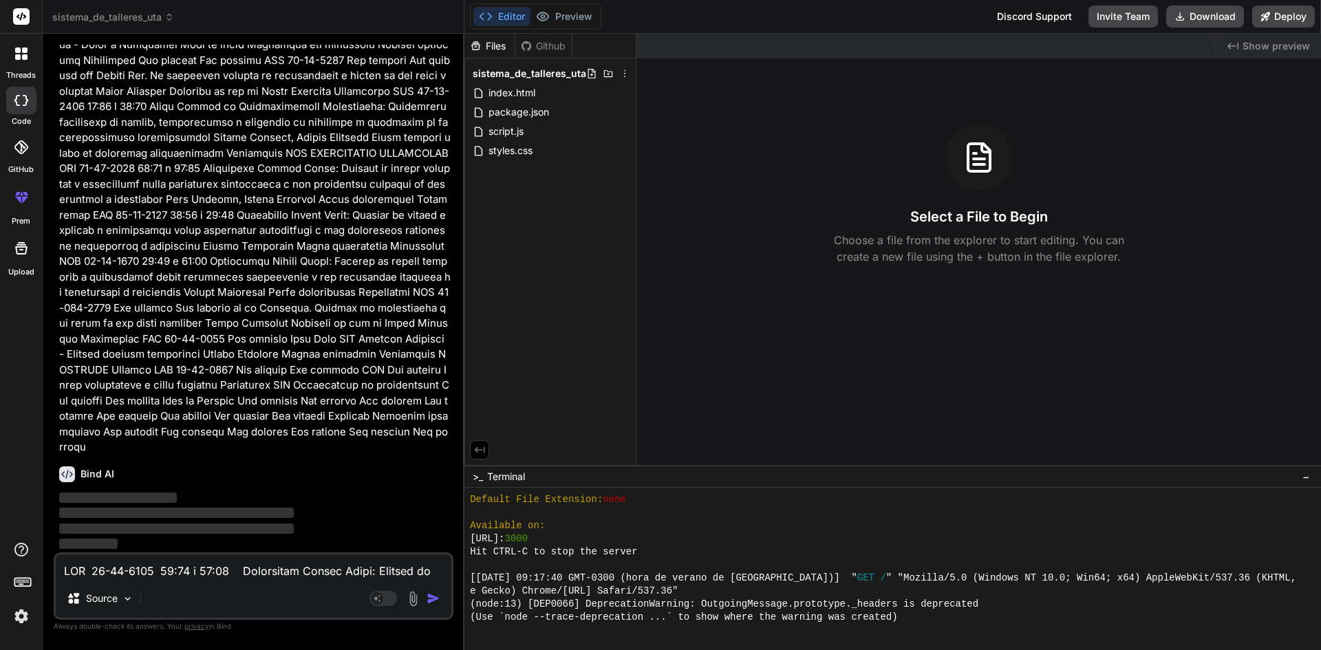
click at [210, 564] on textarea at bounding box center [254, 566] width 396 height 25
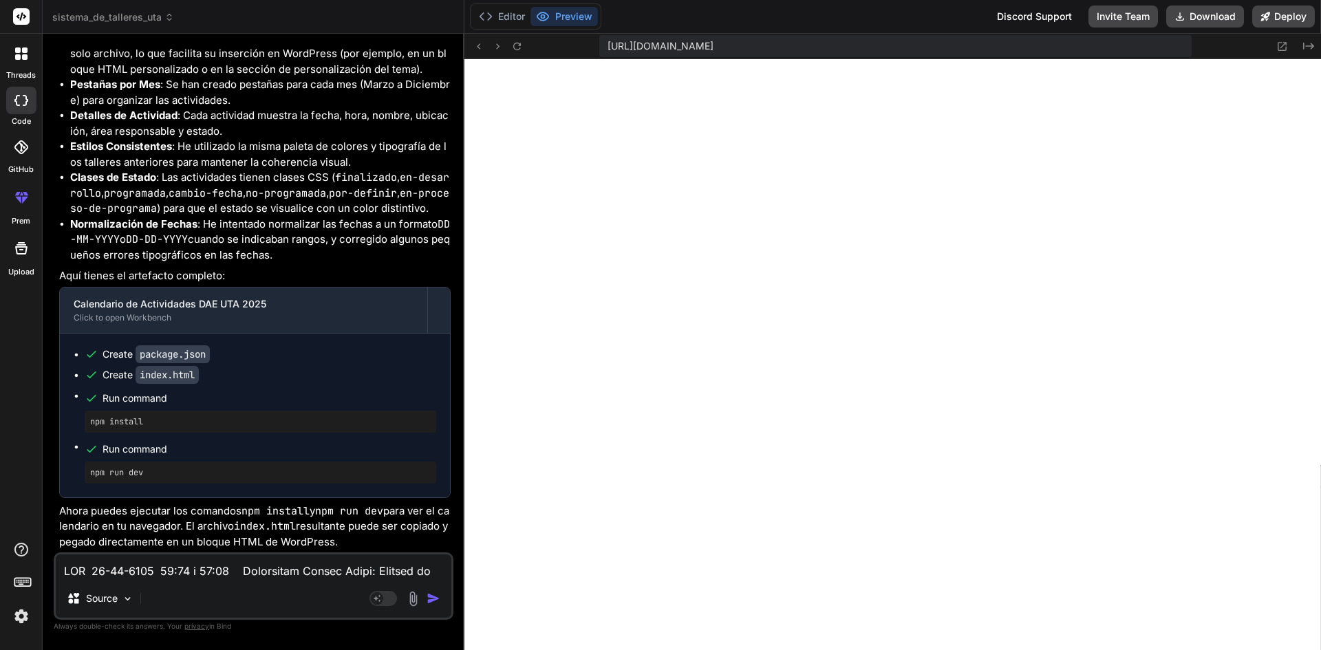
scroll to position [8100, 0]
click at [498, 17] on button "Editor" at bounding box center [501, 16] width 57 height 19
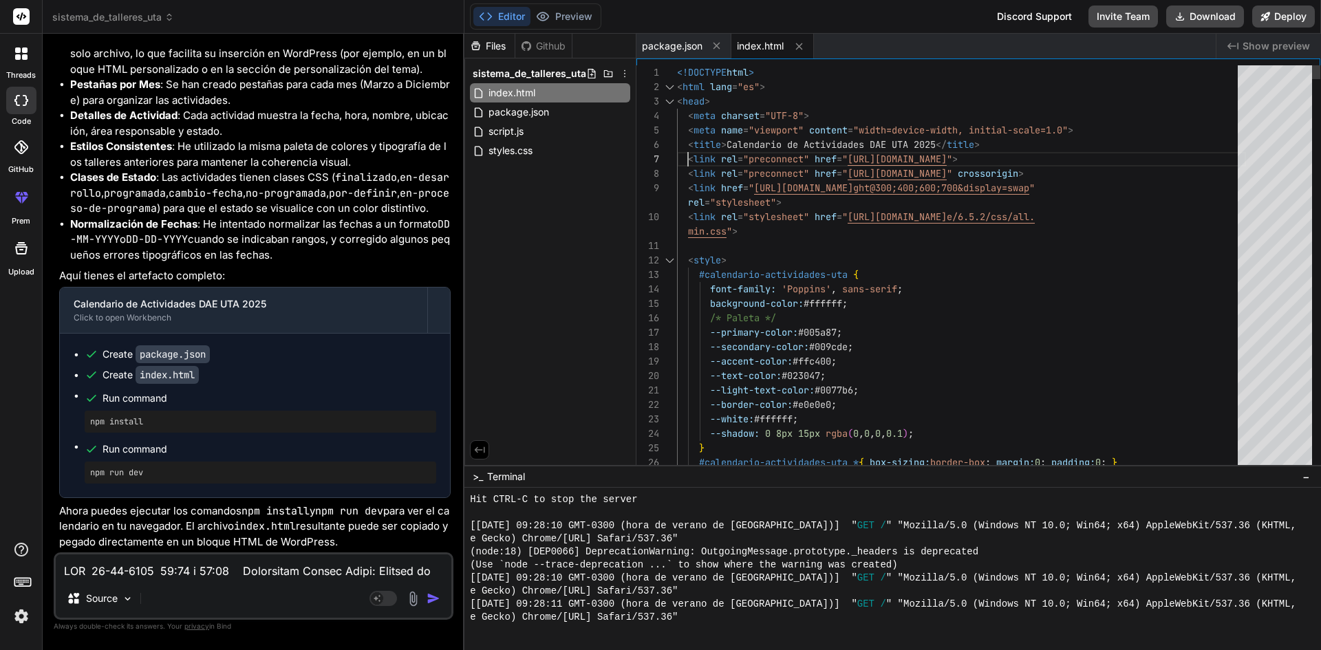
scroll to position [0, 0]
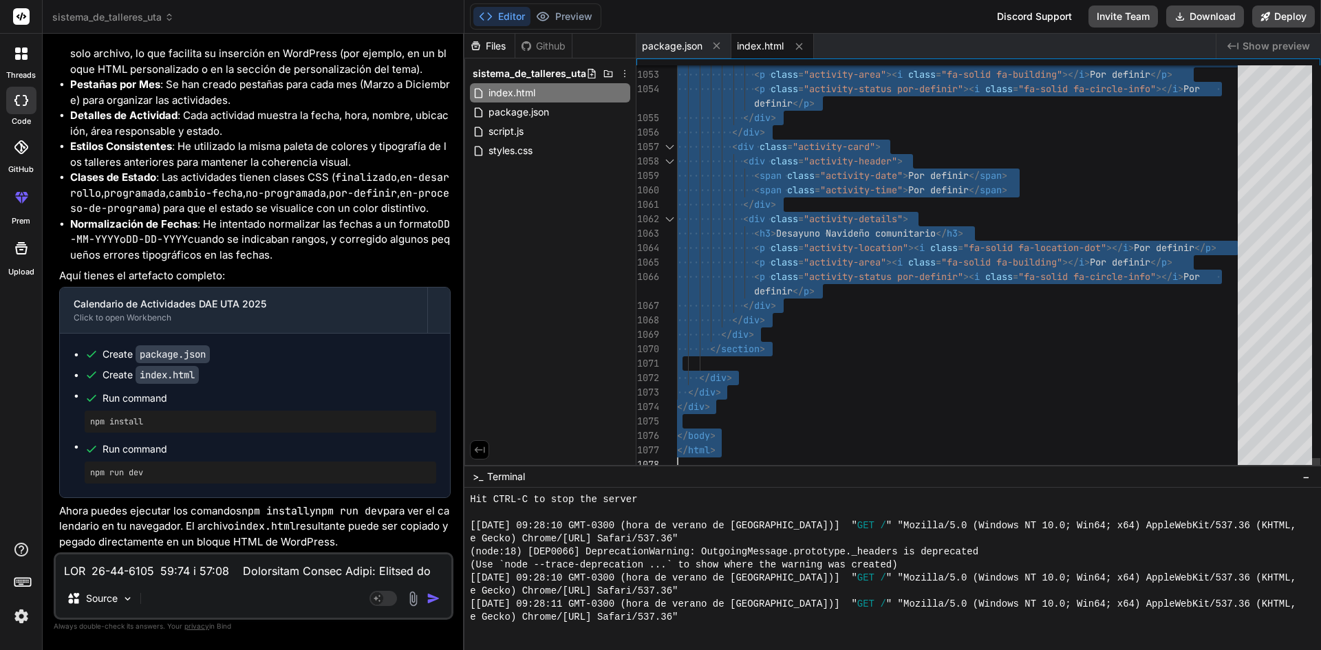
drag, startPoint x: 689, startPoint y: 157, endPoint x: 903, endPoint y: 614, distance: 505.0
